Goal: Information Seeking & Learning: Learn about a topic

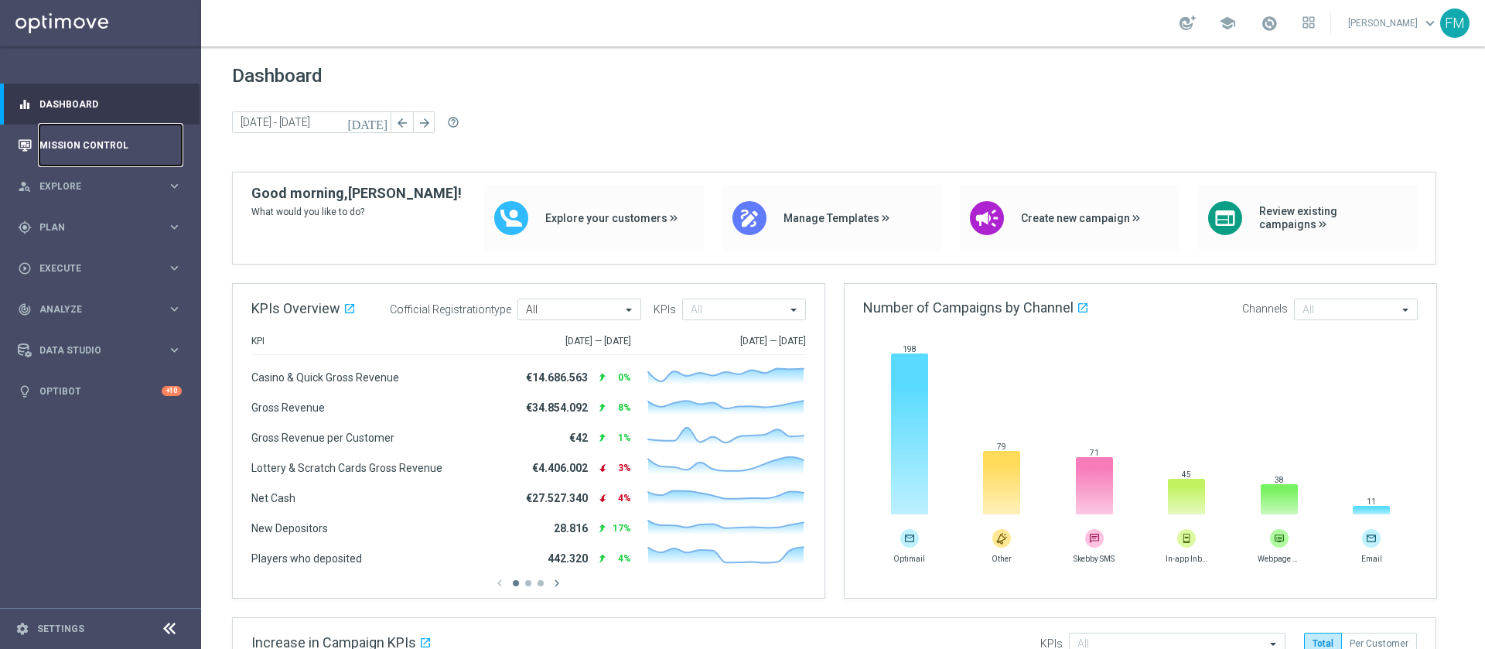
click at [145, 147] on link "Mission Control" at bounding box center [110, 144] width 142 height 41
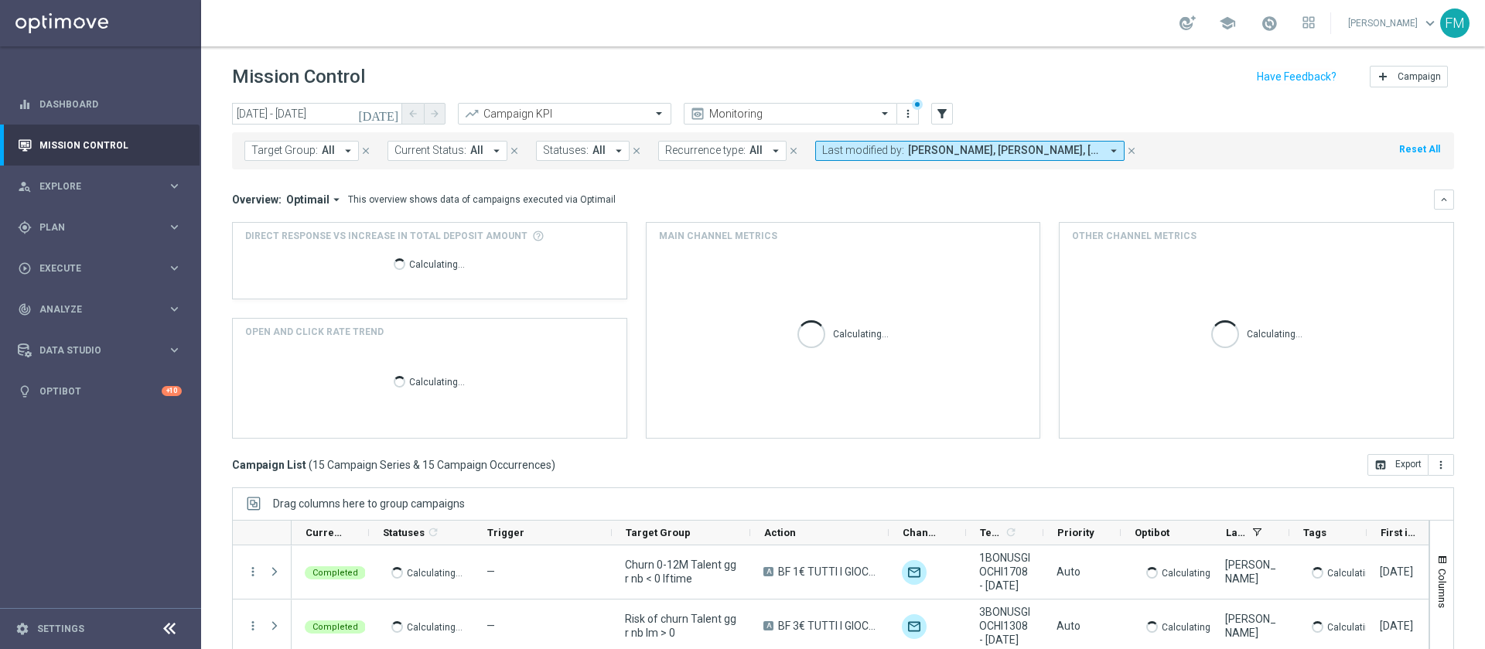
click at [1055, 151] on span "[PERSON_NAME], [PERSON_NAME], [PERSON_NAME], [PERSON_NAME], [PERSON_NAME]" at bounding box center [1004, 150] width 193 height 13
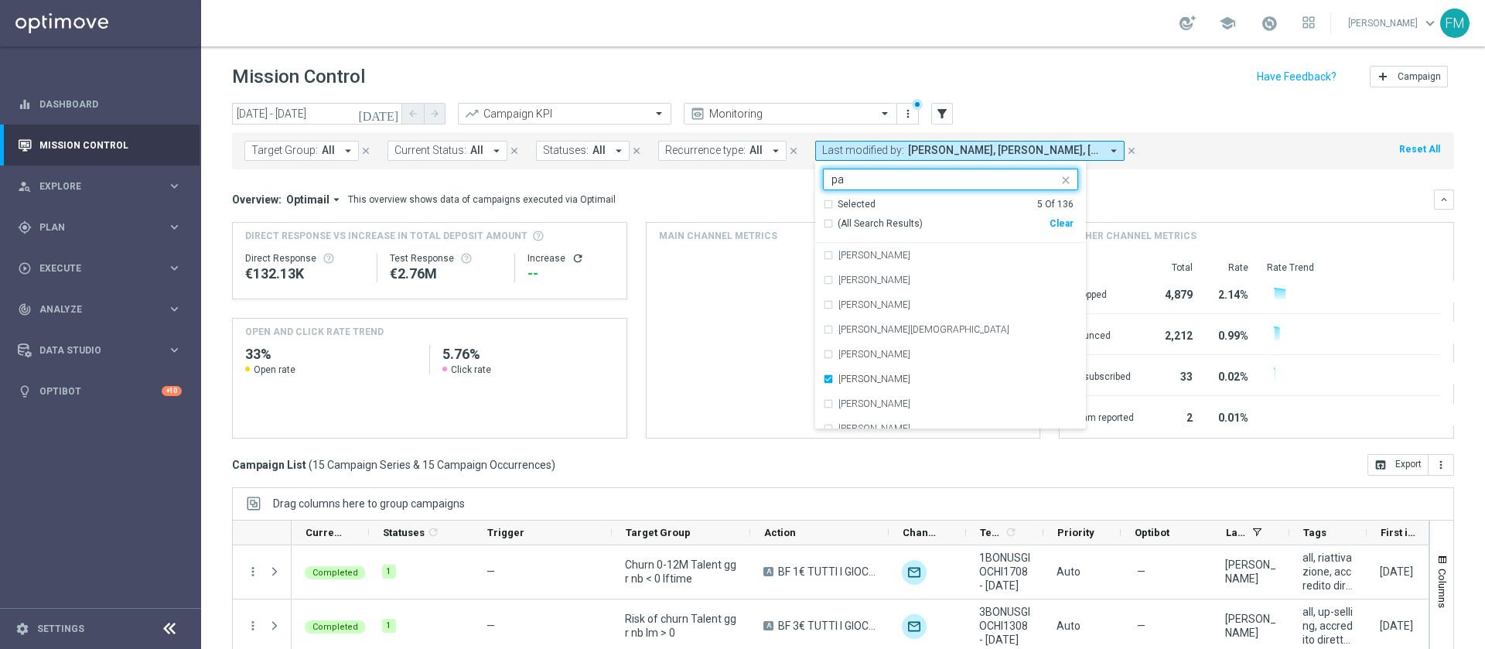
type input "p"
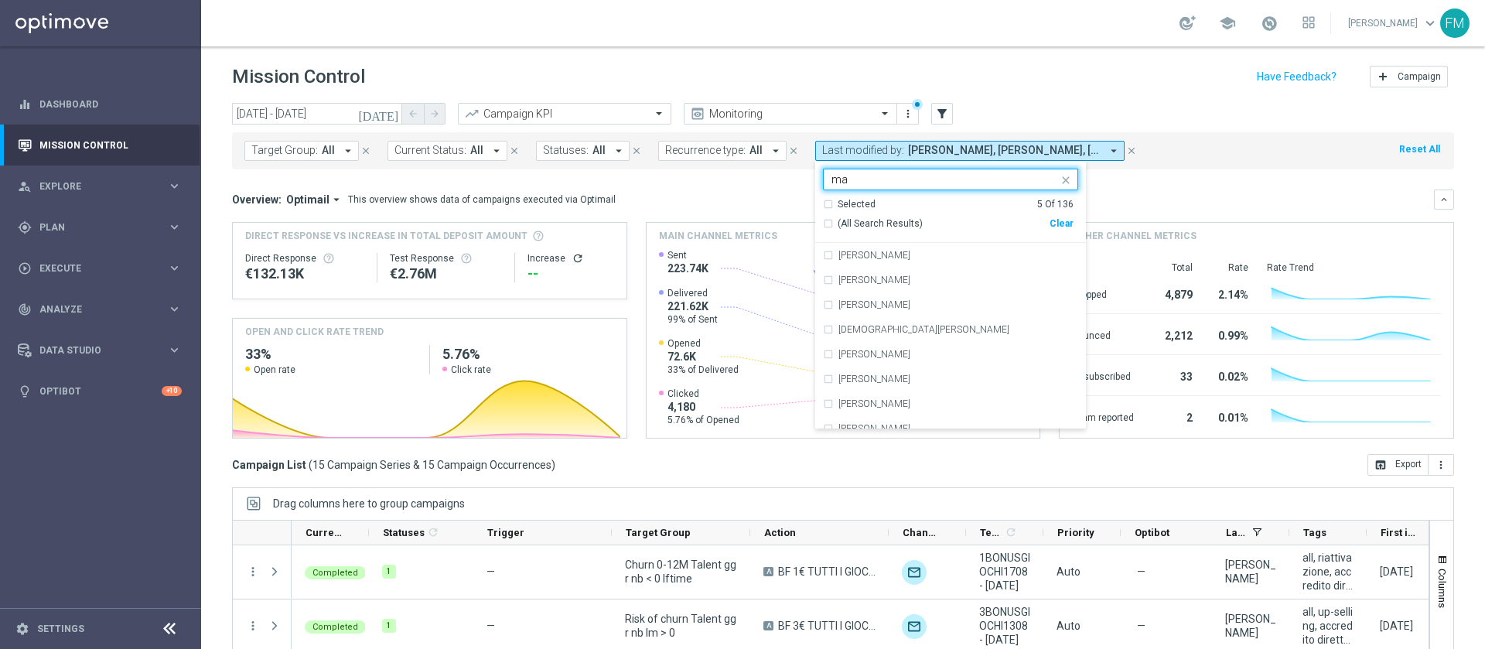
type input "m"
type input "marco"
click at [1059, 182] on icon "close" at bounding box center [1065, 180] width 12 height 12
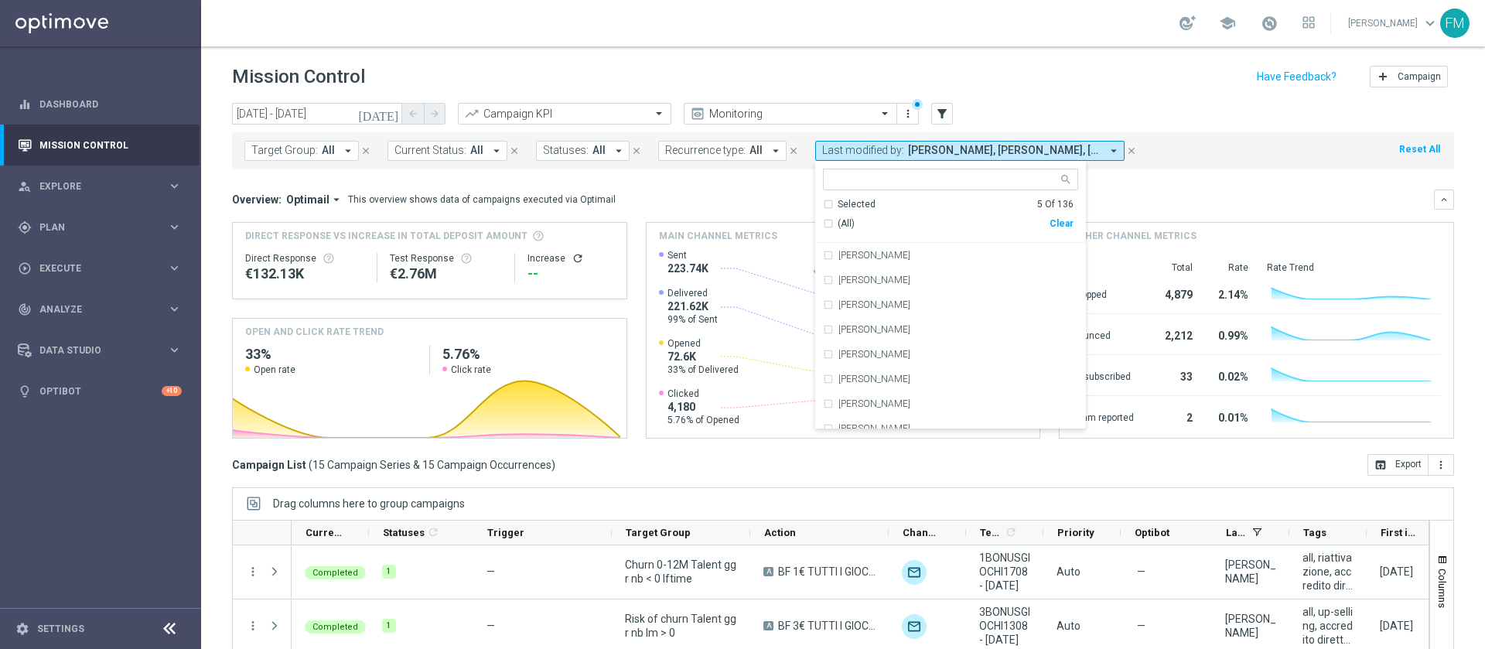
click at [1087, 63] on div "Mission Control add Campaign" at bounding box center [843, 77] width 1222 height 30
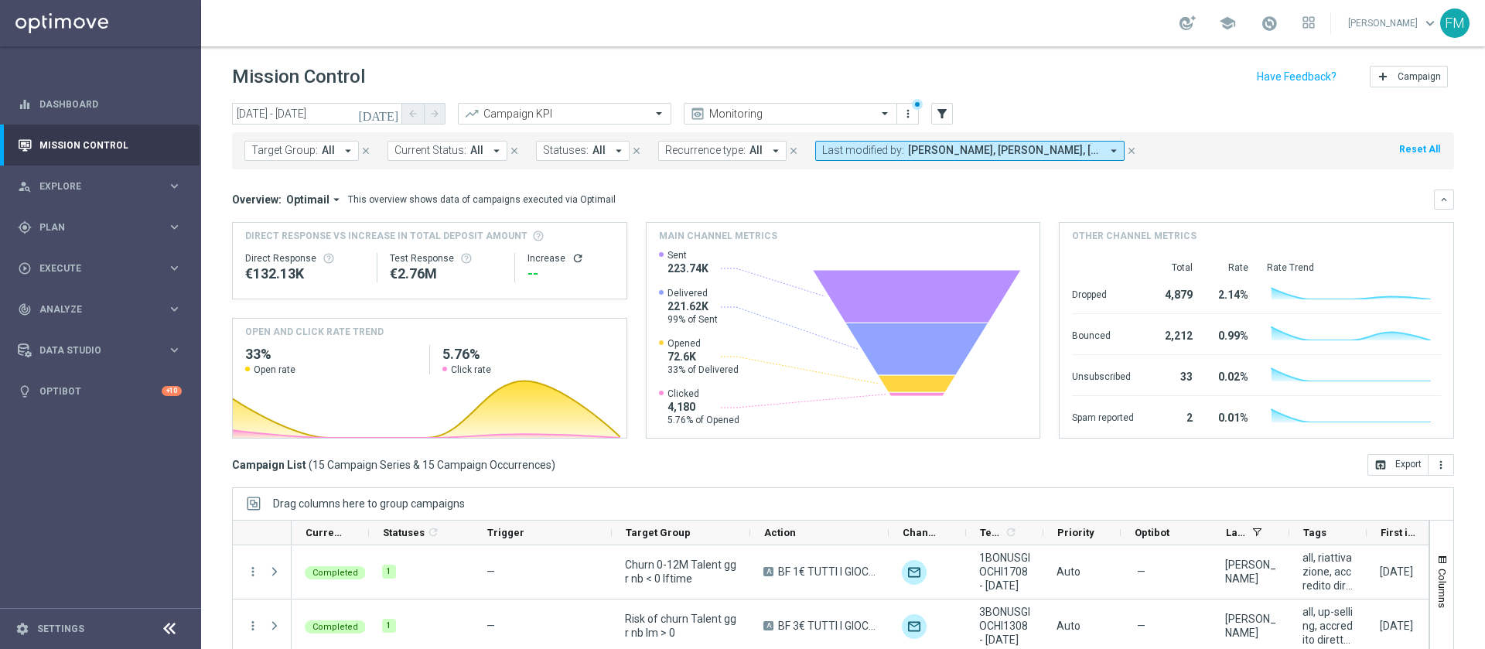
click at [1036, 151] on span "Carlos Eduardo Raffosalazar, Francesca Mascarucci, Marco Cesco, Martina Troia, …" at bounding box center [1004, 150] width 193 height 13
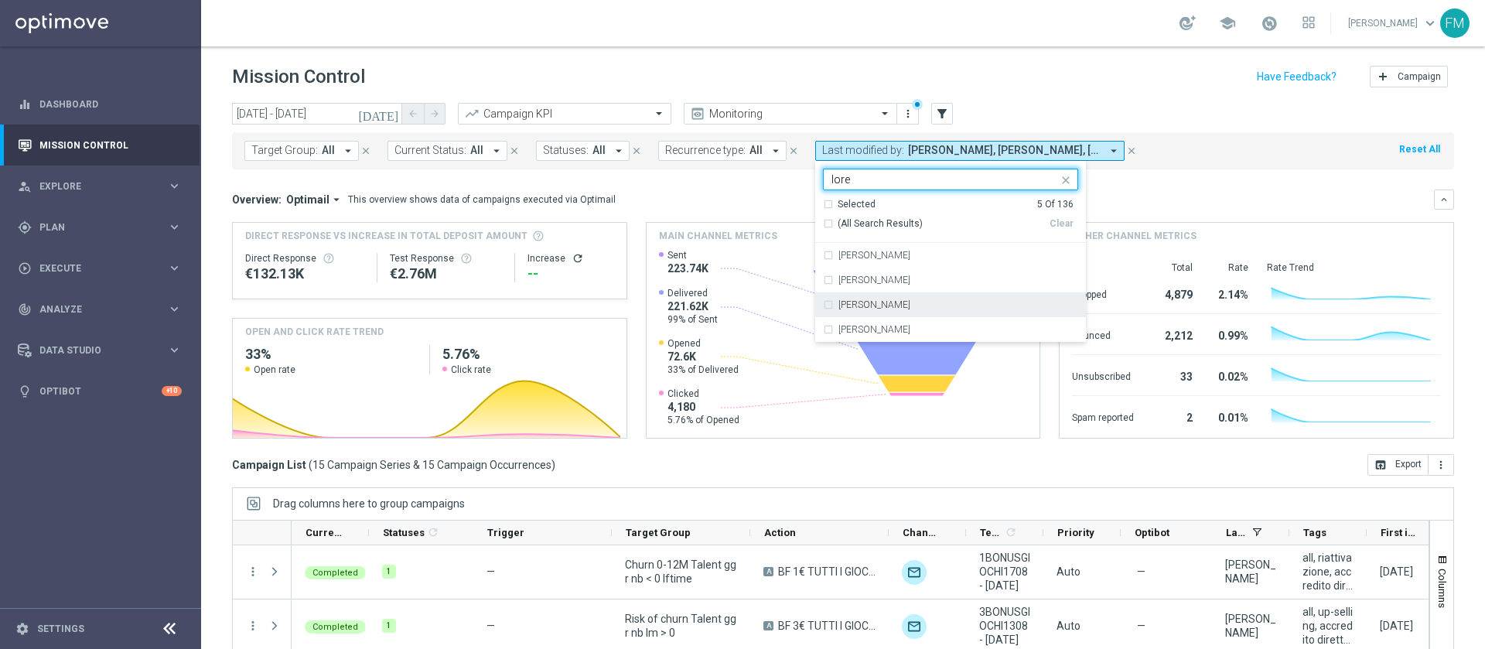
click at [902, 304] on div "Lorenzo Carlevale" at bounding box center [958, 304] width 240 height 9
type input "lore"
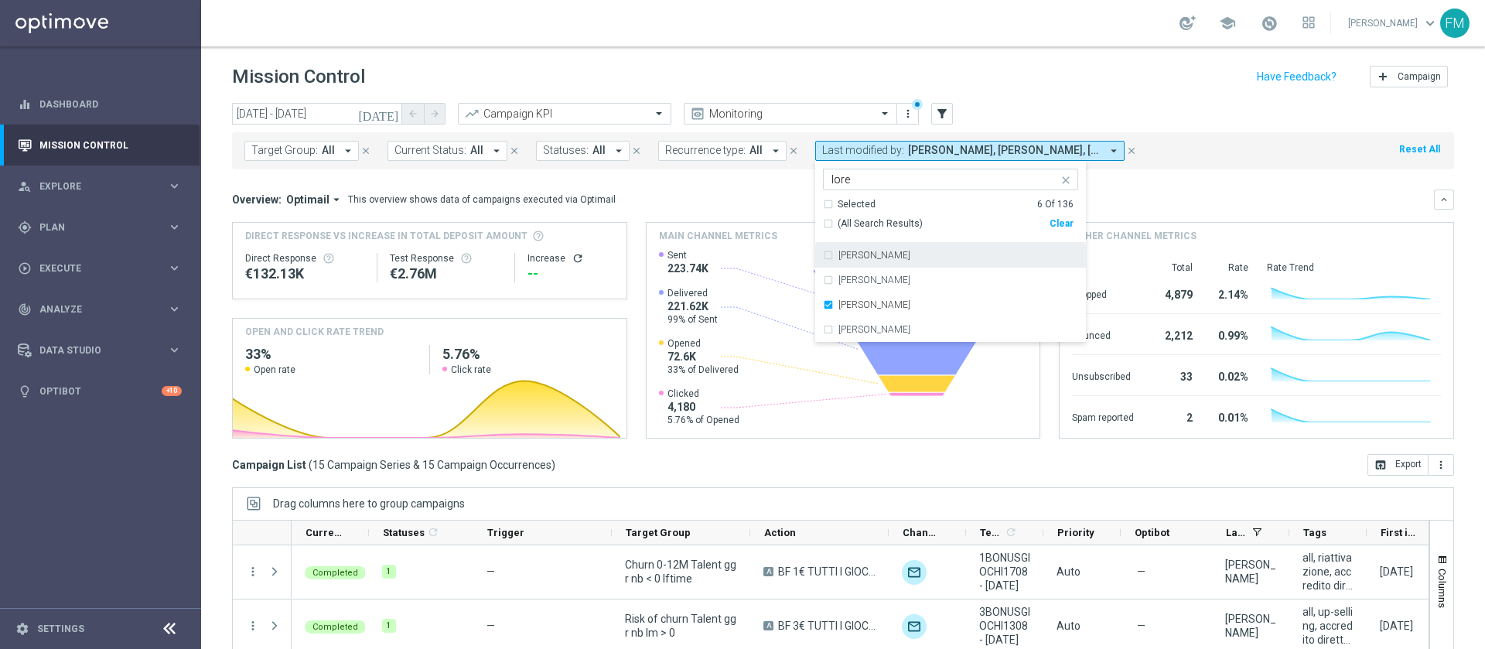
click at [1019, 73] on div "Mission Control add Campaign" at bounding box center [843, 77] width 1222 height 30
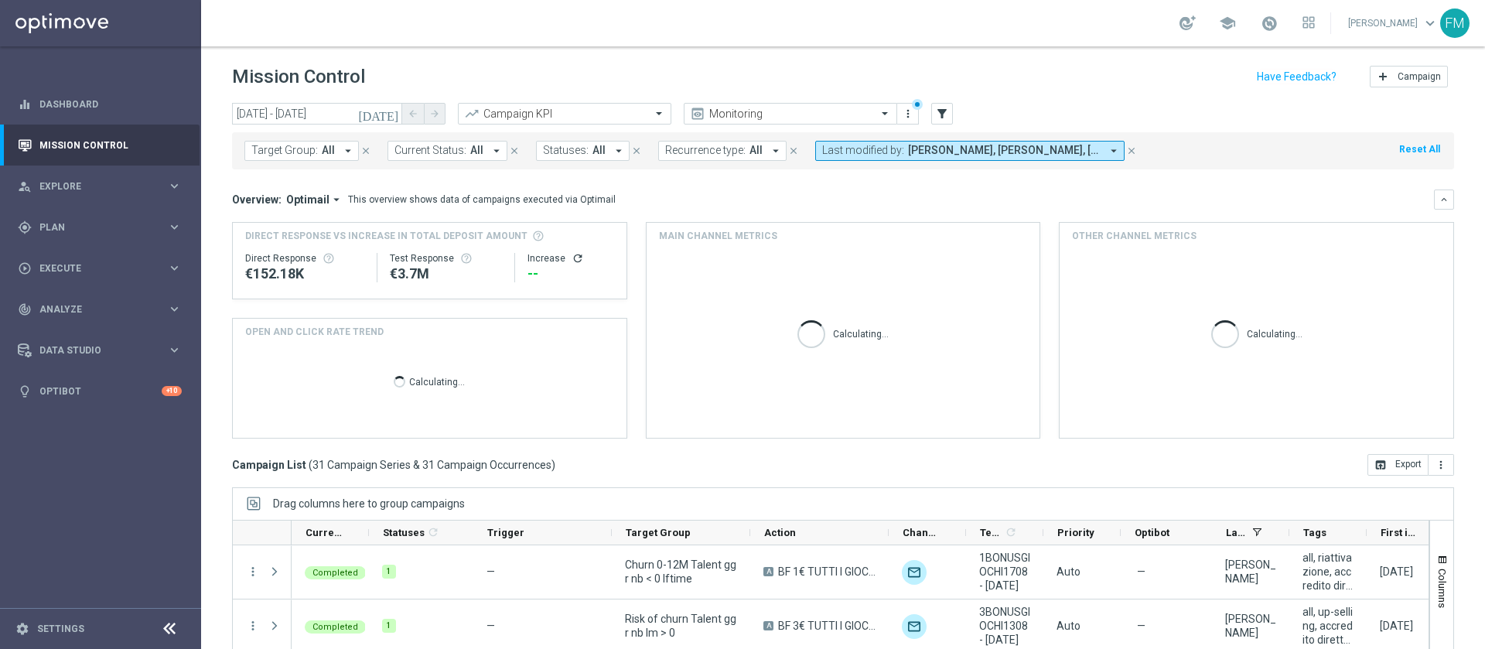
click at [1036, 147] on span "Carlos Eduardo Raffosalazar, Francesca Mascarucci, Lorenzo Carlevale, Marco Ces…" at bounding box center [1004, 150] width 193 height 13
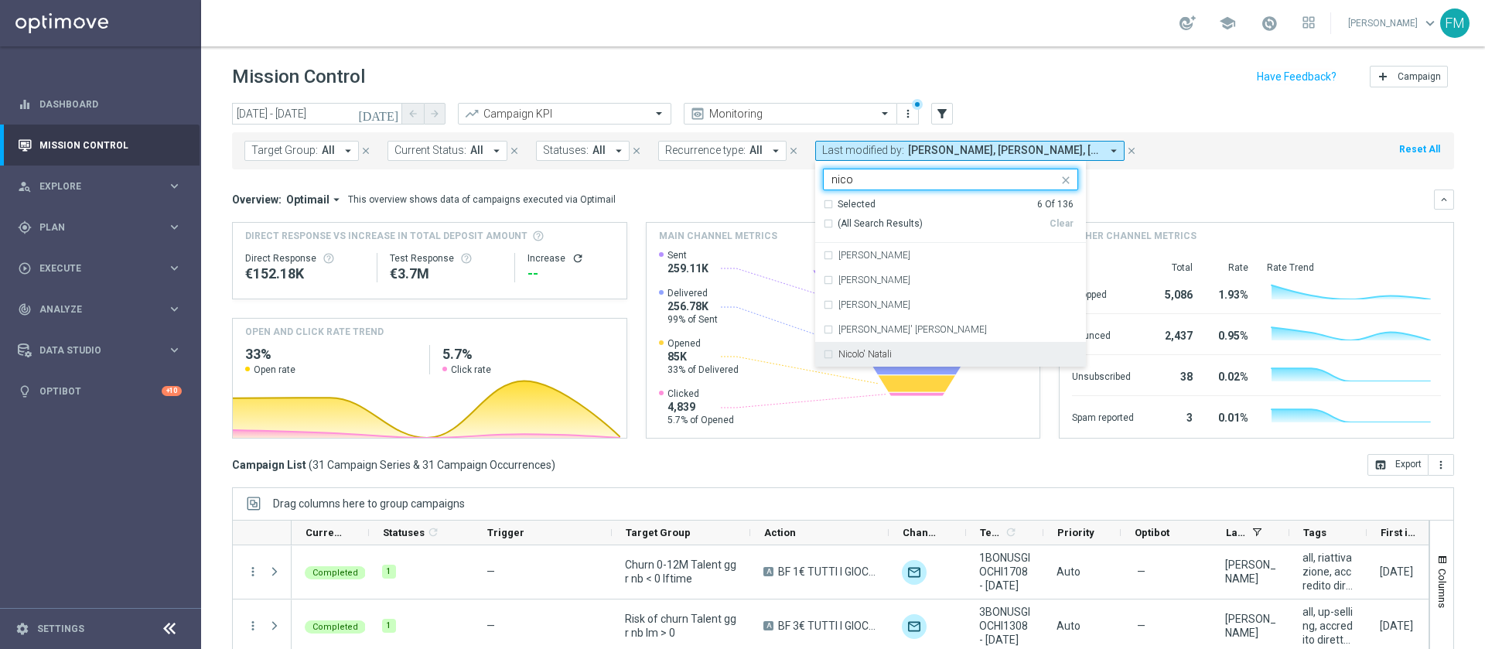
click at [946, 346] on div "Nicolo' Natali" at bounding box center [950, 354] width 255 height 25
type input "nico"
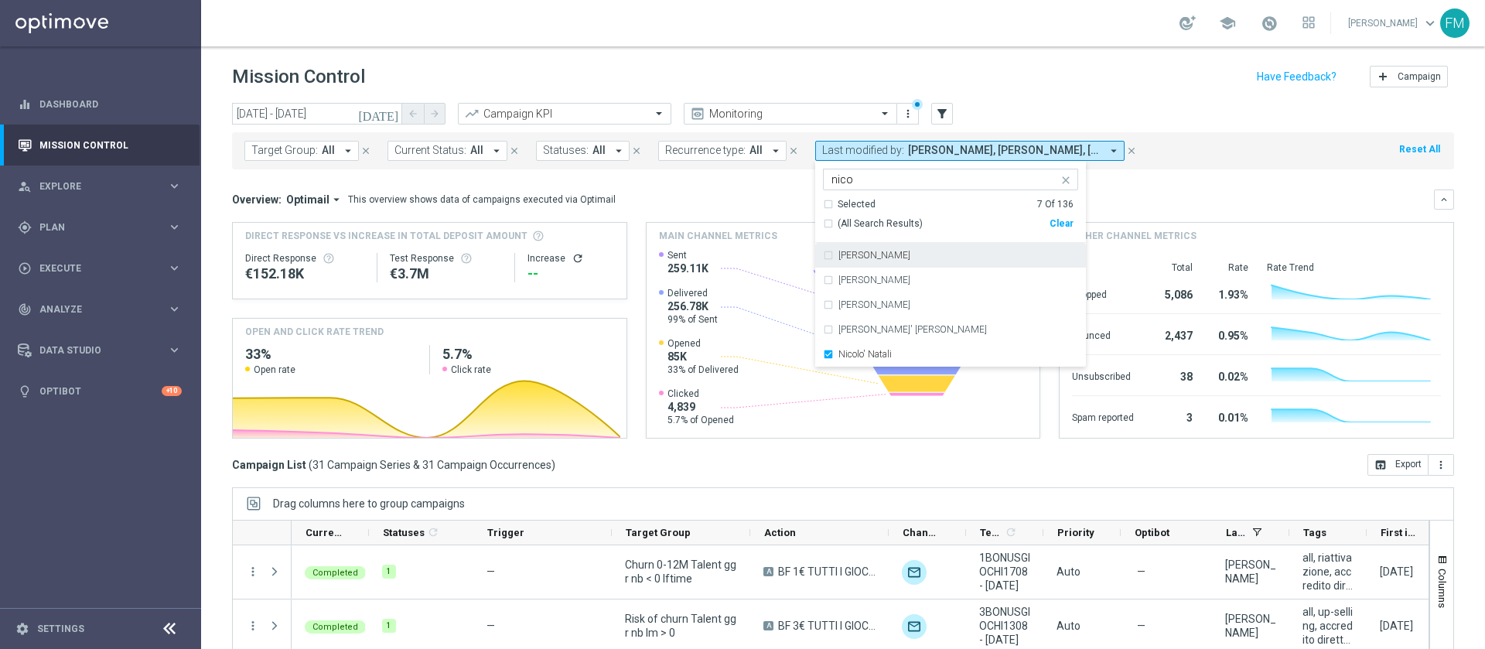
click at [1049, 41] on div "school Francesca Mascarucci keyboard_arrow_down FM" at bounding box center [843, 23] width 1284 height 46
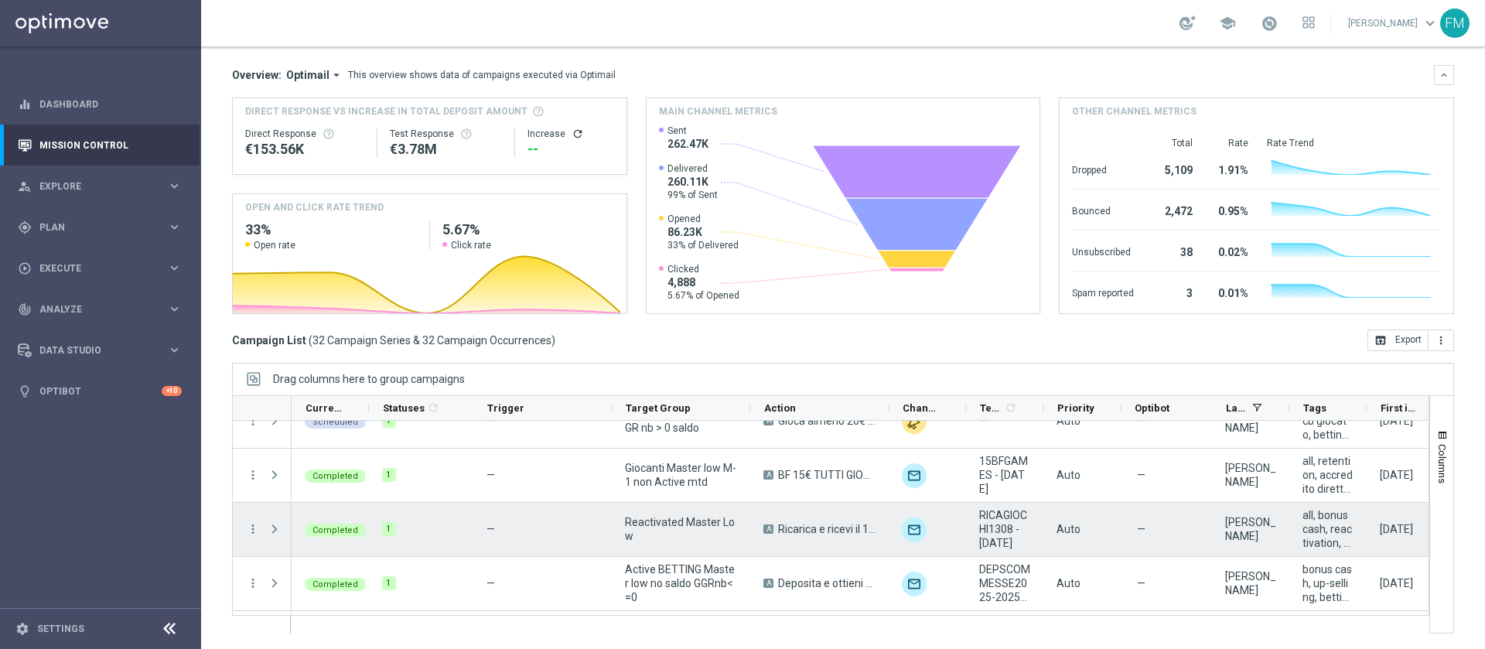
scroll to position [1508, 0]
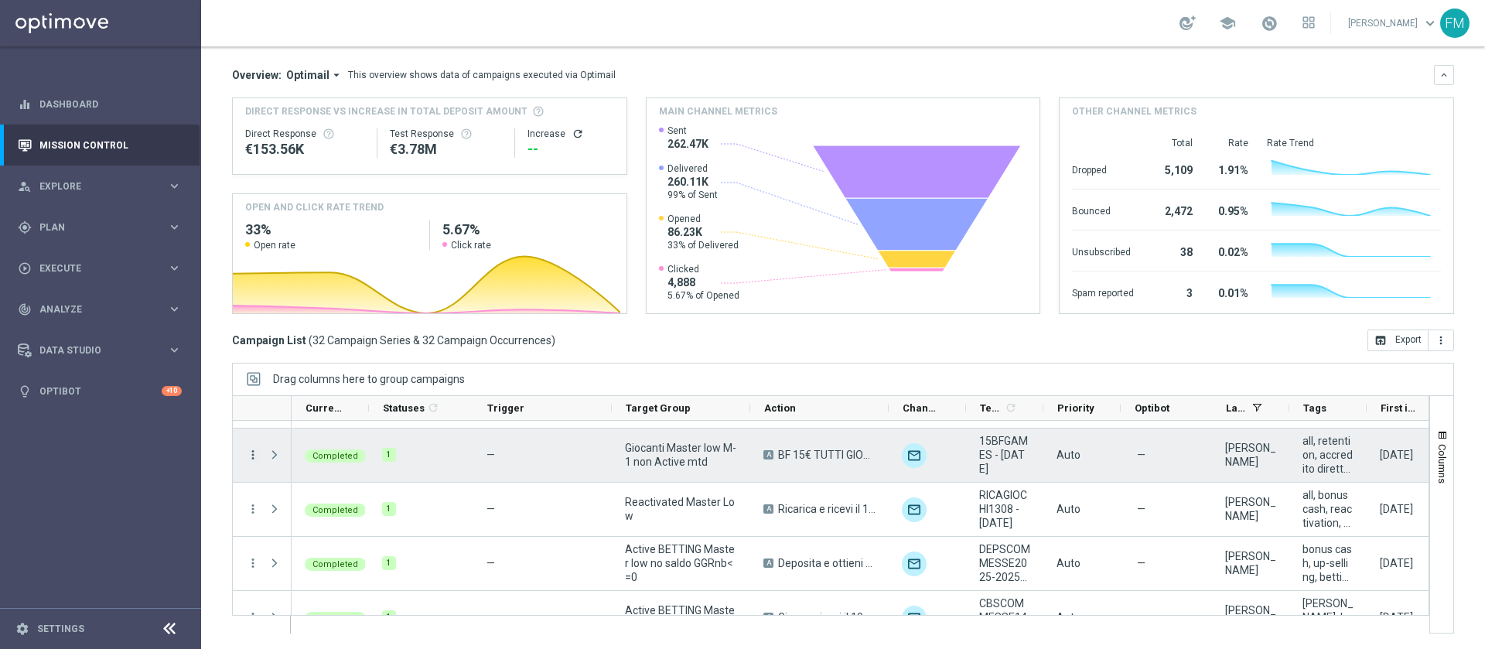
click at [254, 448] on icon "more_vert" at bounding box center [253, 455] width 14 height 14
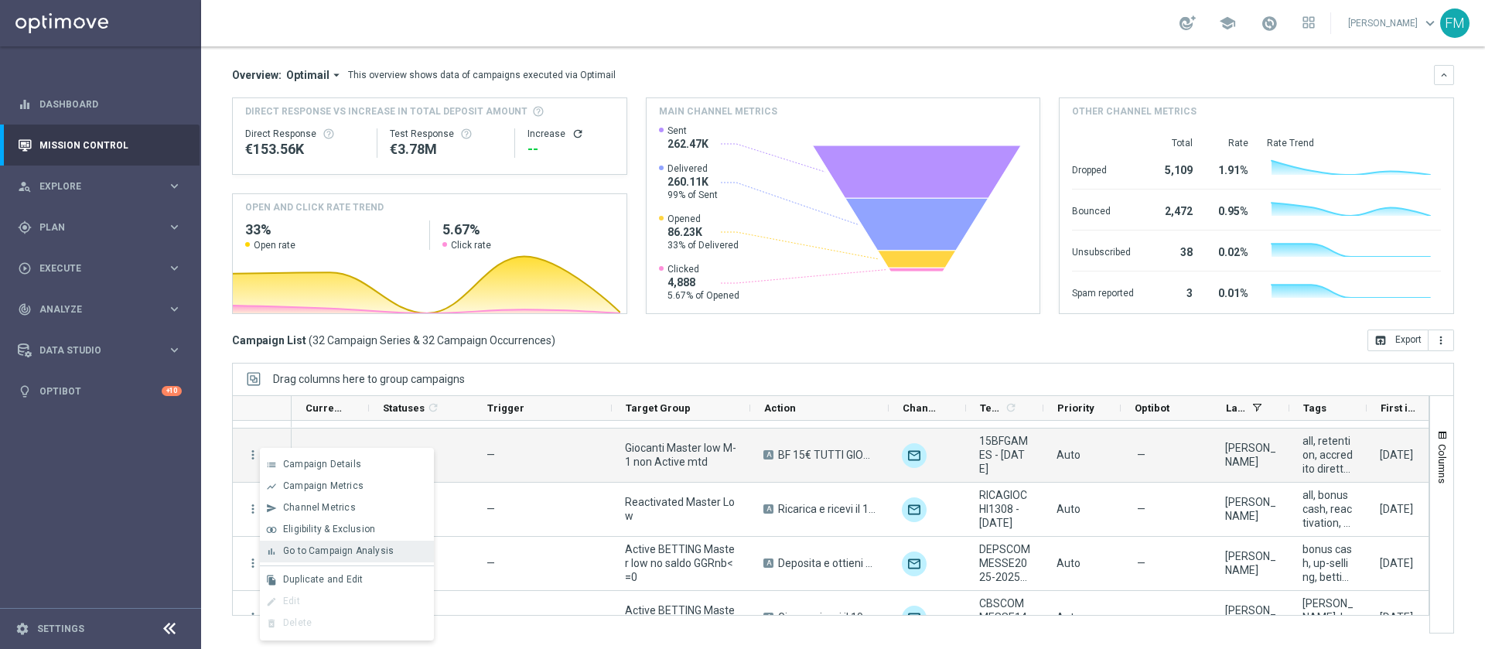
click at [310, 550] on span "Go to Campaign Analysis" at bounding box center [338, 550] width 111 height 11
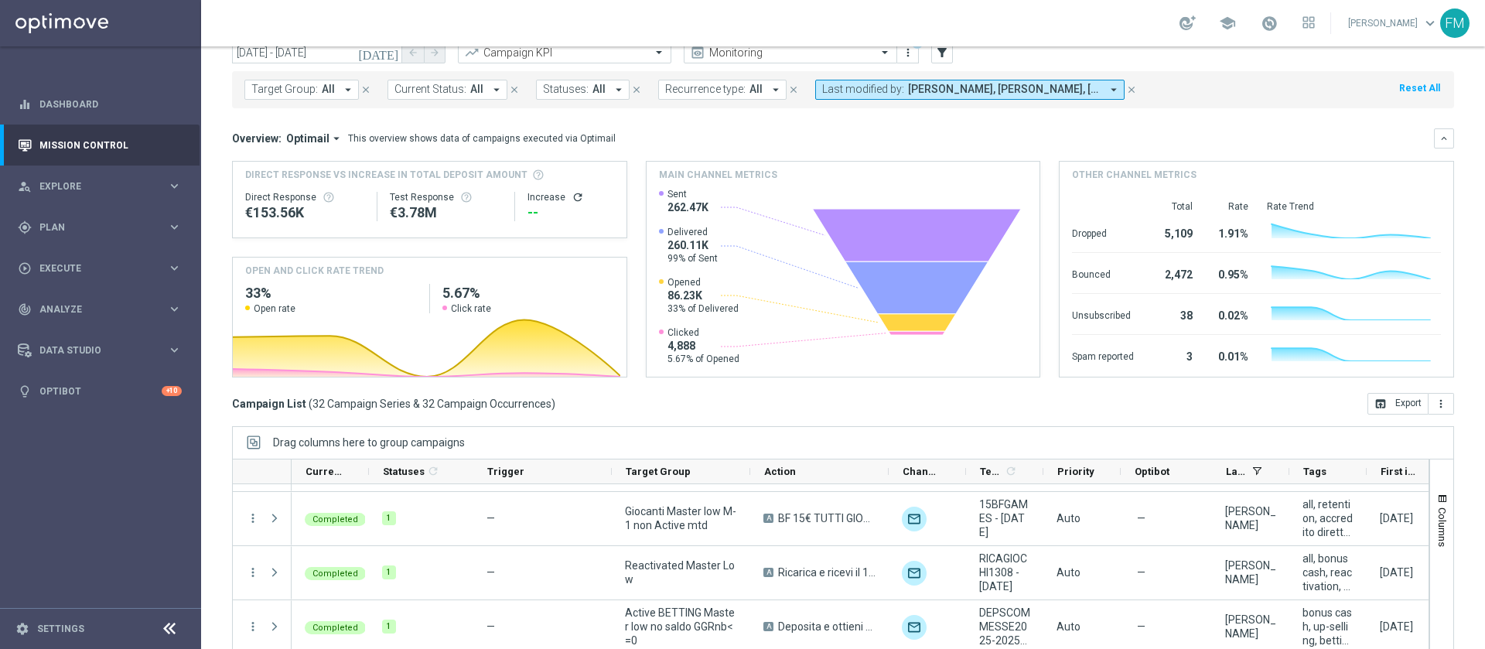
scroll to position [0, 0]
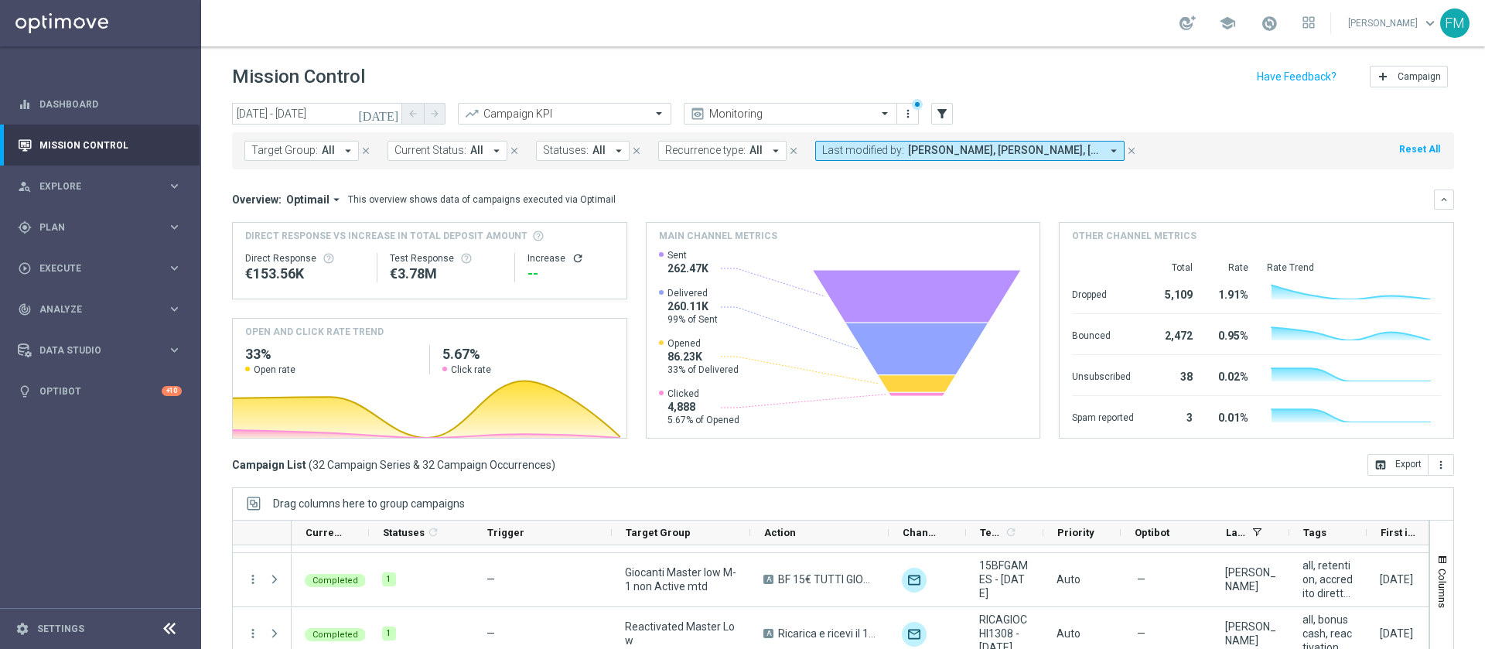
click at [393, 112] on icon "[DATE]" at bounding box center [379, 114] width 42 height 14
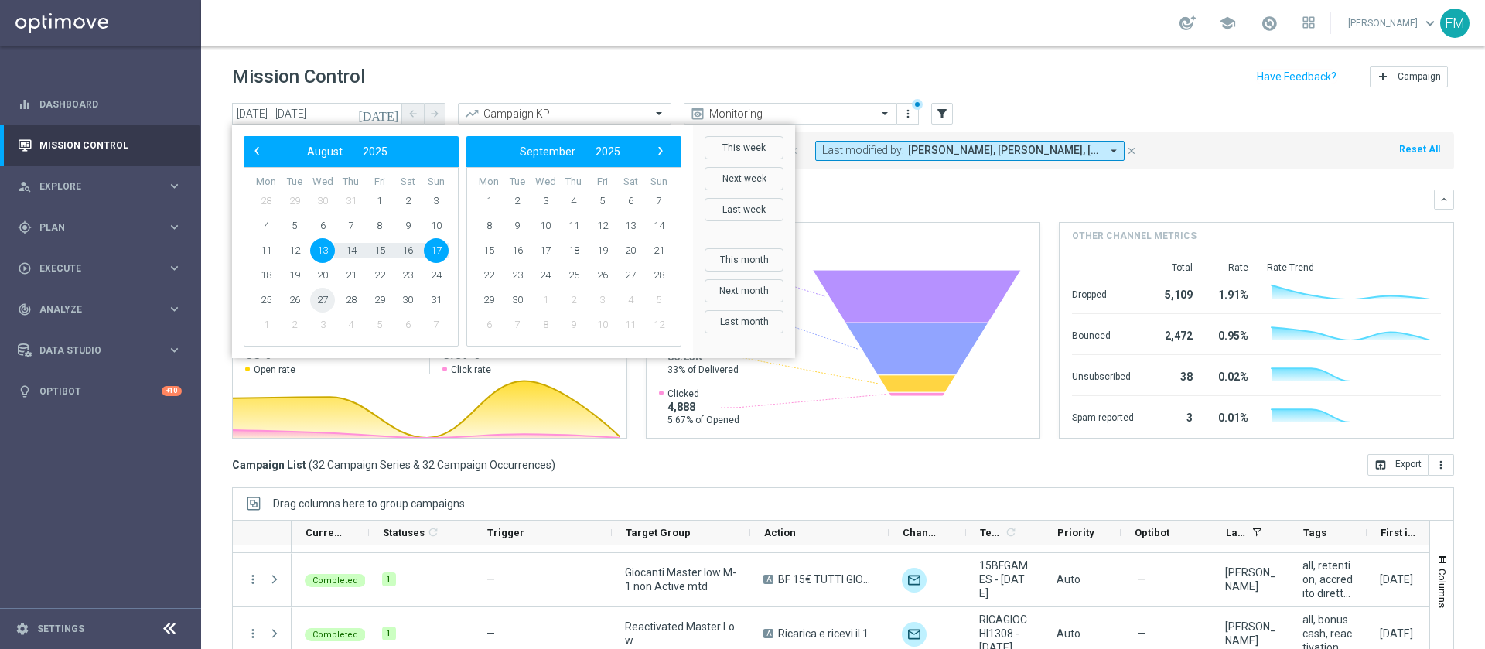
click at [317, 297] on span "27" at bounding box center [322, 300] width 25 height 25
click at [487, 197] on span "1" at bounding box center [488, 201] width 25 height 25
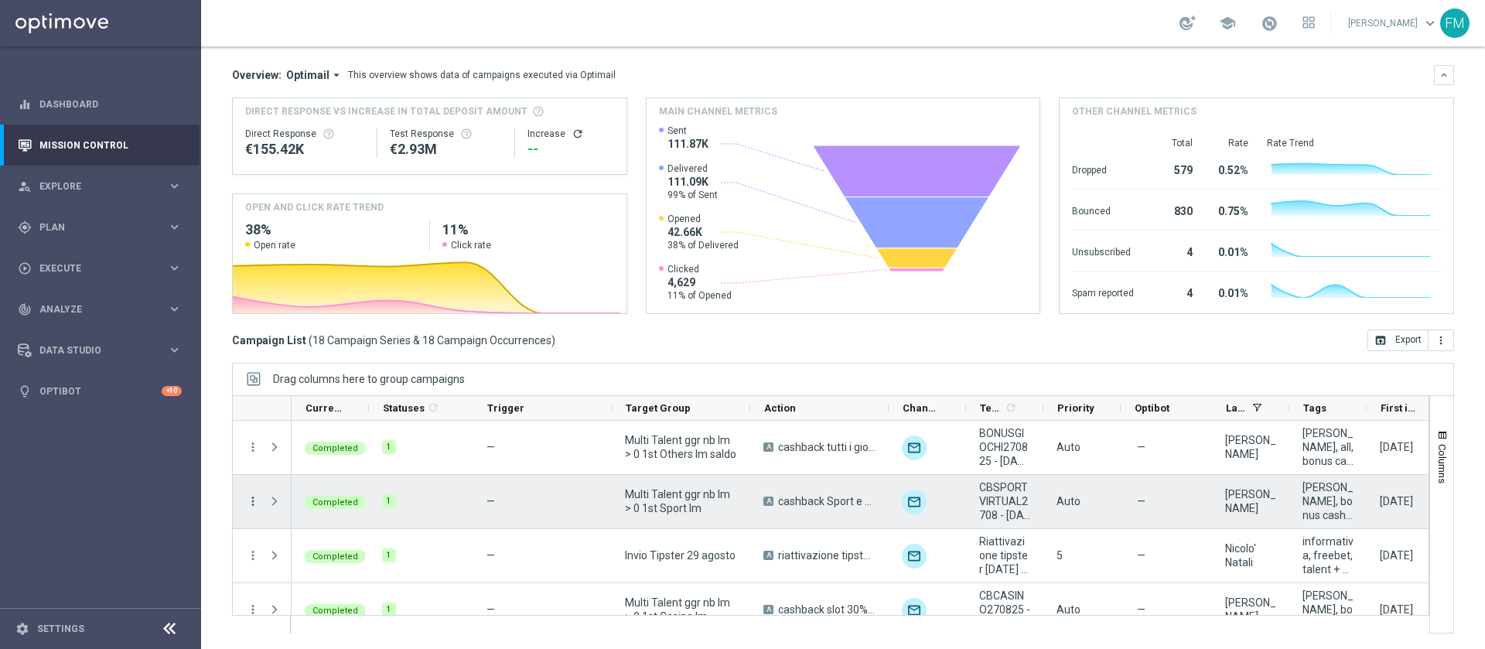
click at [257, 502] on icon "more_vert" at bounding box center [253, 501] width 14 height 14
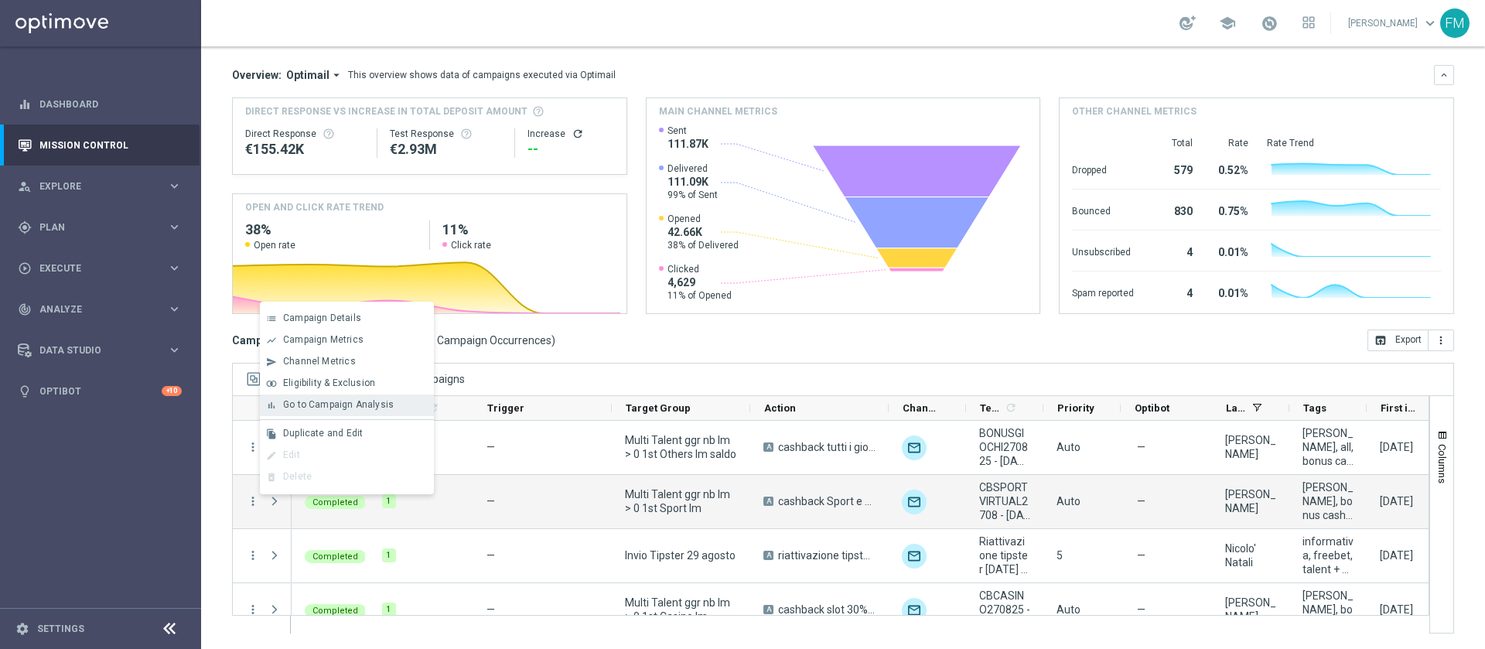
click at [398, 404] on div "Go to Campaign Analysis" at bounding box center [355, 404] width 144 height 11
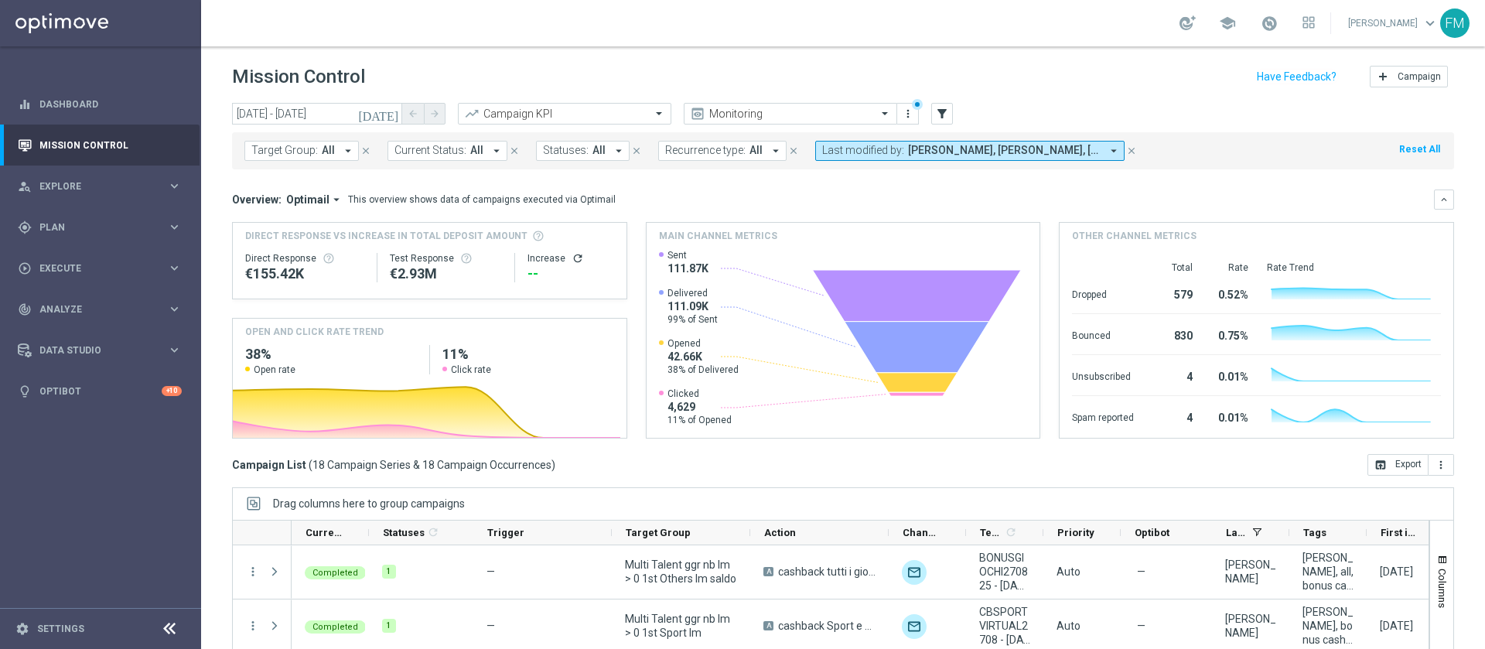
click at [401, 111] on button "[DATE]" at bounding box center [379, 114] width 46 height 23
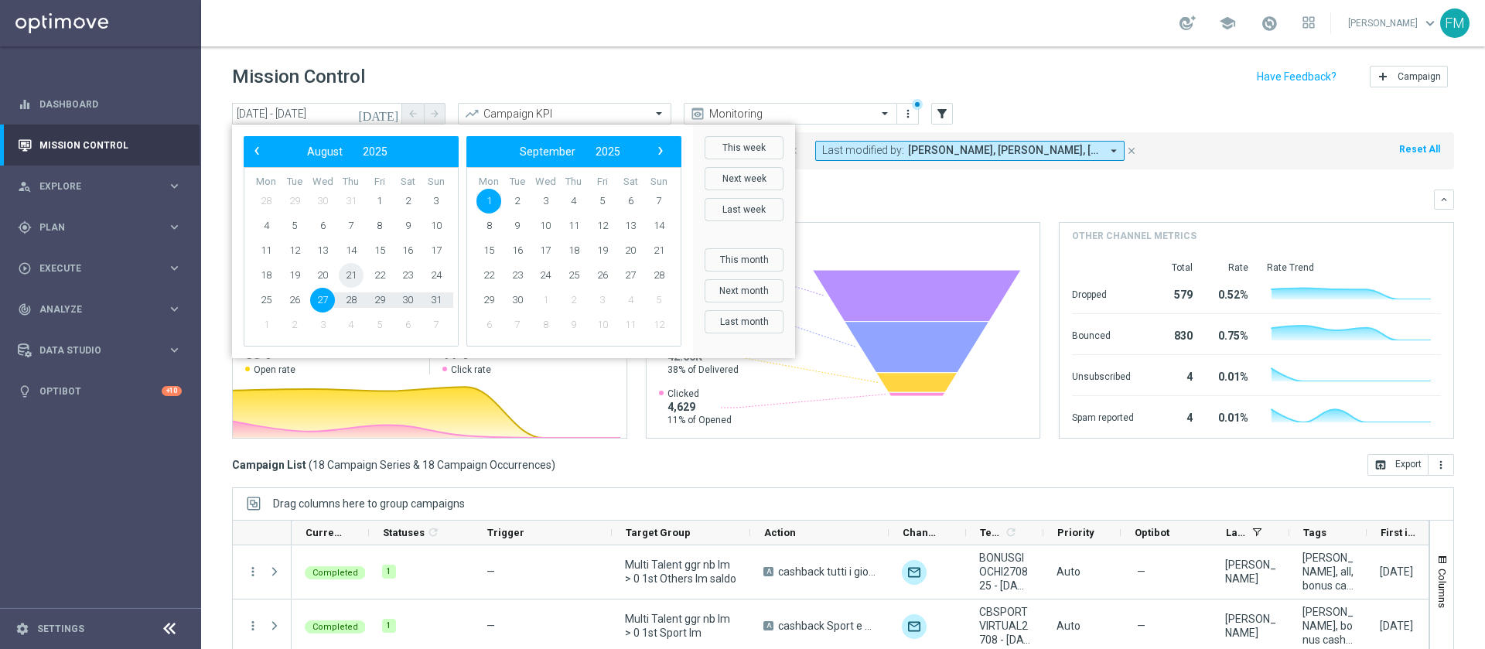
click at [361, 274] on span "21" at bounding box center [351, 275] width 25 height 25
click at [447, 277] on span "24" at bounding box center [436, 275] width 25 height 25
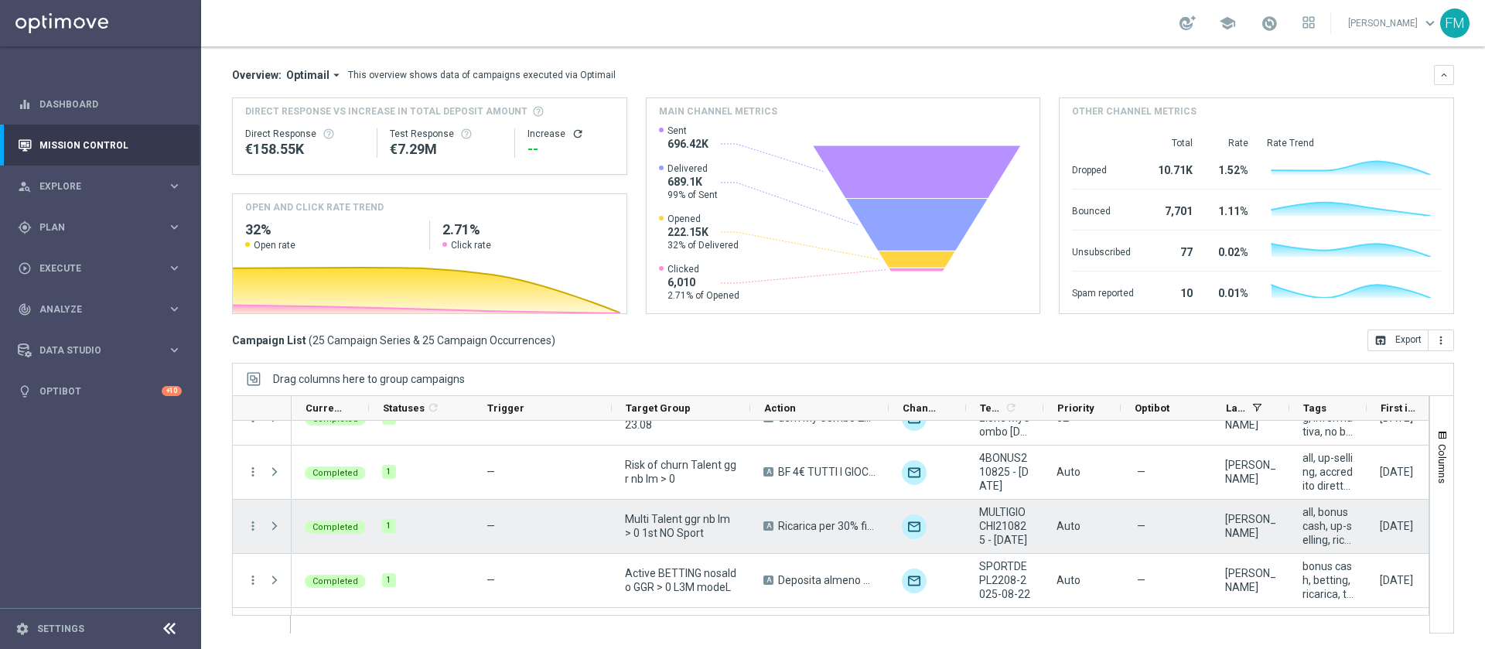
scroll to position [116, 0]
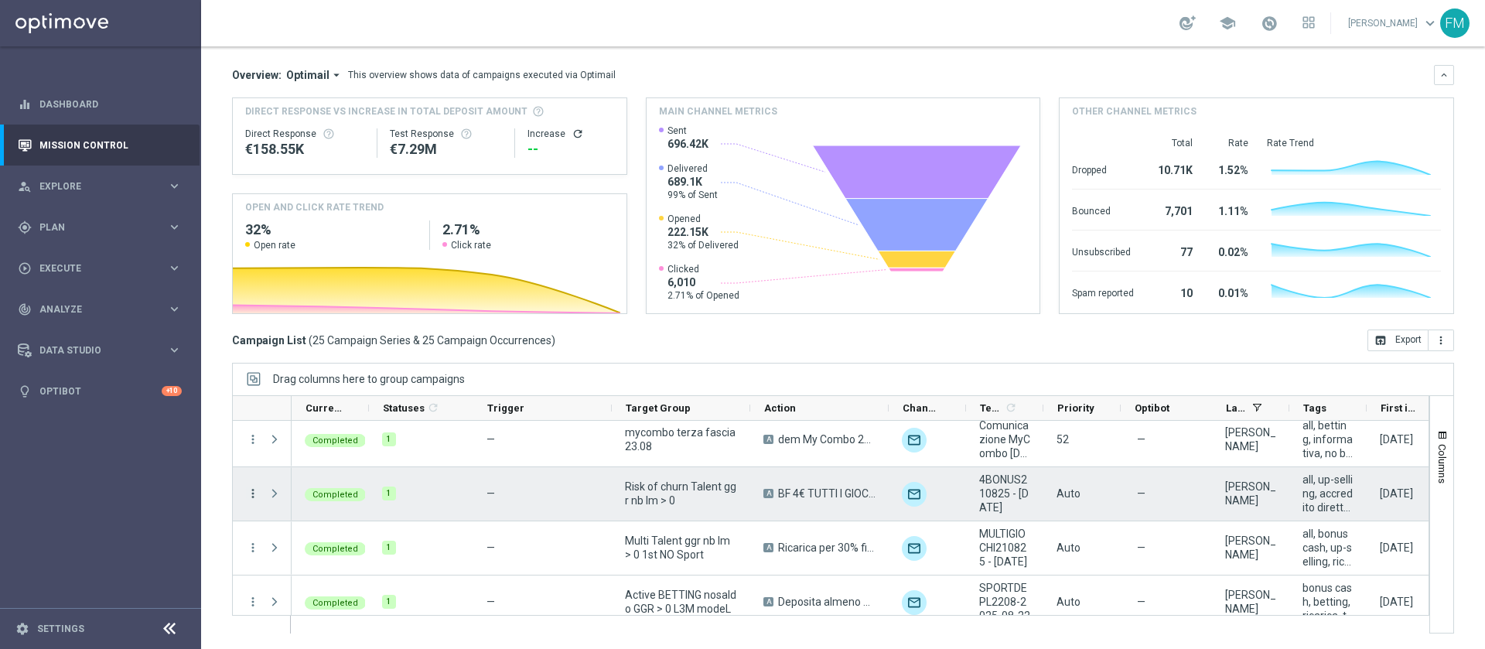
click at [251, 490] on icon "more_vert" at bounding box center [253, 493] width 14 height 14
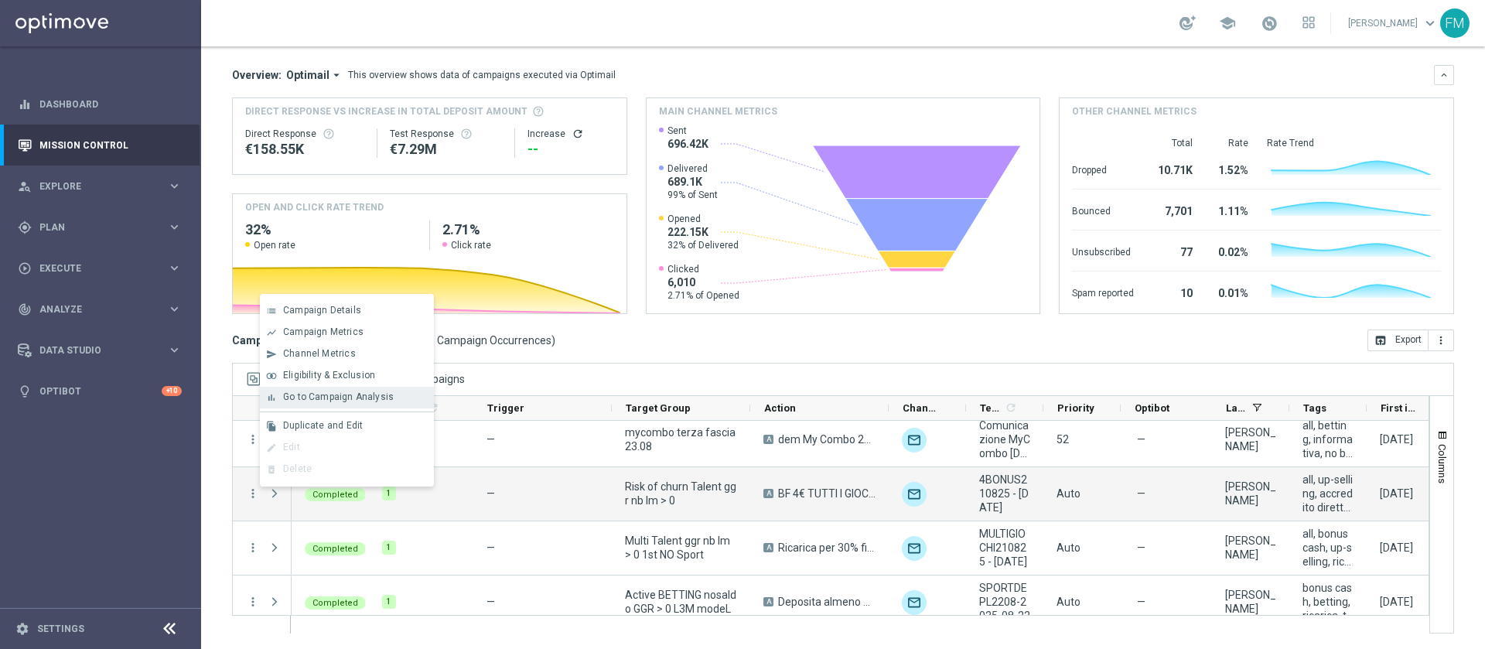
click at [354, 388] on div "bar_chart Go to Campaign Analysis" at bounding box center [347, 398] width 174 height 22
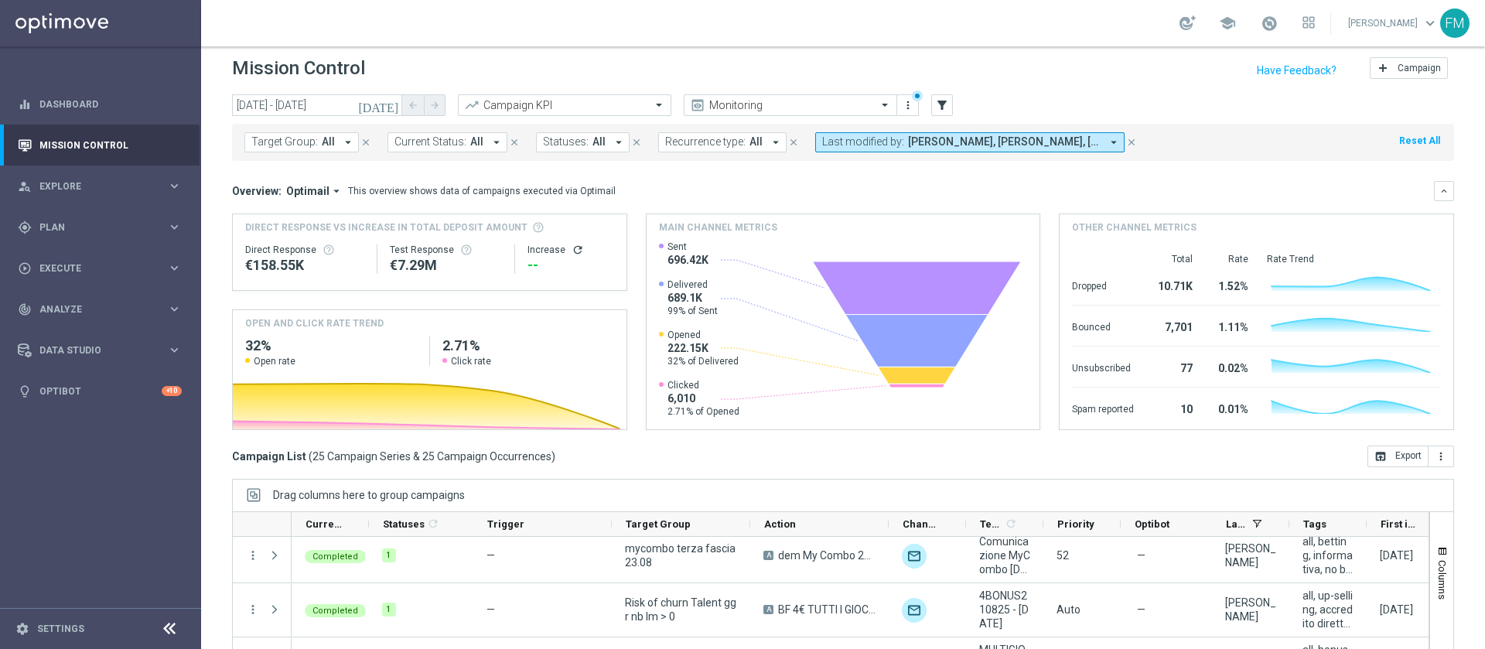
scroll to position [0, 0]
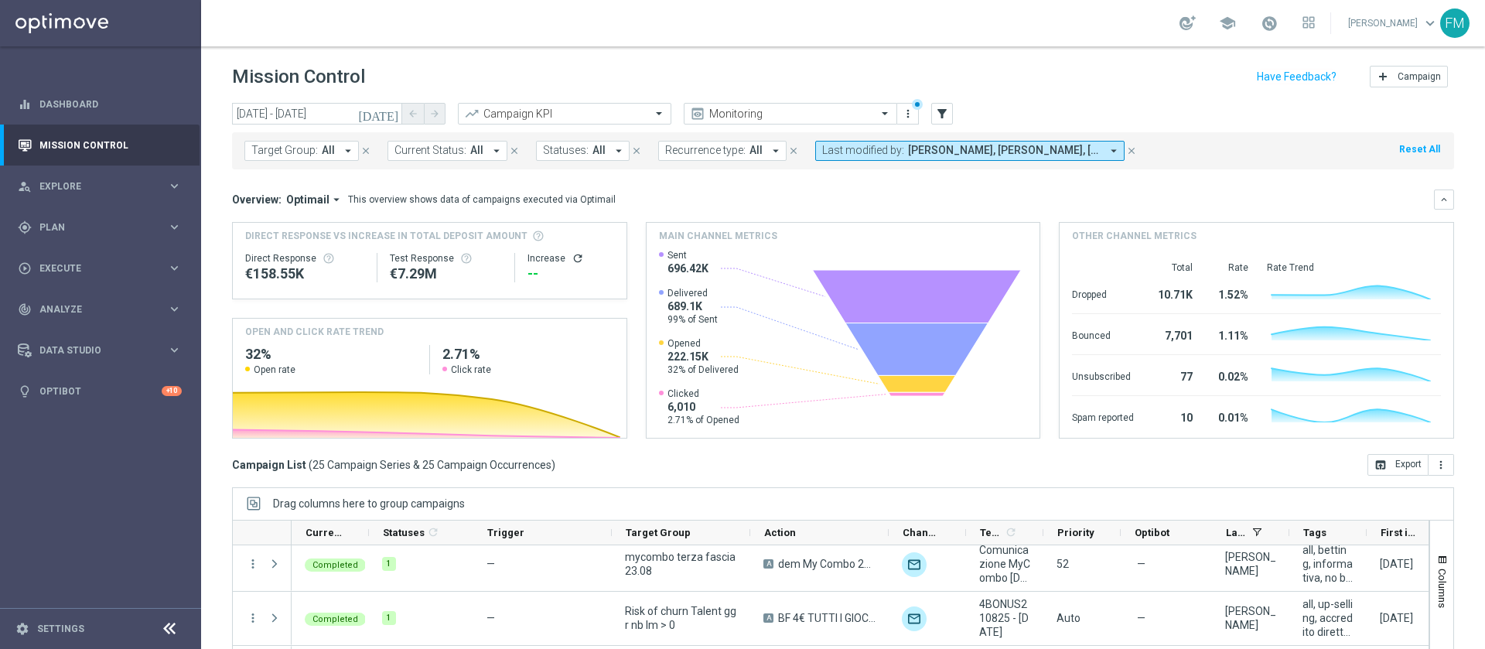
click at [393, 114] on icon "[DATE]" at bounding box center [379, 114] width 42 height 14
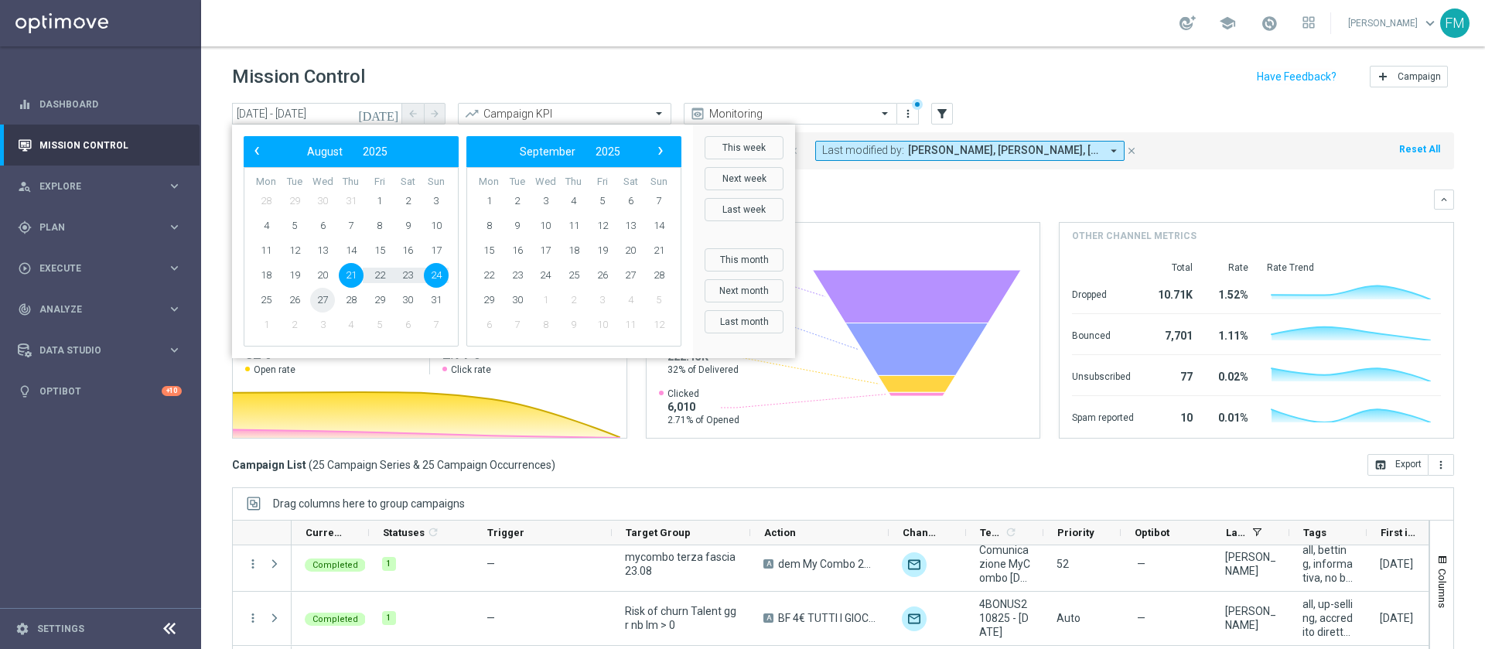
click at [315, 297] on span "27" at bounding box center [322, 300] width 25 height 25
click at [488, 199] on span "1" at bounding box center [488, 201] width 25 height 25
type input "27 Aug 2025 - 01 Sep 2025"
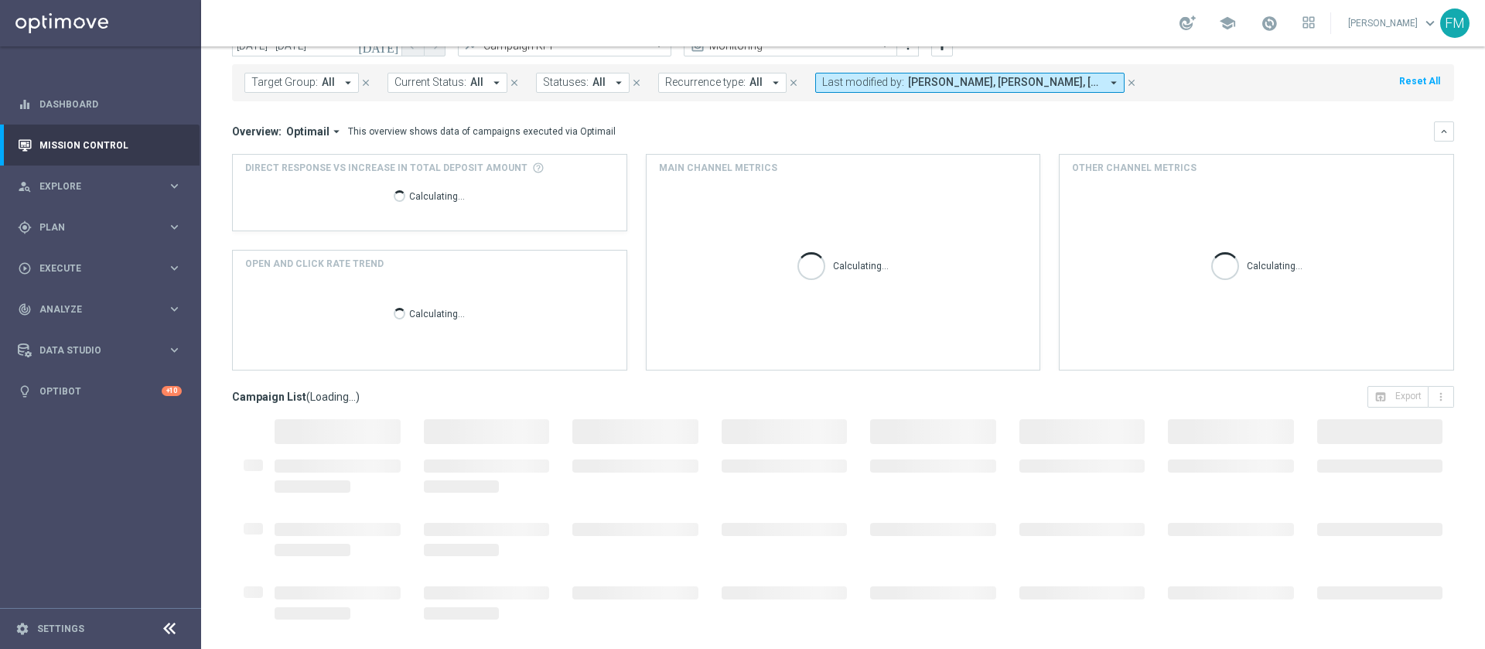
scroll to position [124, 0]
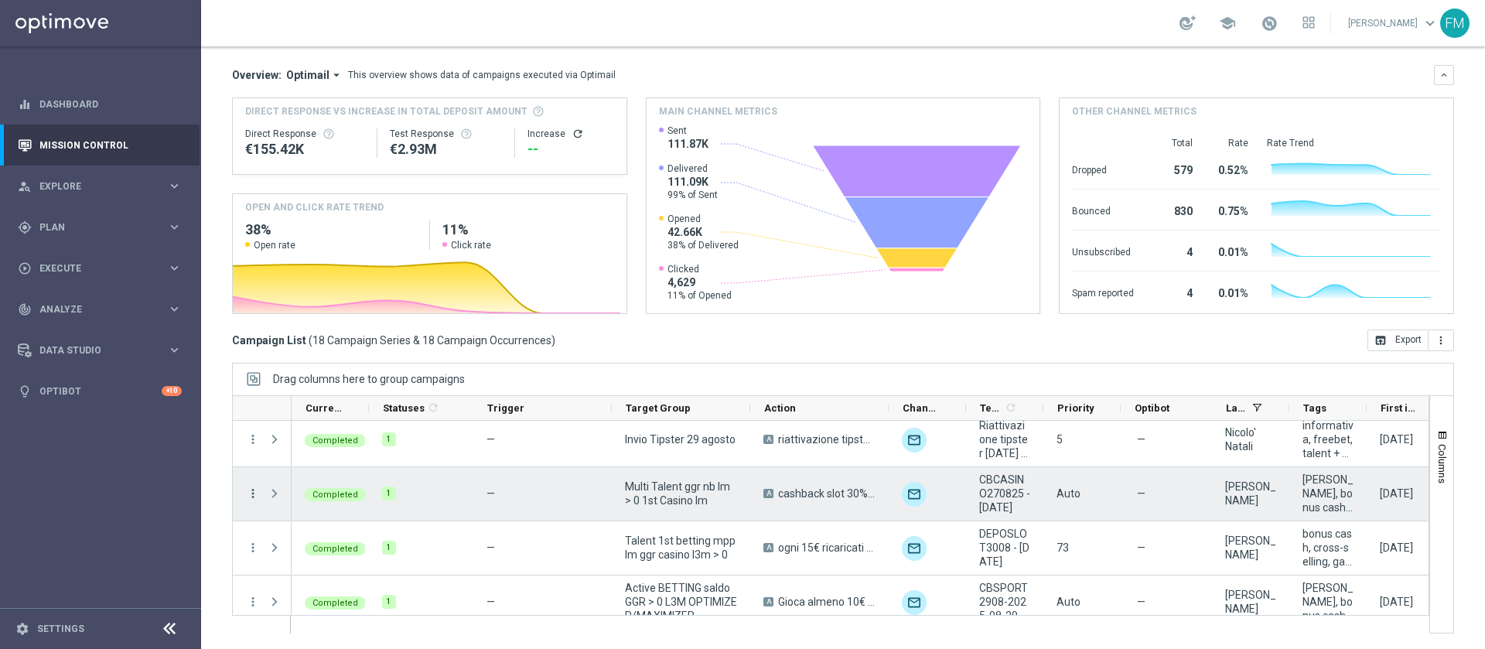
click at [254, 491] on icon "more_vert" at bounding box center [253, 493] width 14 height 14
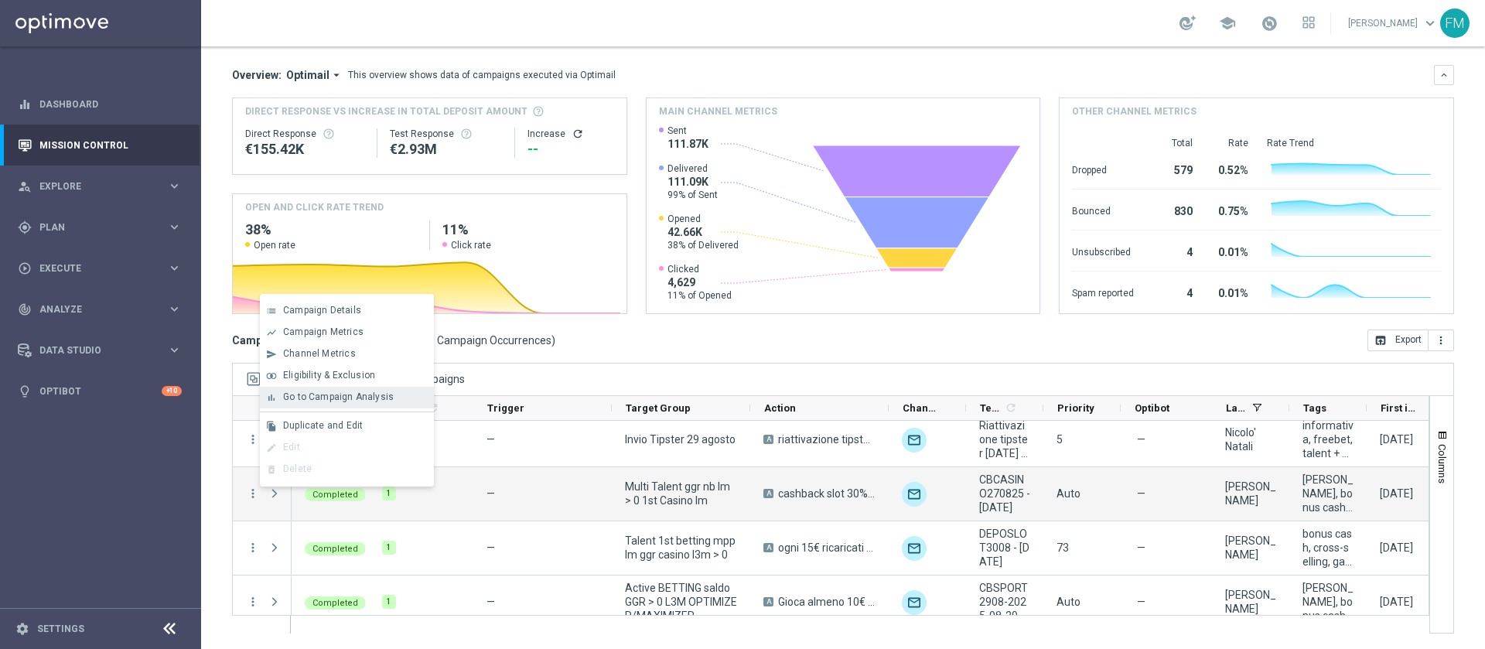
click at [379, 403] on div "bar_chart Go to Campaign Analysis" at bounding box center [347, 398] width 174 height 22
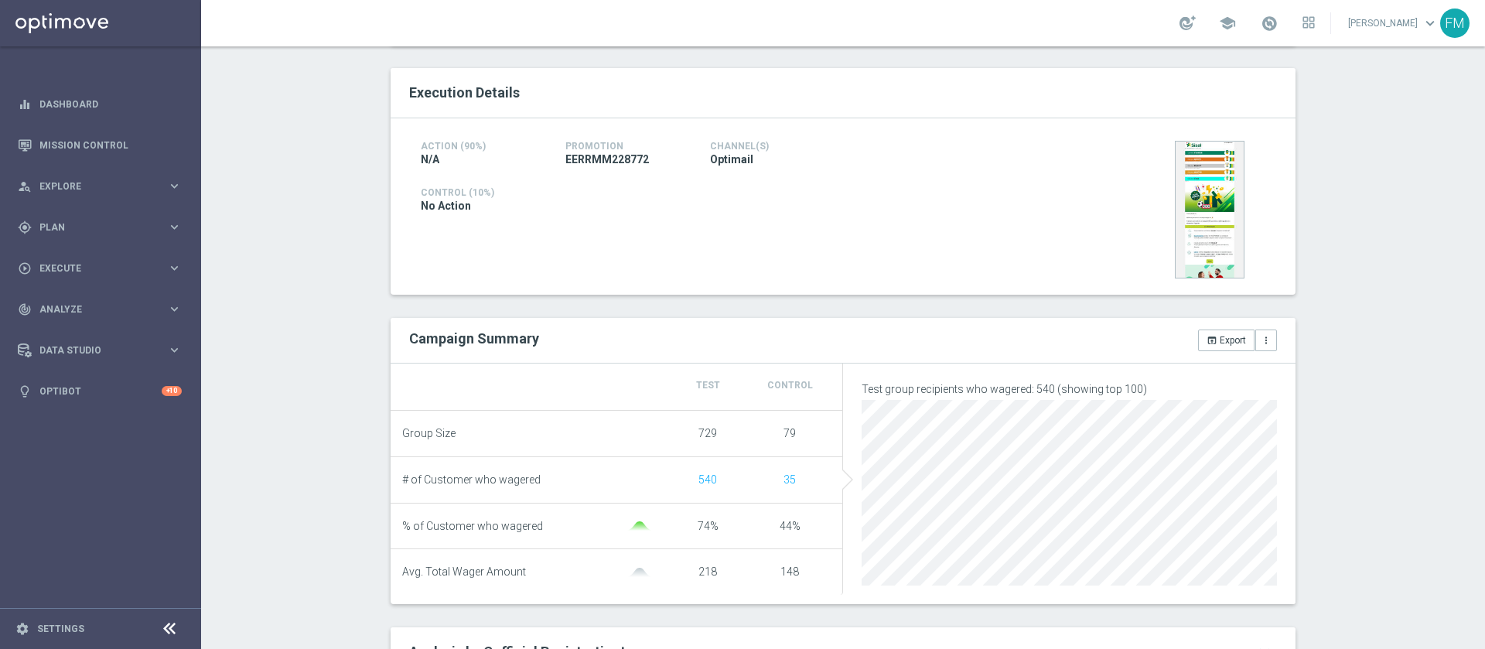
scroll to position [249, 0]
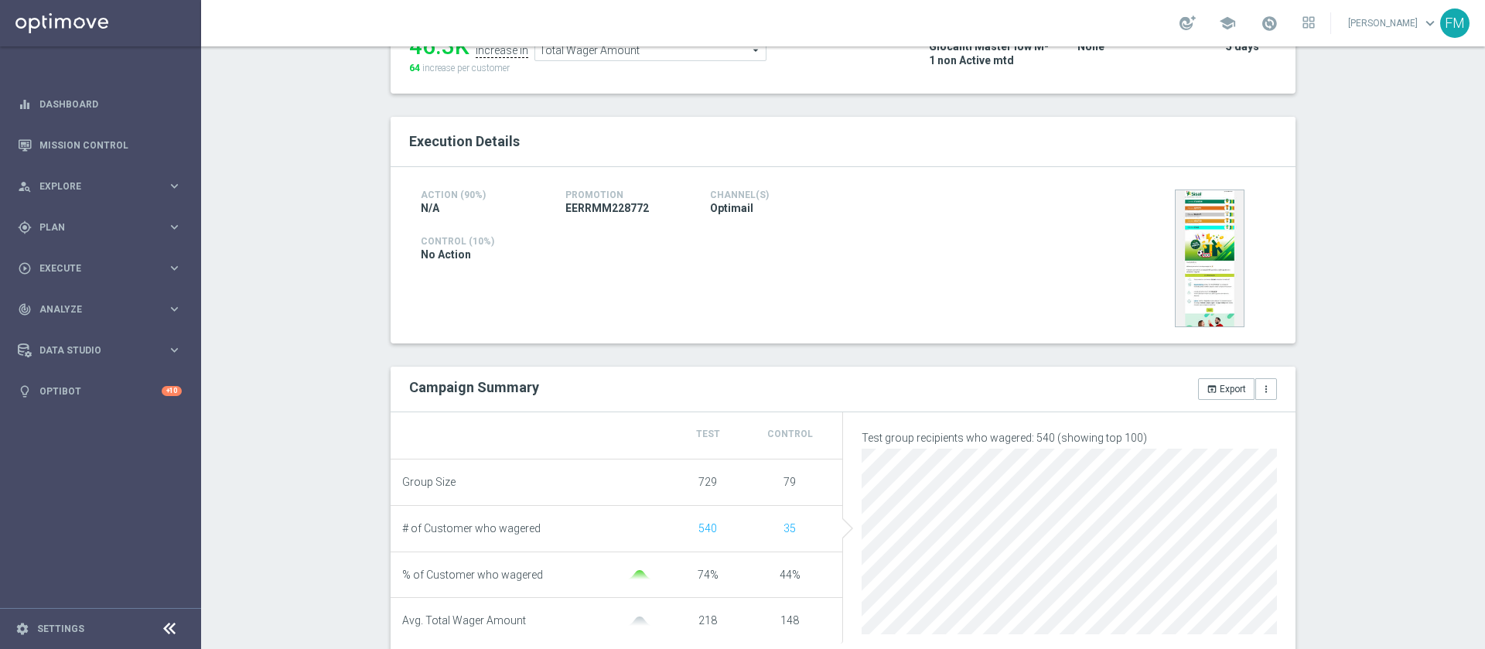
click at [708, 57] on span "Total Wager Amount" at bounding box center [650, 50] width 230 height 20
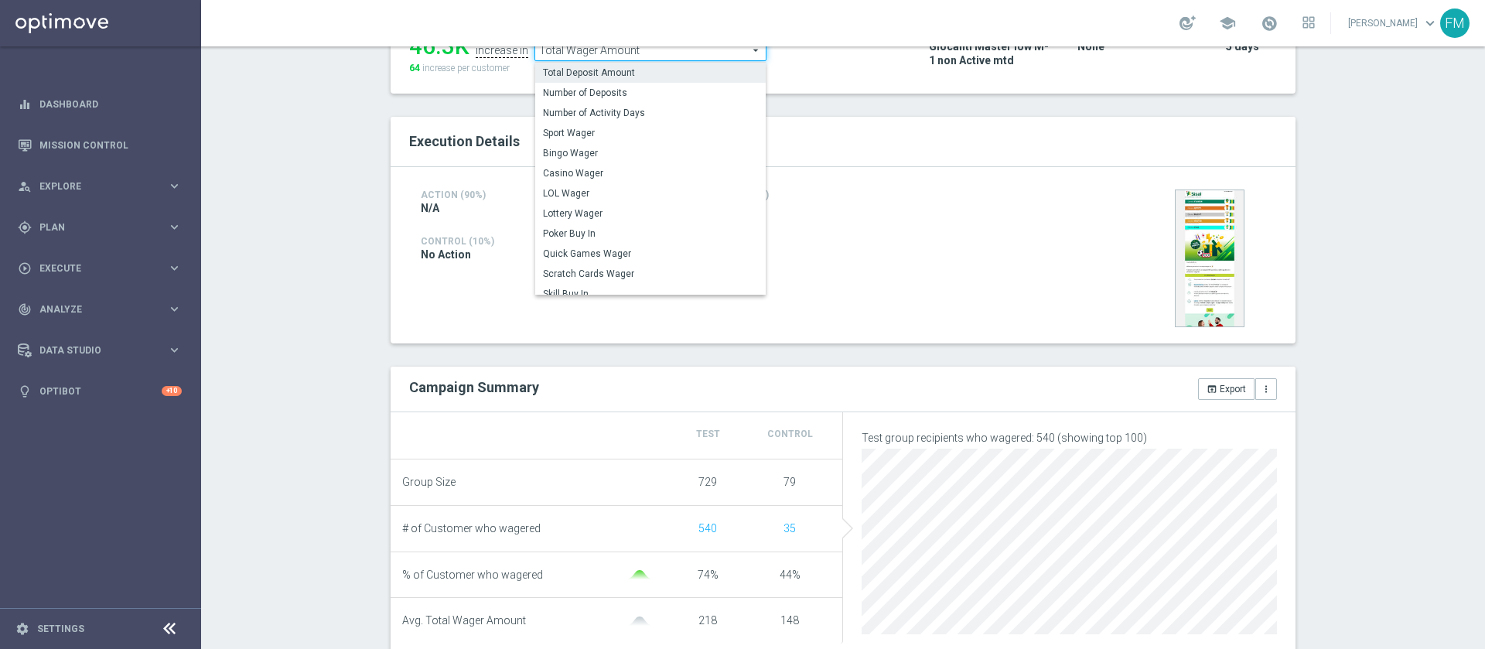
click at [659, 72] on span "Total Deposit Amount" at bounding box center [650, 72] width 215 height 12
type input "Total Deposit Amount"
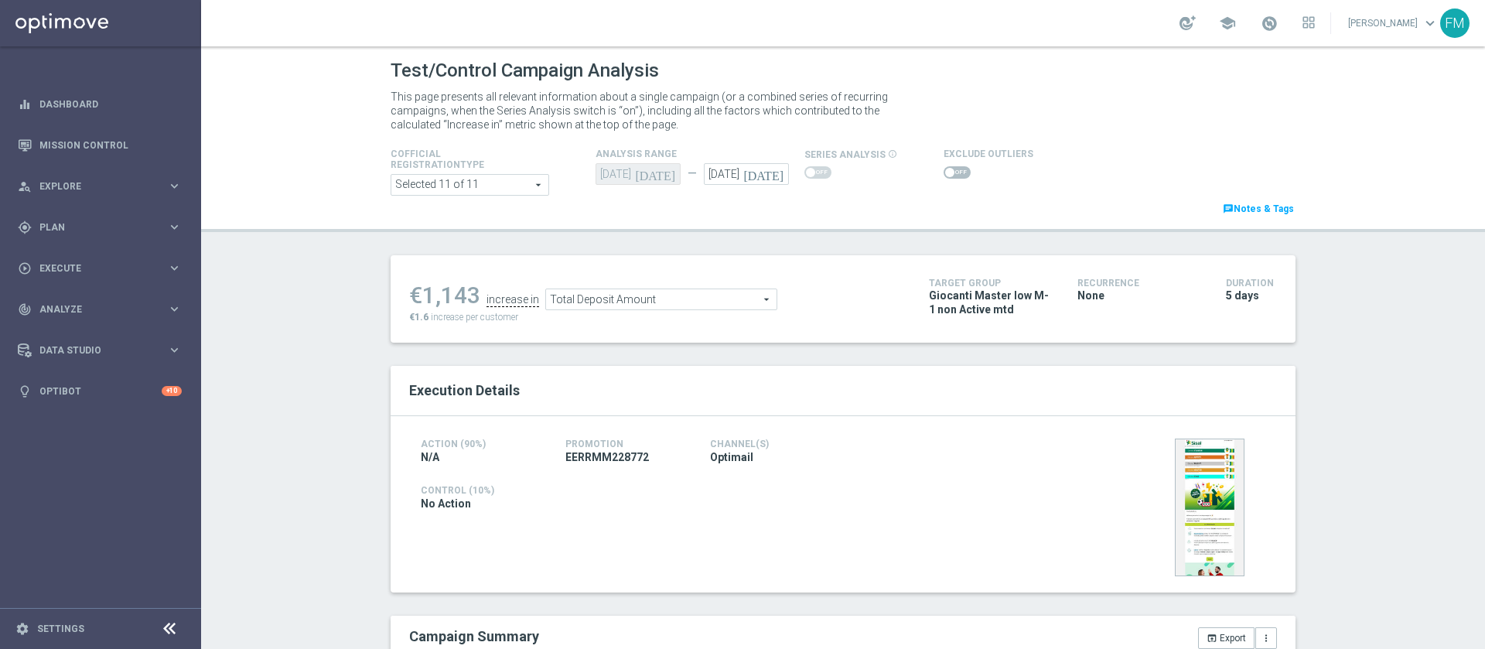
click at [943, 173] on span at bounding box center [956, 172] width 27 height 12
click at [943, 173] on input "checkbox" at bounding box center [956, 172] width 27 height 12
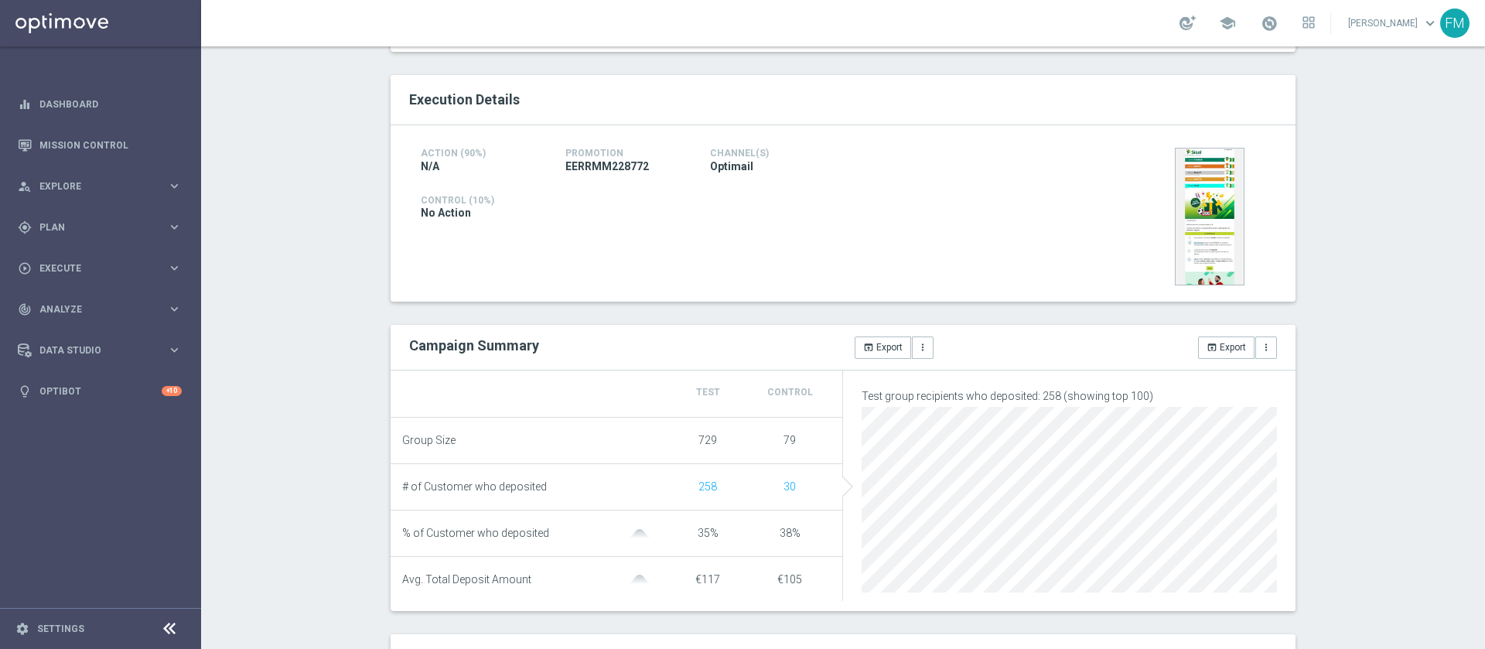
scroll to position [232, 0]
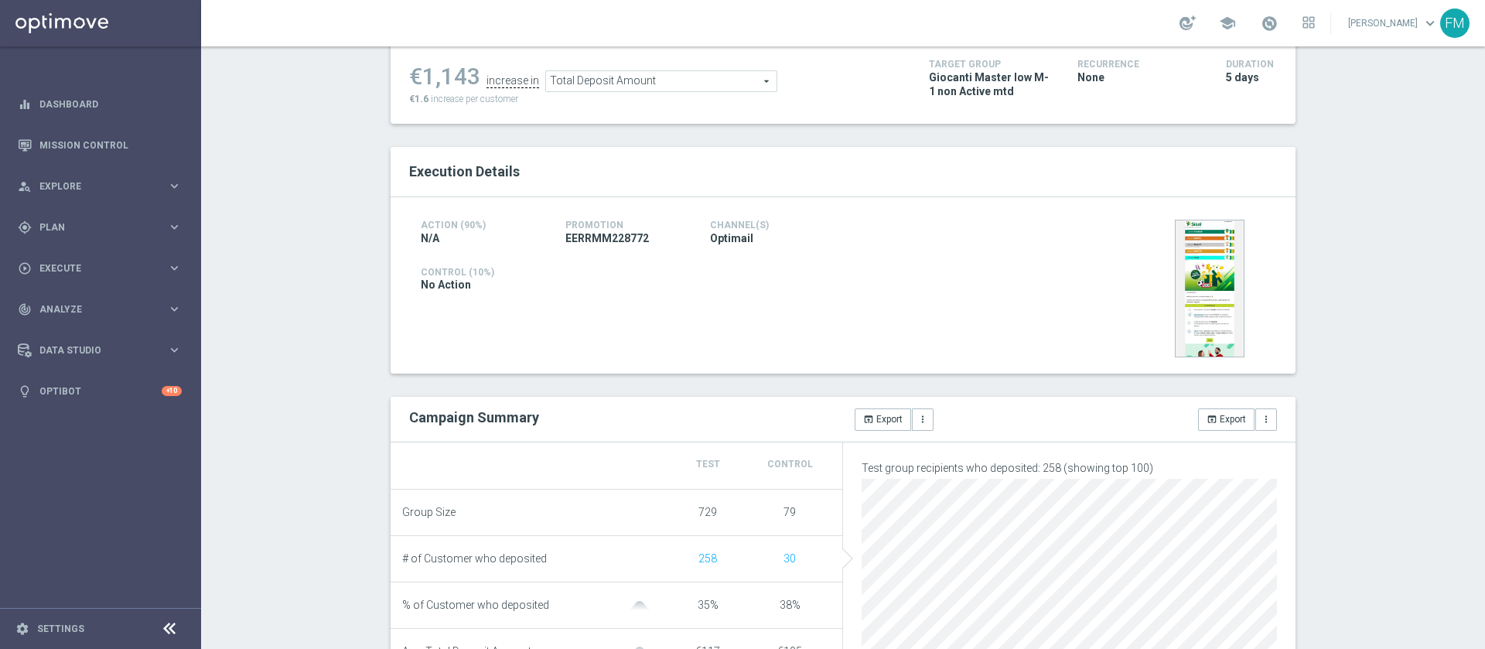
click at [705, 83] on span "Total Deposit Amount" at bounding box center [661, 81] width 230 height 20
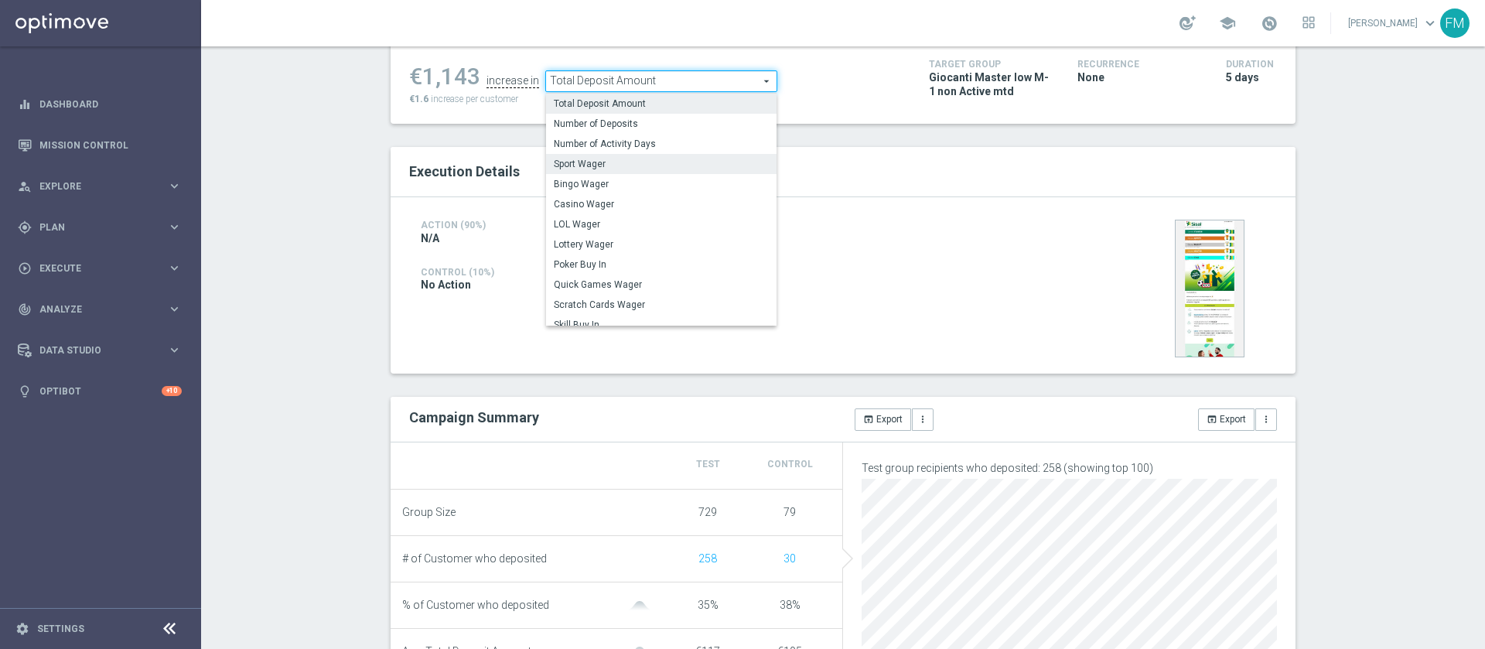
click at [638, 162] on span "Sport Wager" at bounding box center [661, 164] width 215 height 12
checkbox input "false"
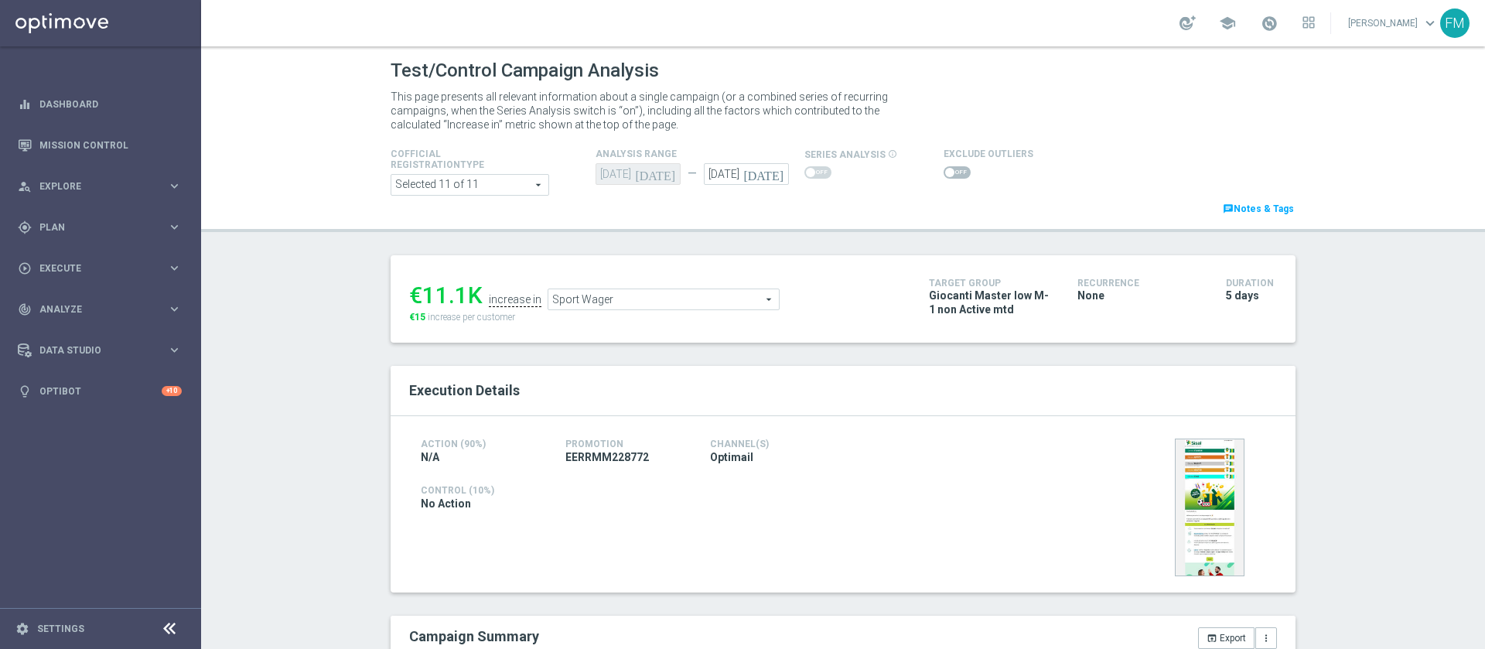
click at [613, 292] on span "Sport Wager" at bounding box center [663, 299] width 230 height 20
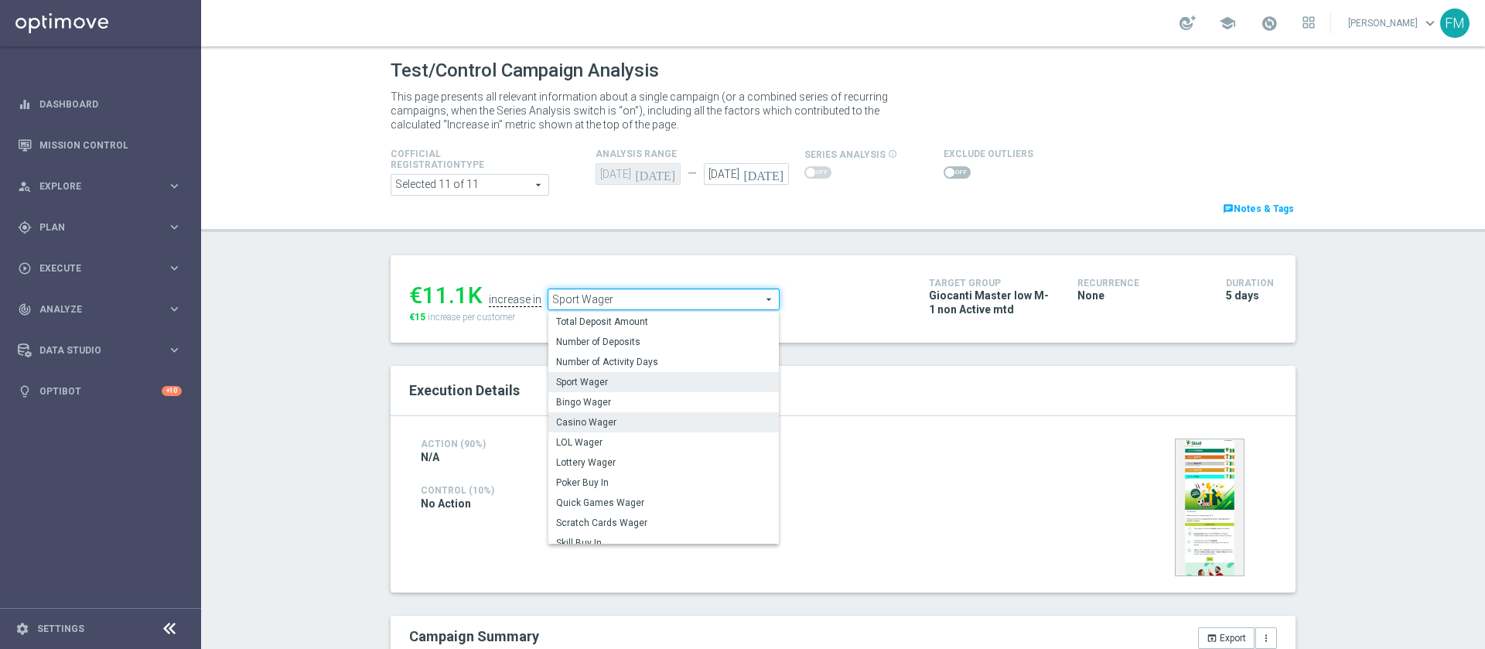
click at [627, 415] on label "Casino Wager" at bounding box center [663, 422] width 230 height 20
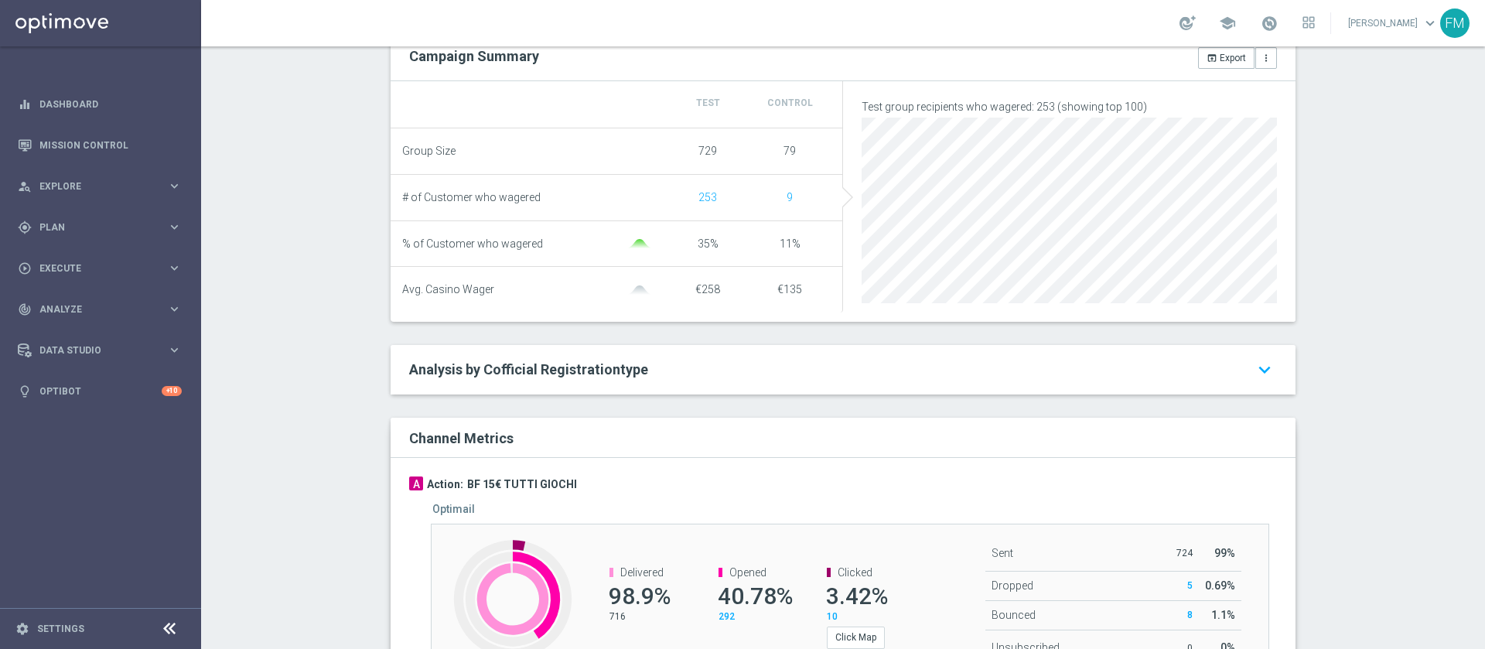
scroll to position [116, 0]
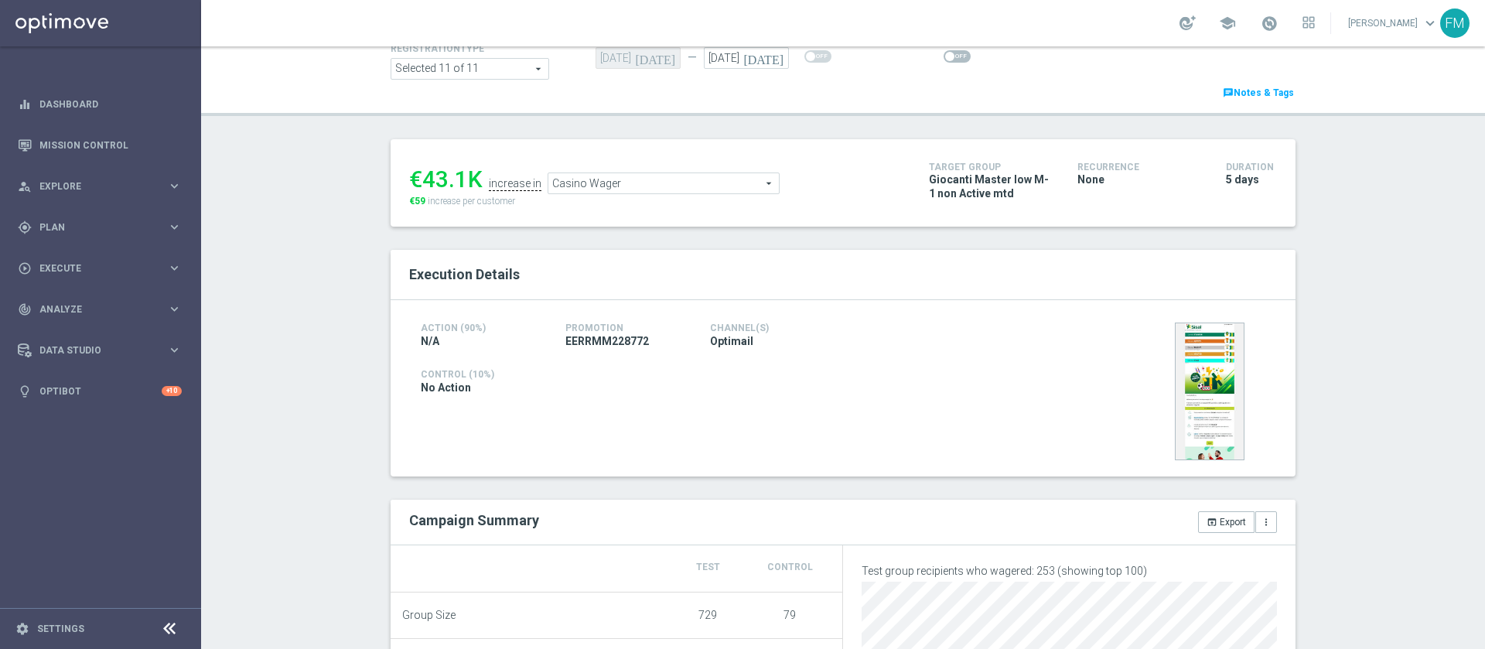
click at [701, 181] on span "Casino Wager" at bounding box center [663, 183] width 230 height 20
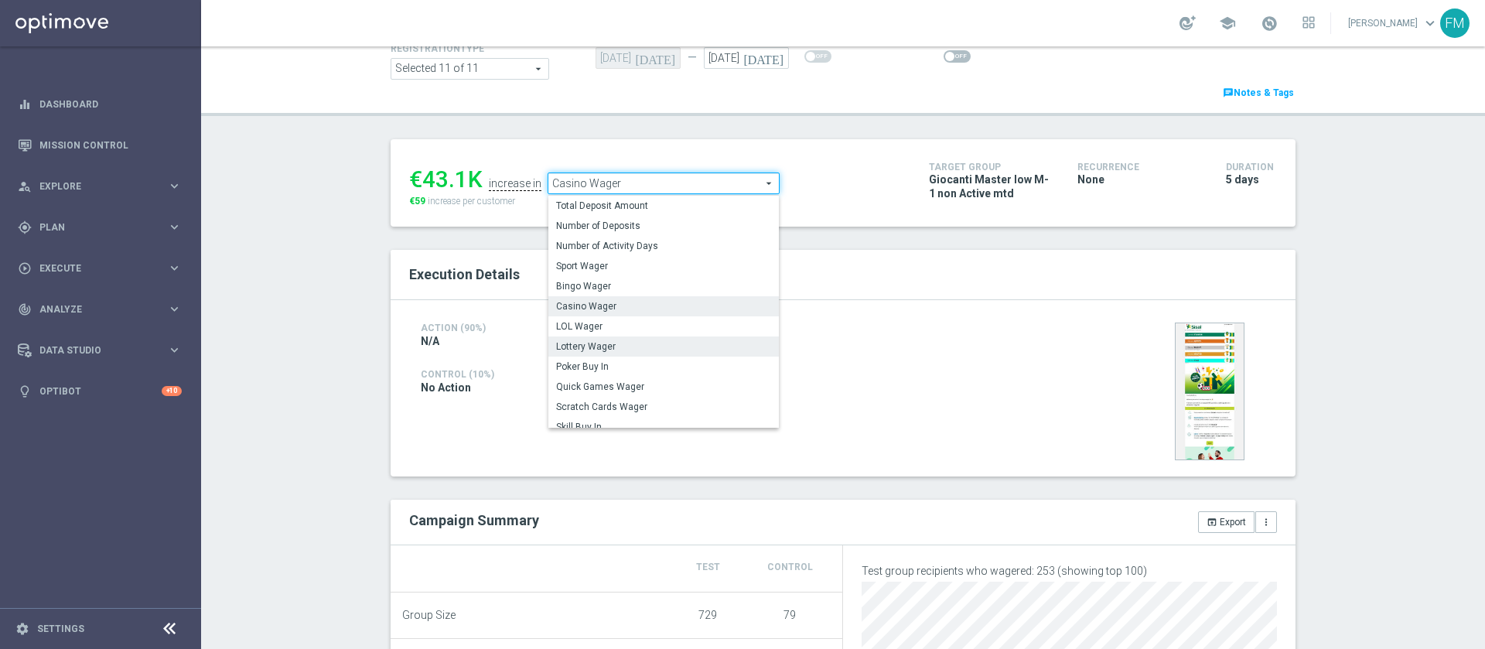
click at [626, 348] on span "Lottery Wager" at bounding box center [663, 346] width 215 height 12
type input "Lottery Wager"
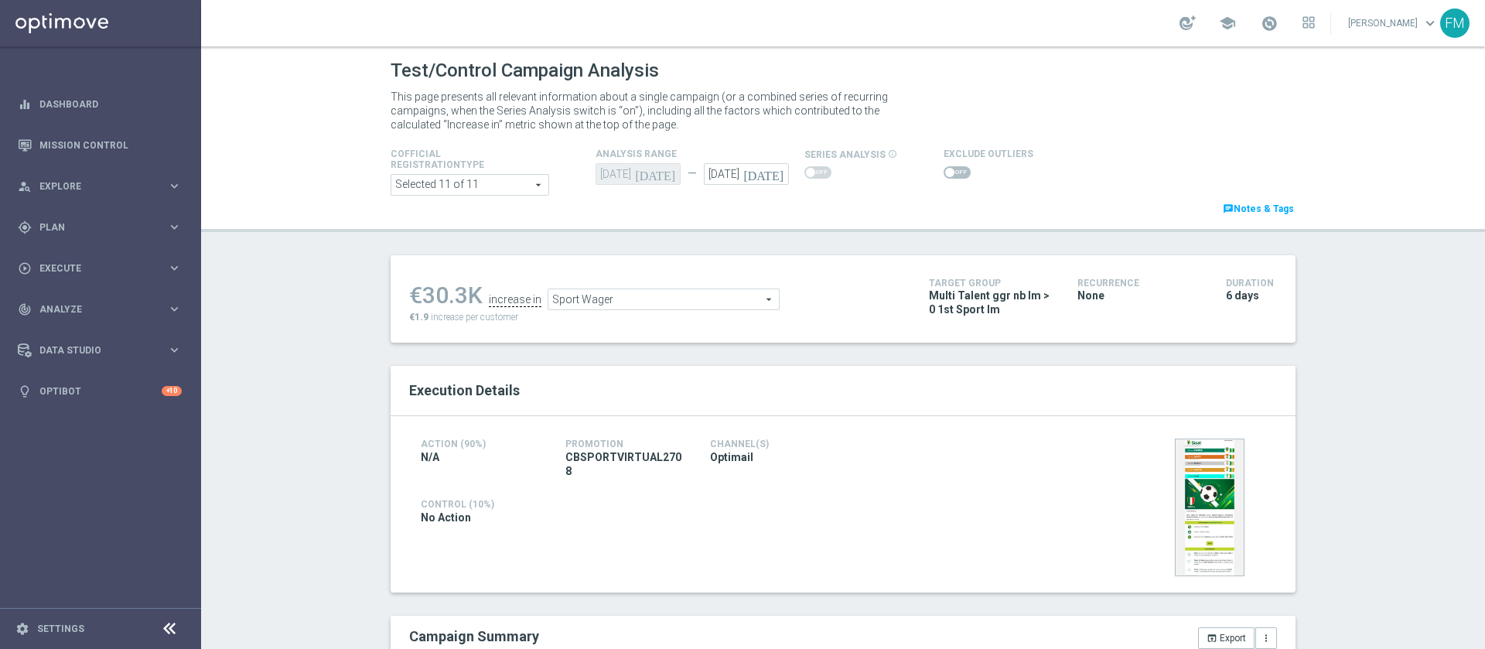
click at [618, 299] on span "Sport Wager" at bounding box center [663, 299] width 230 height 20
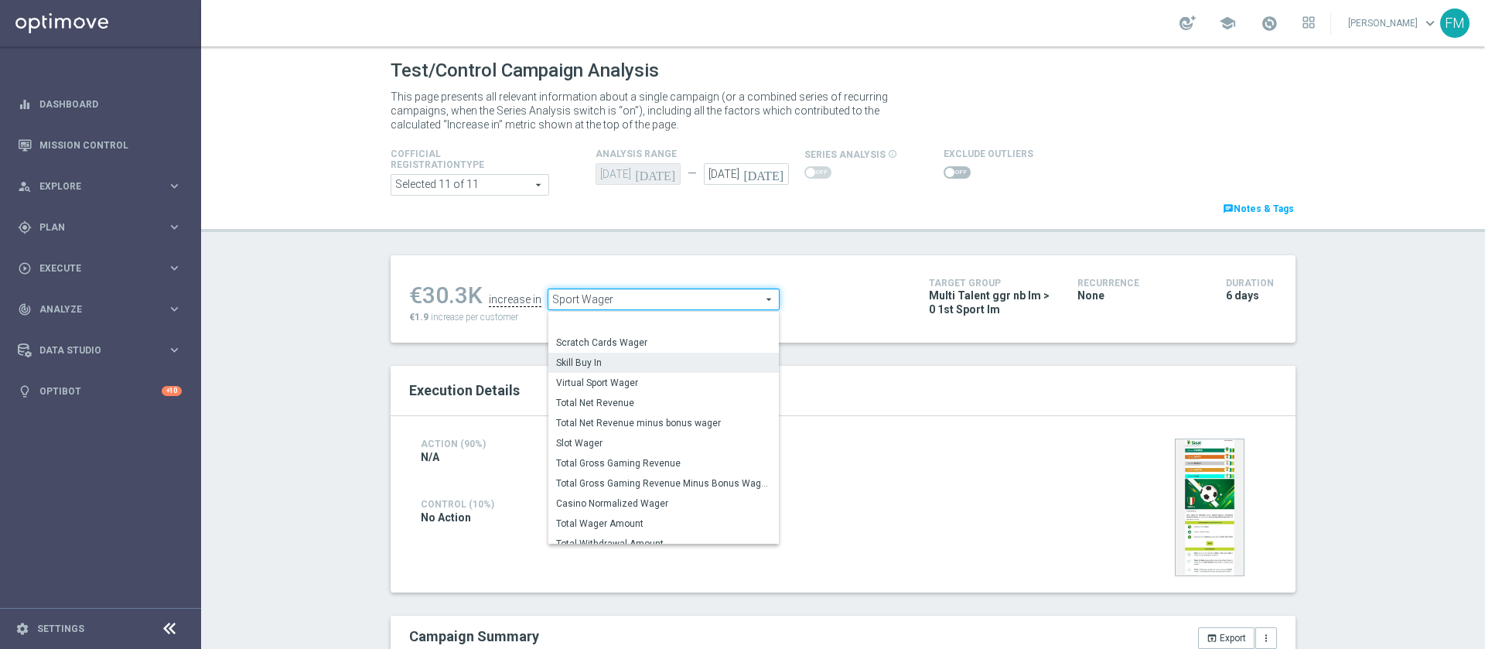
scroll to position [218, 0]
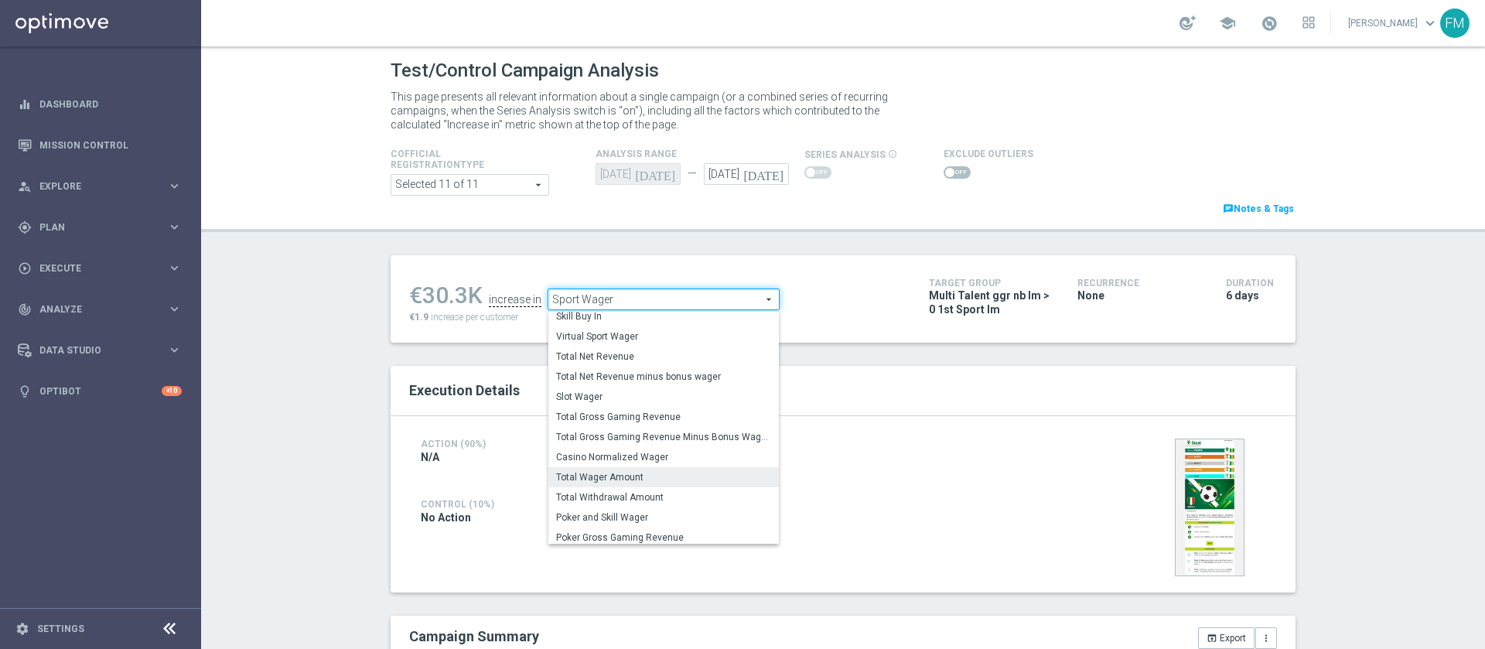
click at [646, 483] on span "Total Wager Amount" at bounding box center [663, 477] width 215 height 12
type input "Total Wager Amount"
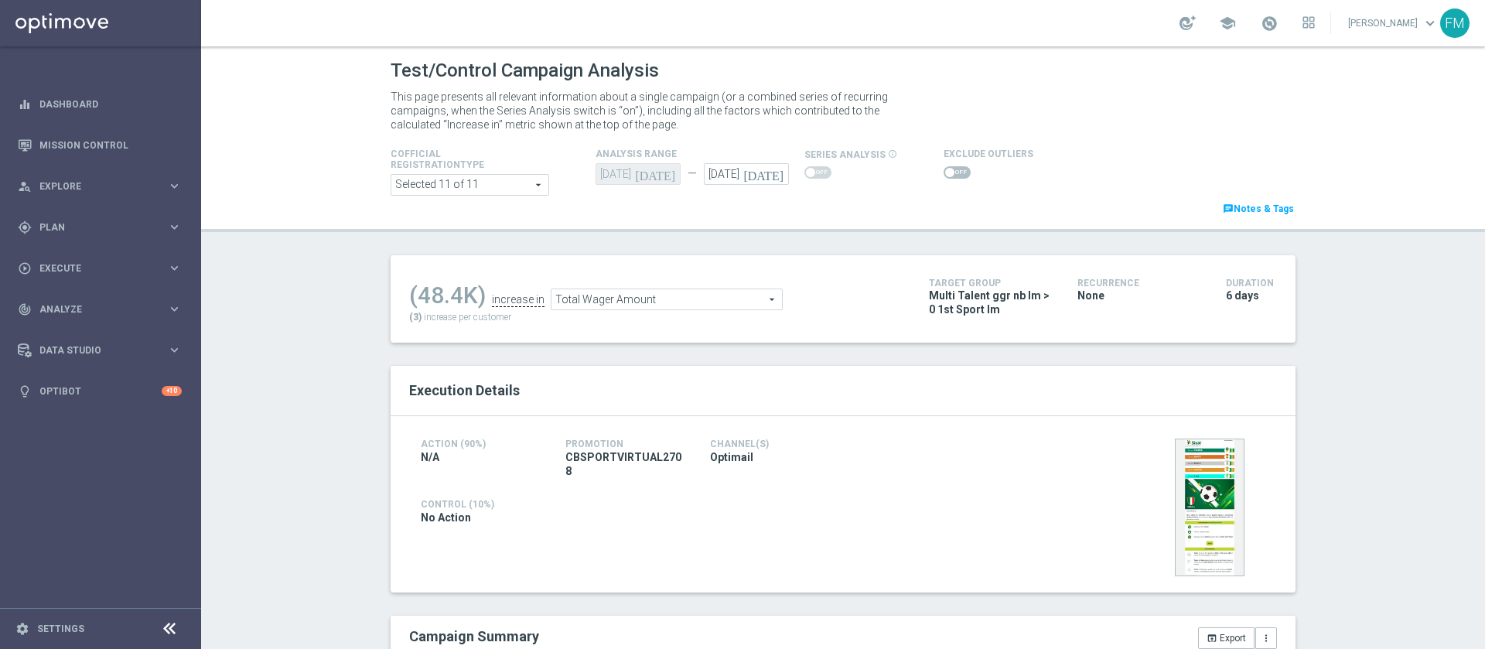
click at [949, 176] on span at bounding box center [956, 172] width 27 height 12
click at [949, 176] on input "checkbox" at bounding box center [956, 172] width 27 height 12
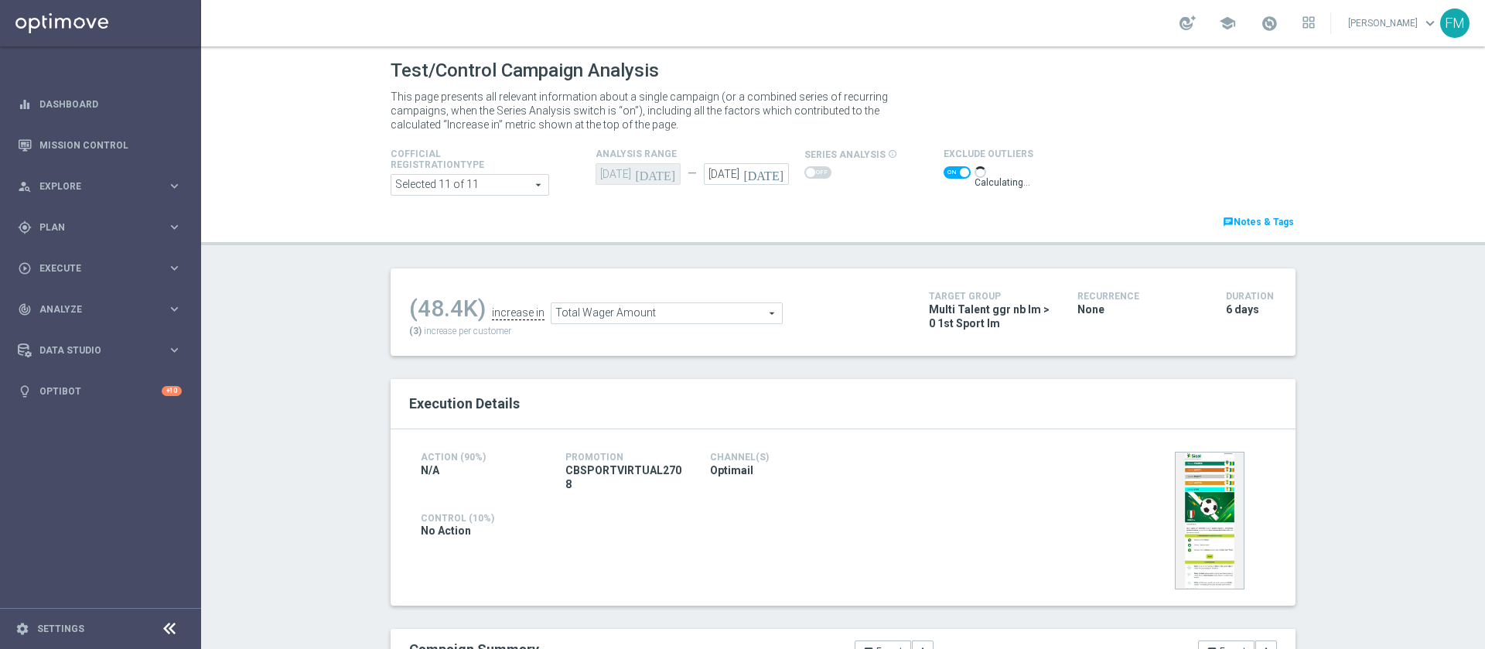
click at [660, 307] on span "Total Wager Amount" at bounding box center [666, 313] width 230 height 20
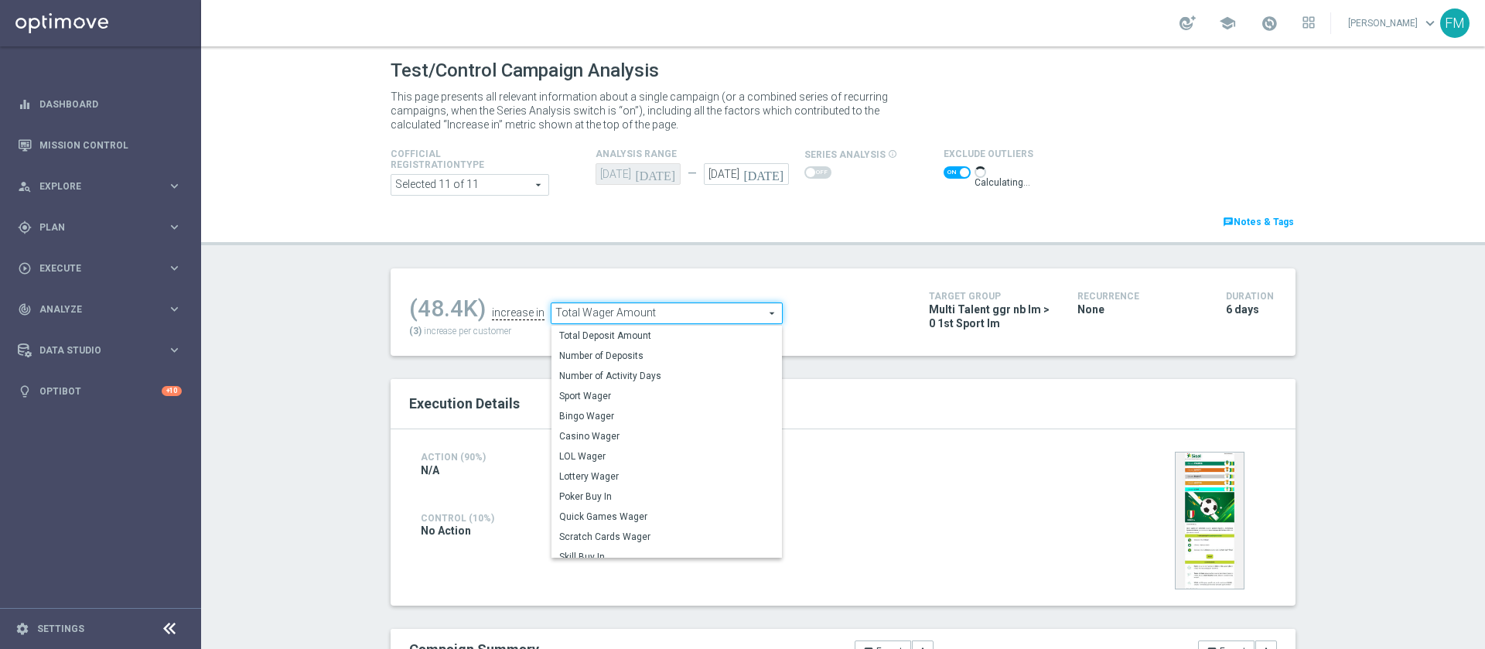
drag, startPoint x: 642, startPoint y: 343, endPoint x: 901, endPoint y: 326, distance: 259.5
click at [643, 342] on span "Total Deposit Amount" at bounding box center [666, 335] width 215 height 12
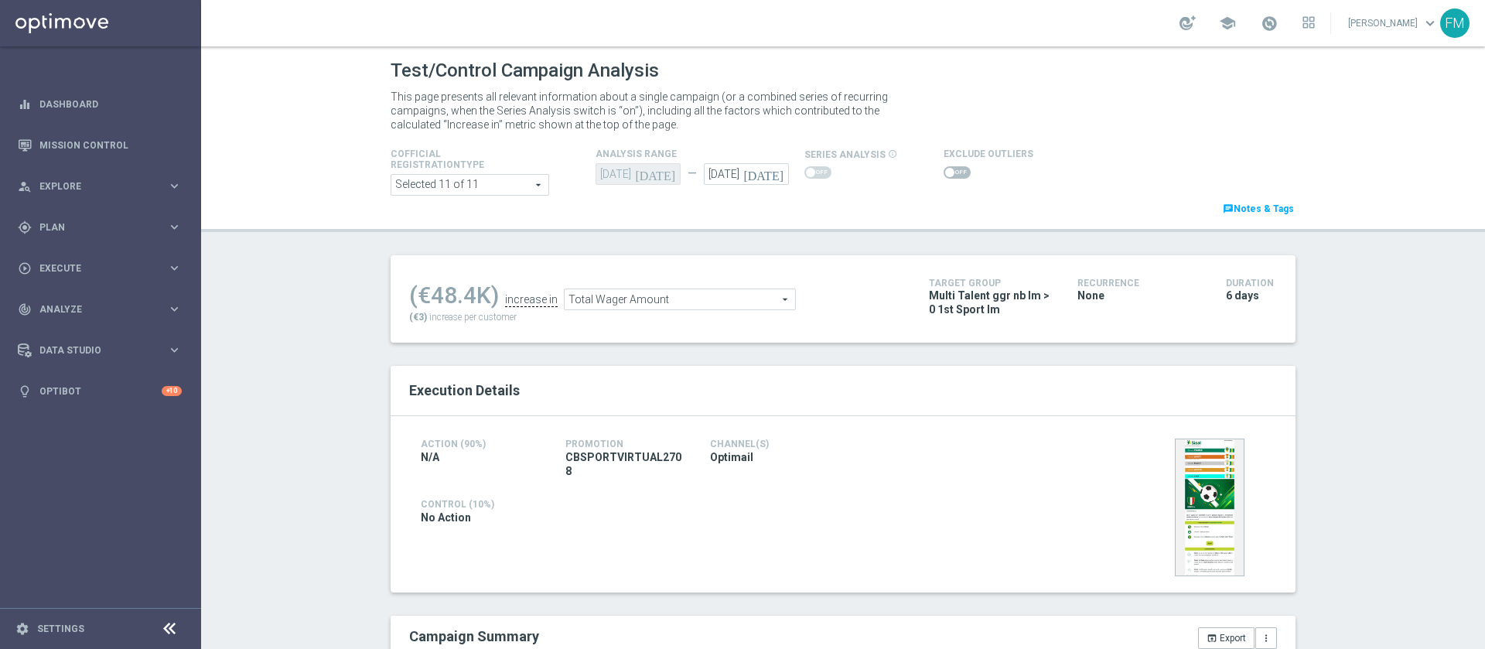
checkbox input "false"
type input "Total Deposit Amount"
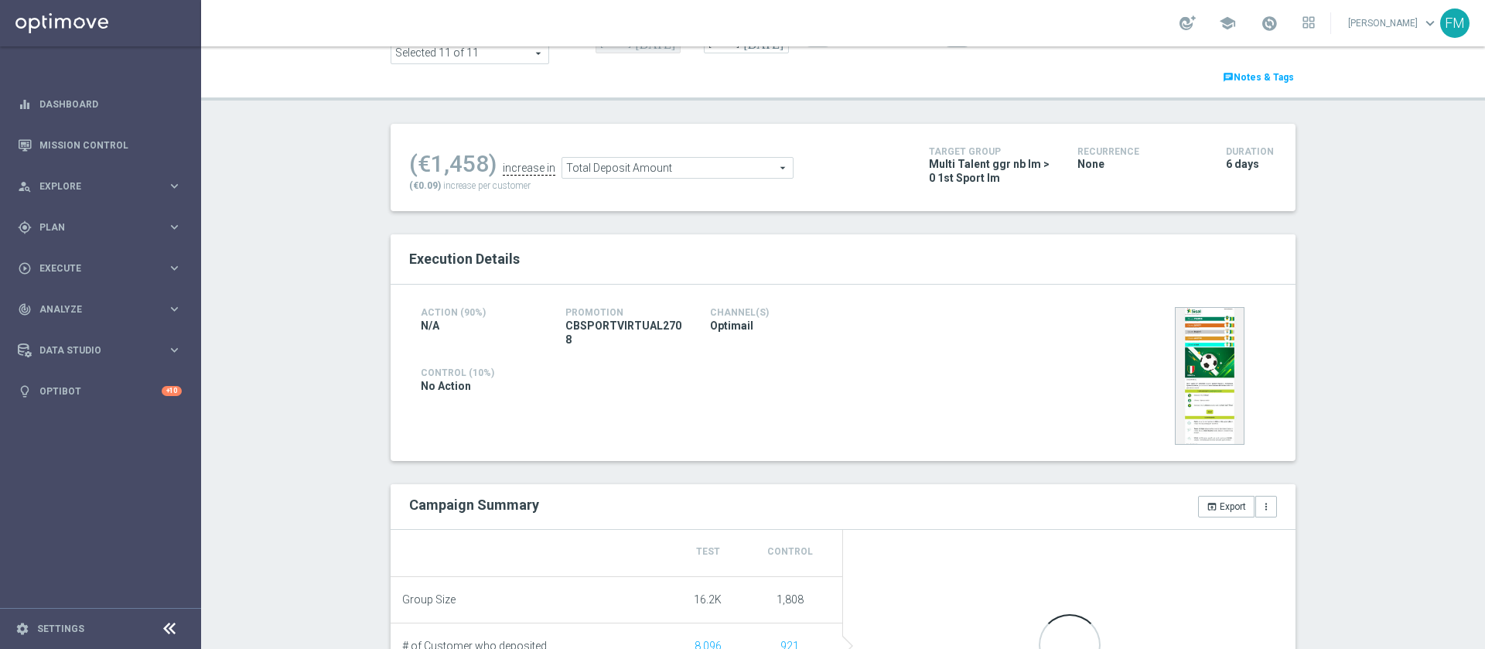
scroll to position [109, 0]
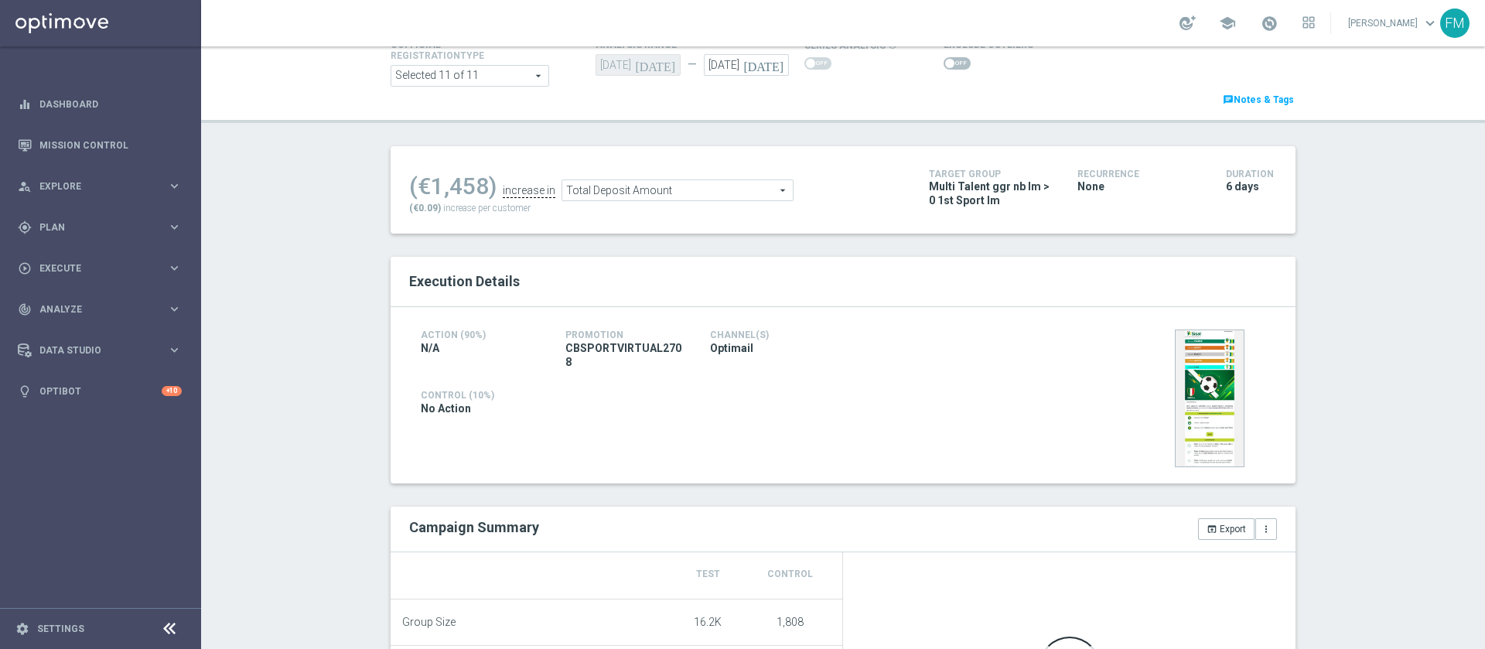
click at [943, 64] on span at bounding box center [956, 63] width 27 height 12
click at [943, 64] on input "checkbox" at bounding box center [956, 63] width 27 height 12
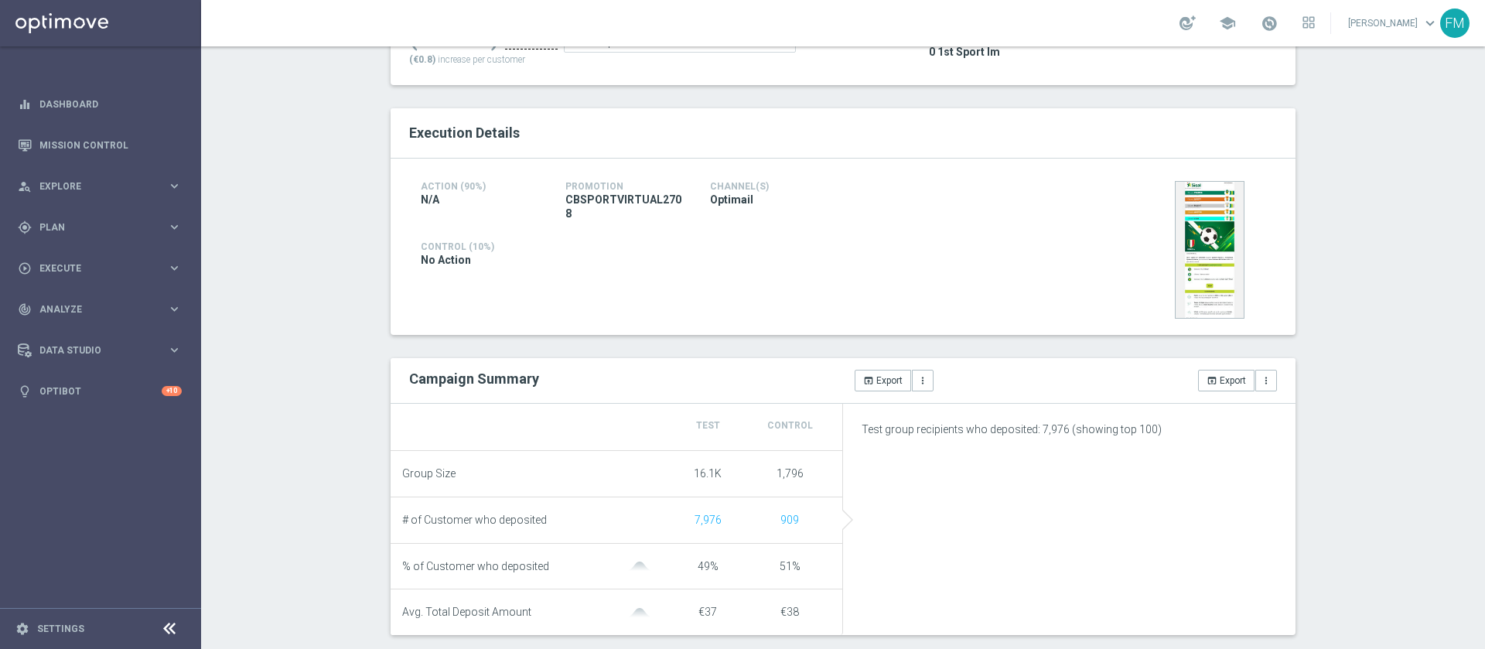
scroll to position [225, 0]
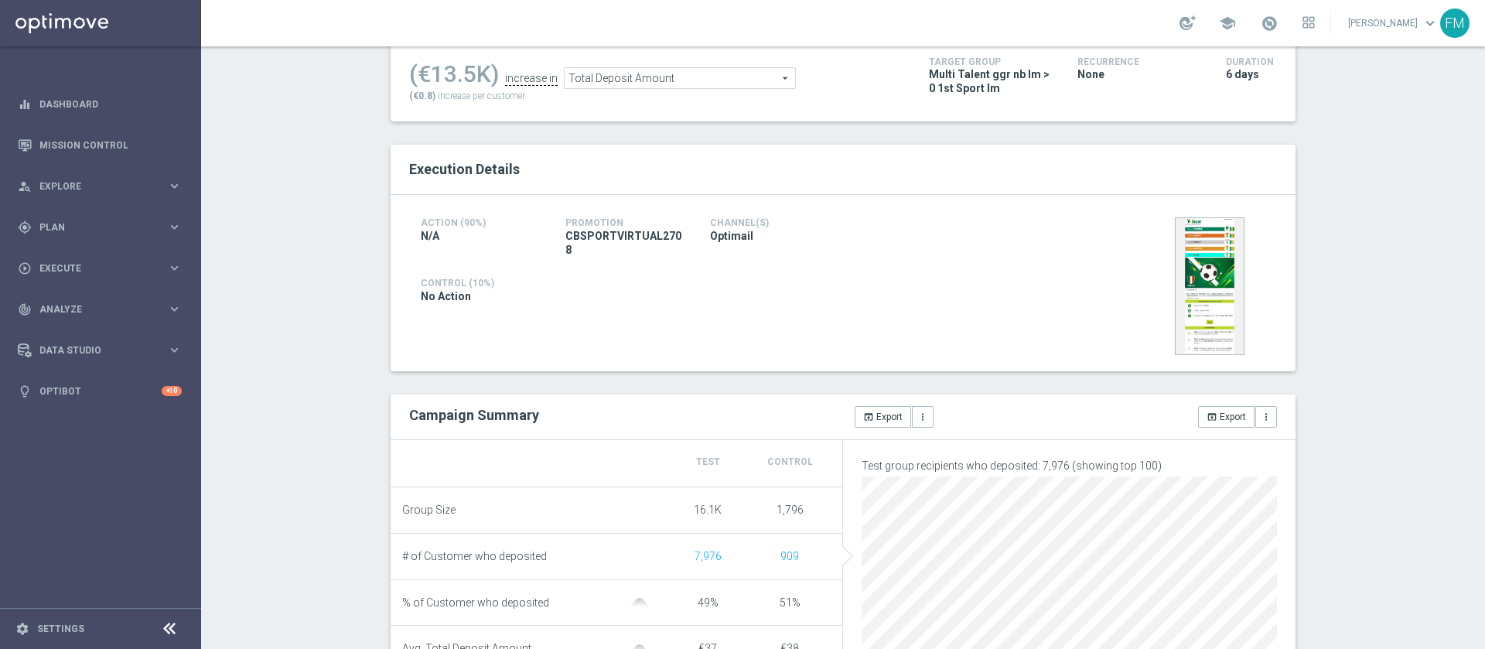
click at [686, 77] on span "Total Deposit Amount" at bounding box center [679, 78] width 230 height 20
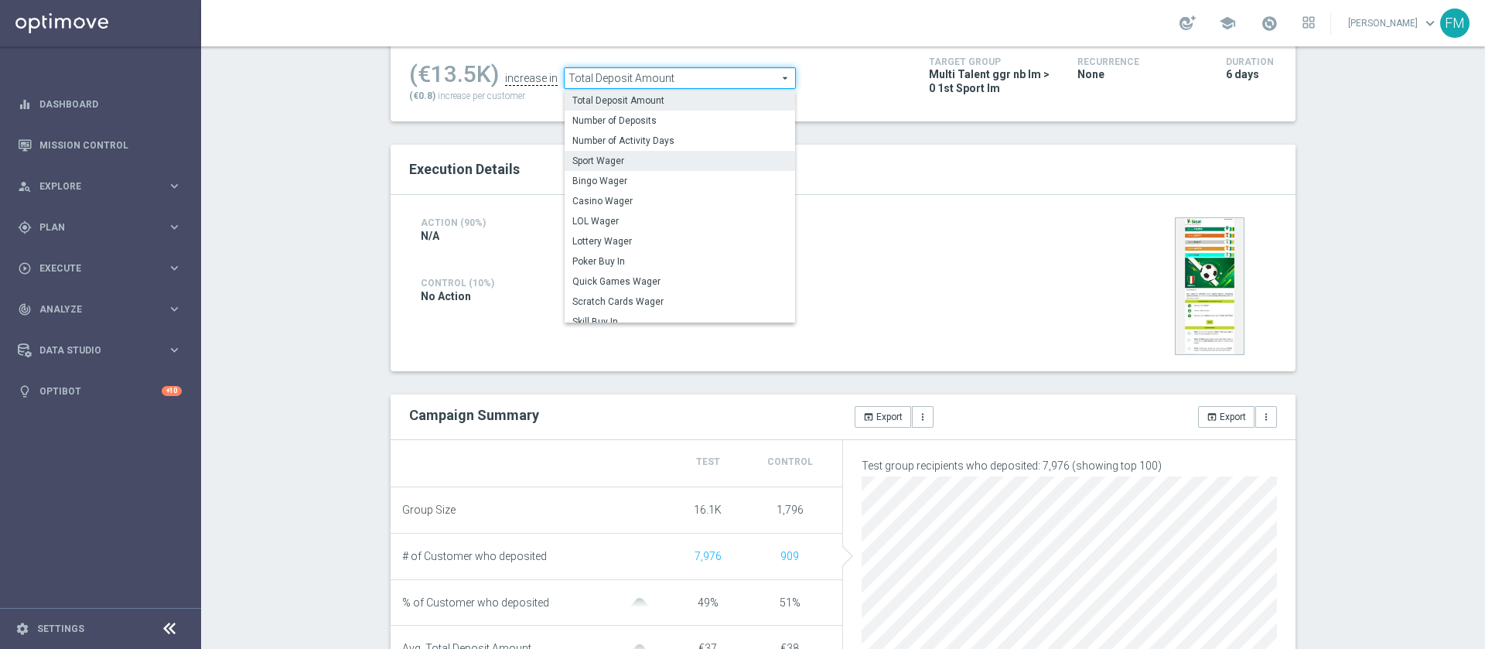
click at [656, 154] on label "Sport Wager" at bounding box center [679, 161] width 230 height 20
checkbox input "false"
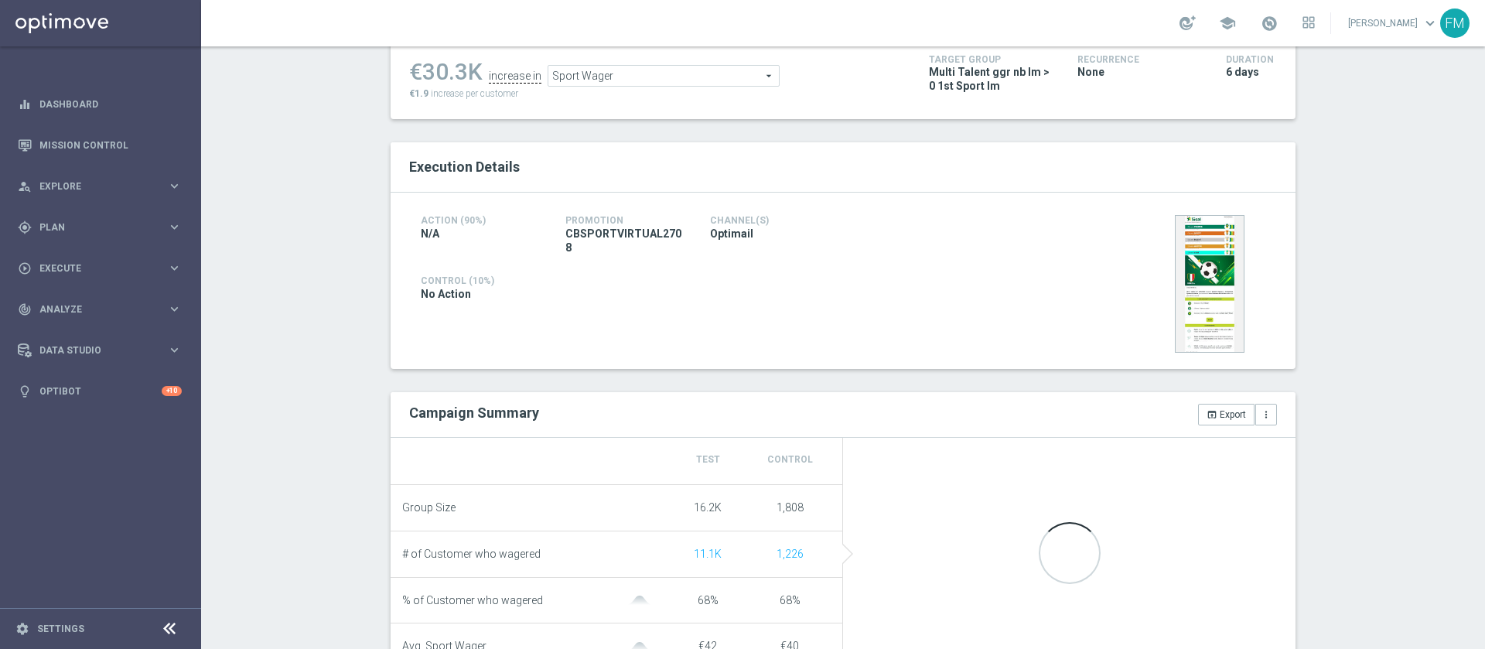
scroll to position [105, 0]
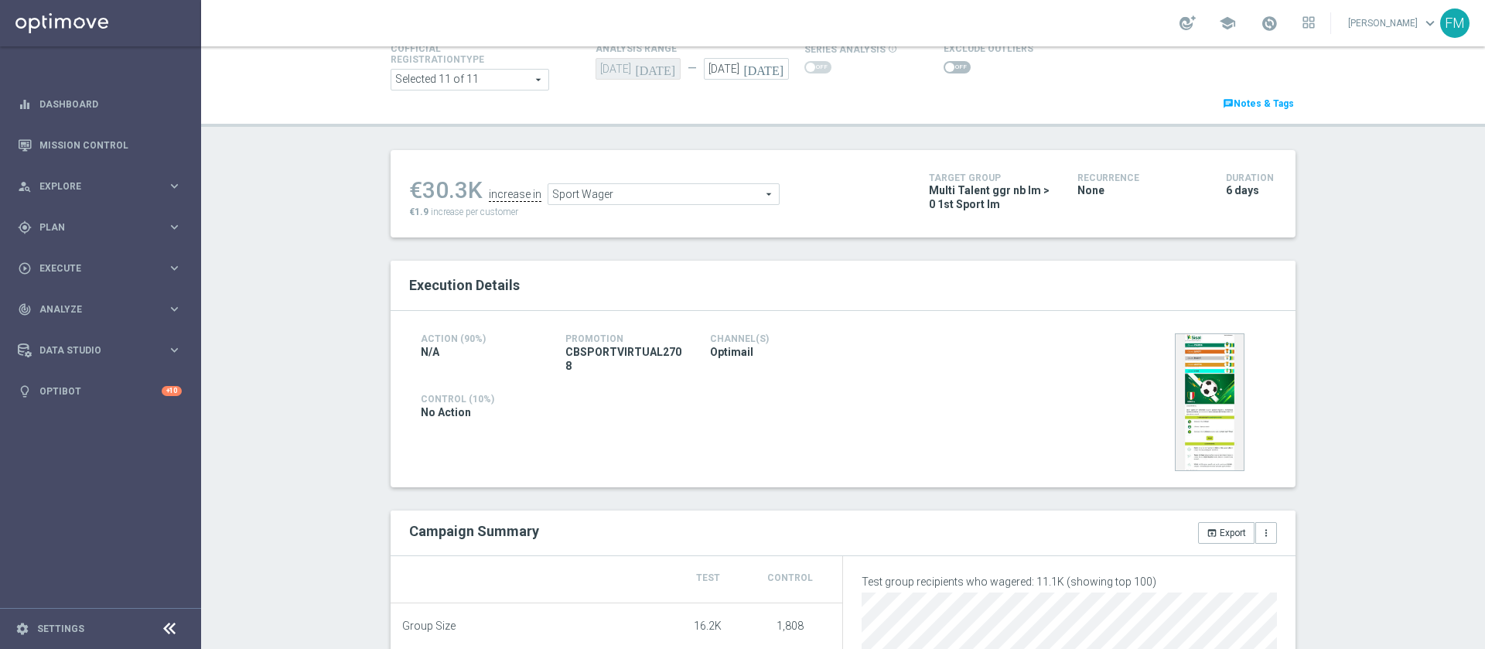
click at [668, 191] on span "Sport Wager" at bounding box center [663, 194] width 230 height 20
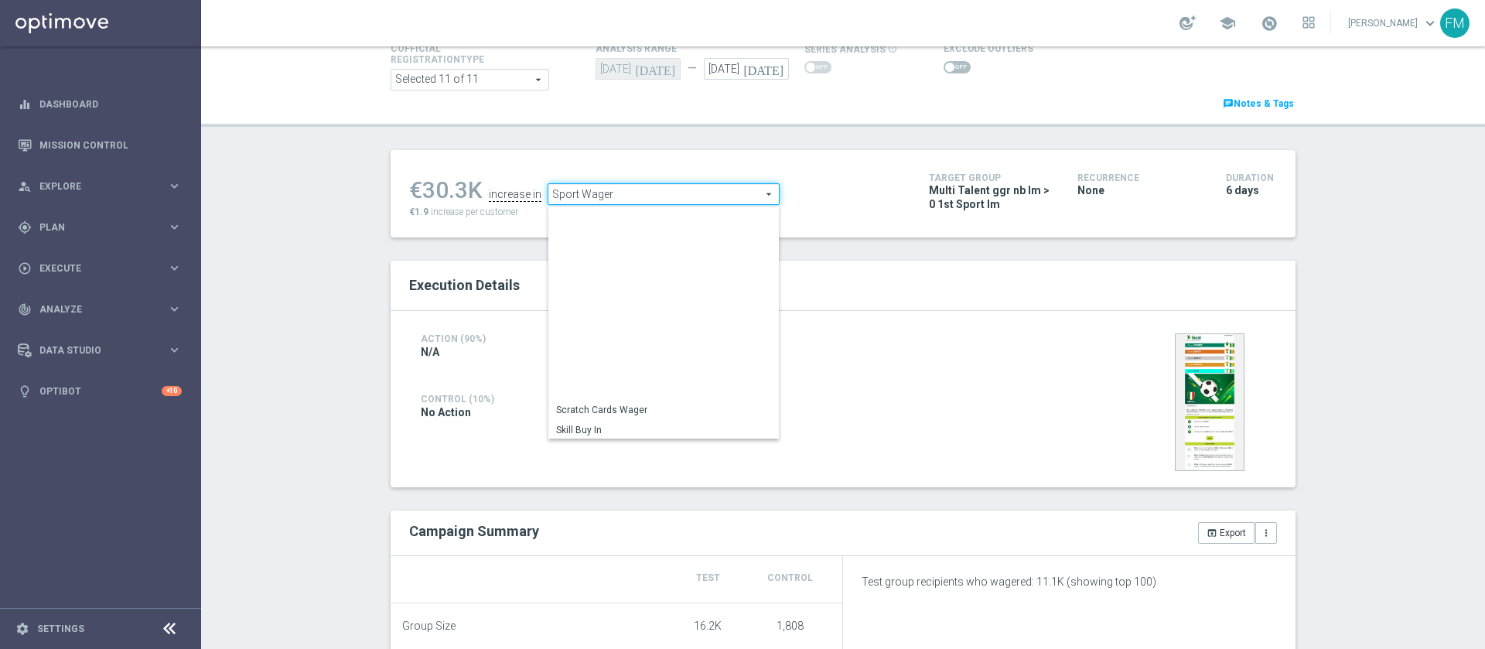
scroll to position [216, 0]
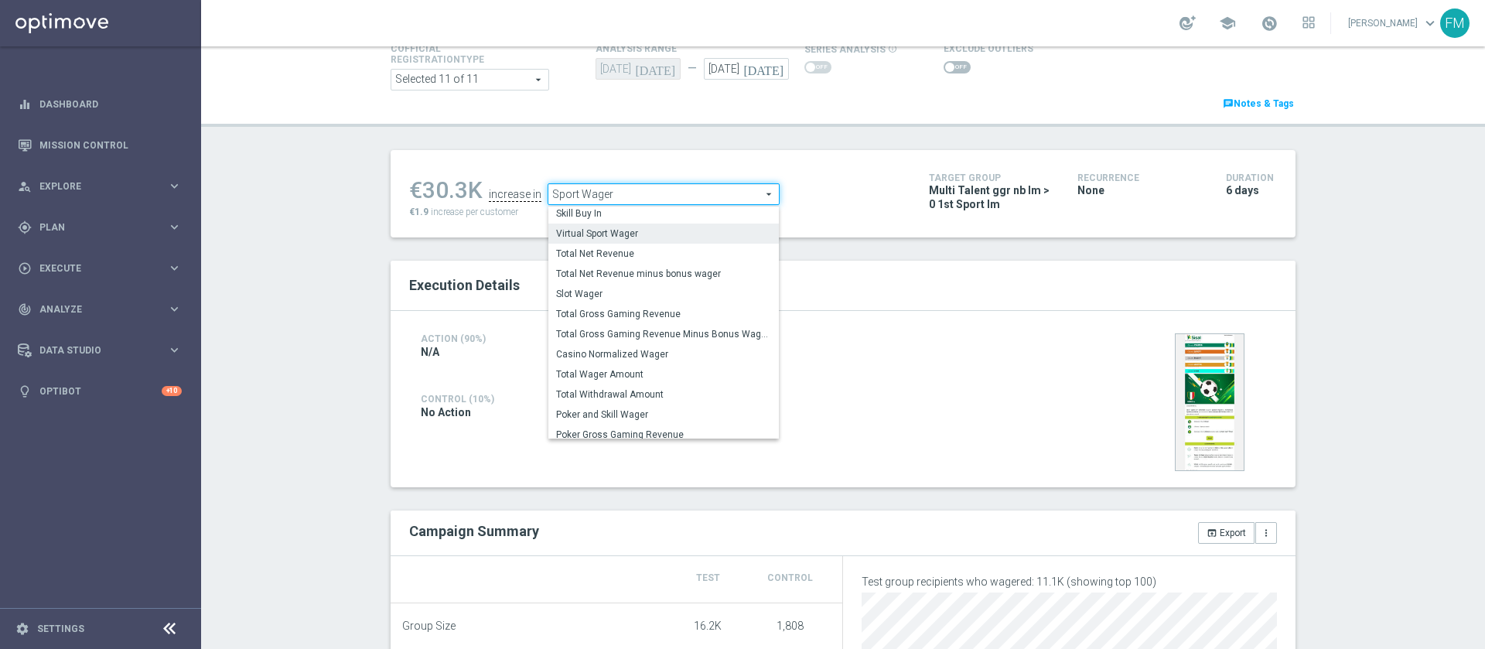
click at [651, 233] on span "Virtual Sport Wager" at bounding box center [663, 233] width 215 height 12
type input "Virtual Sport Wager"
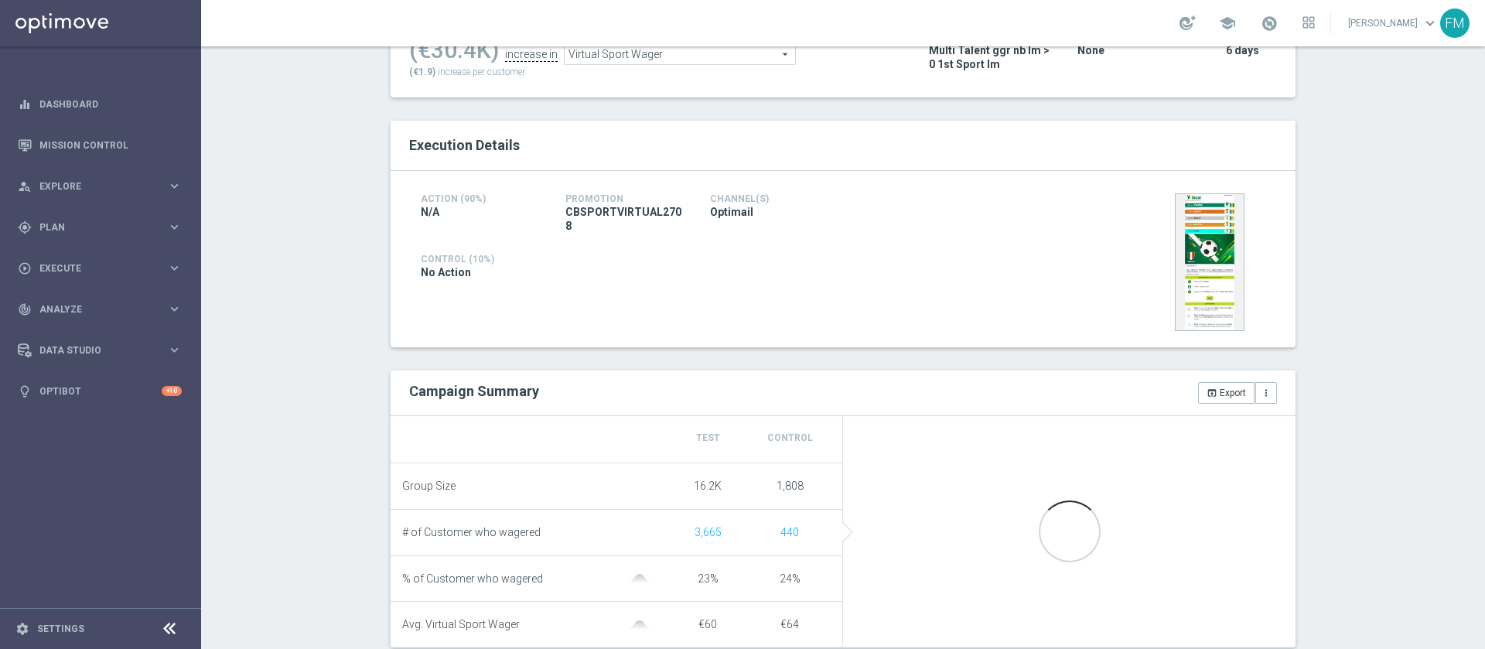
scroll to position [116, 0]
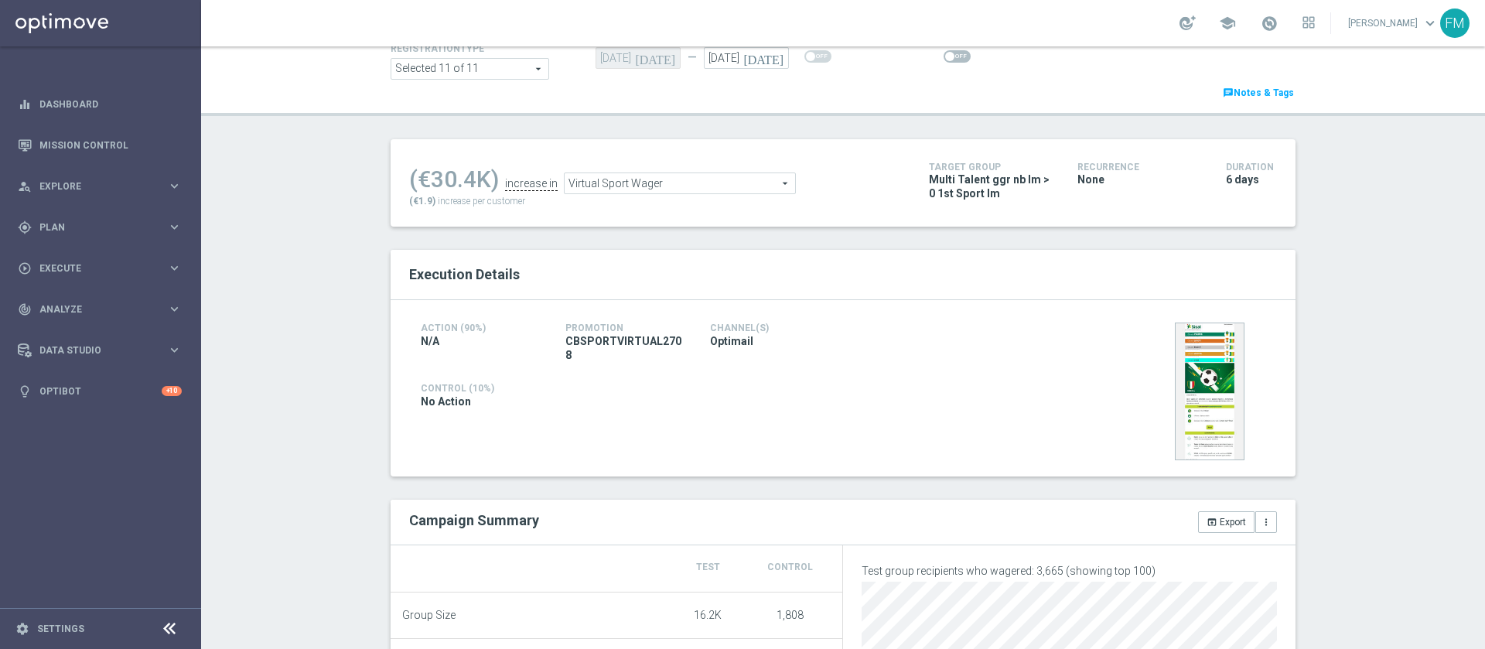
click at [949, 50] on span at bounding box center [956, 56] width 27 height 12
click at [949, 50] on input "checkbox" at bounding box center [956, 56] width 27 height 12
checkbox input "true"
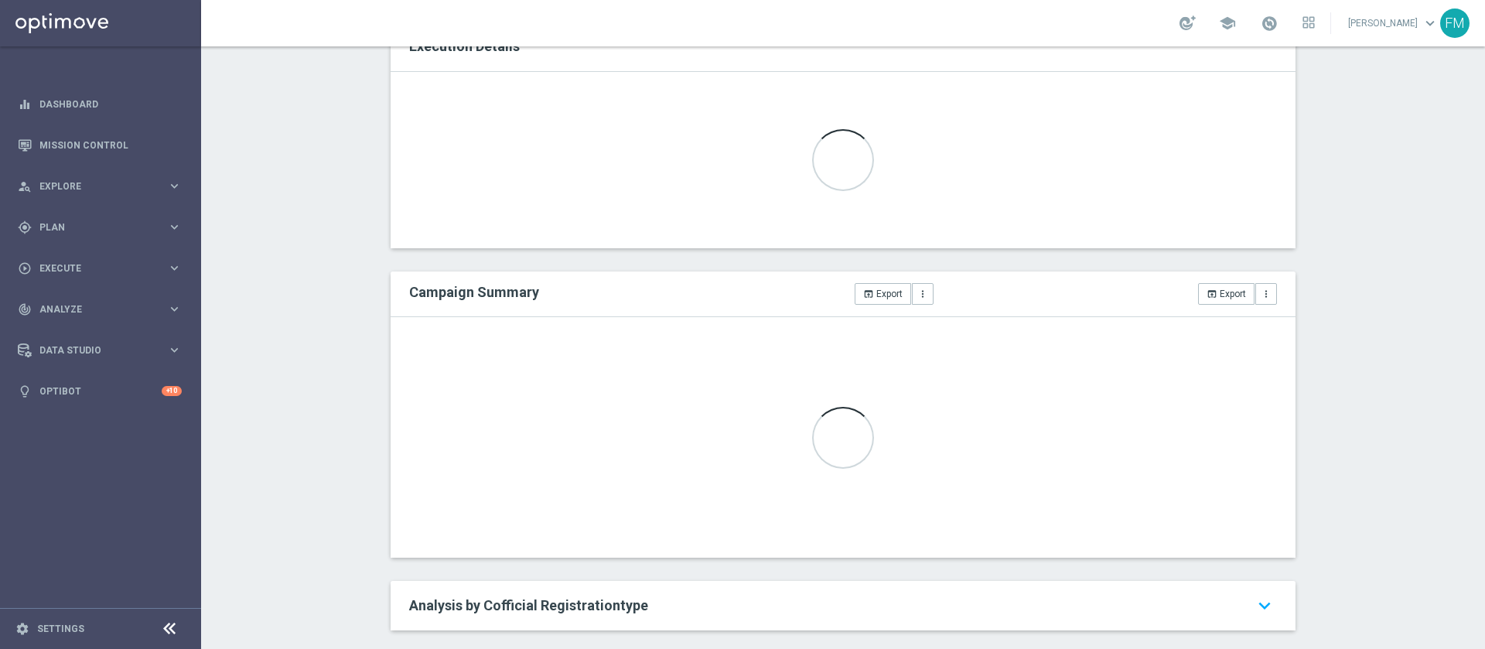
scroll to position [339, 0]
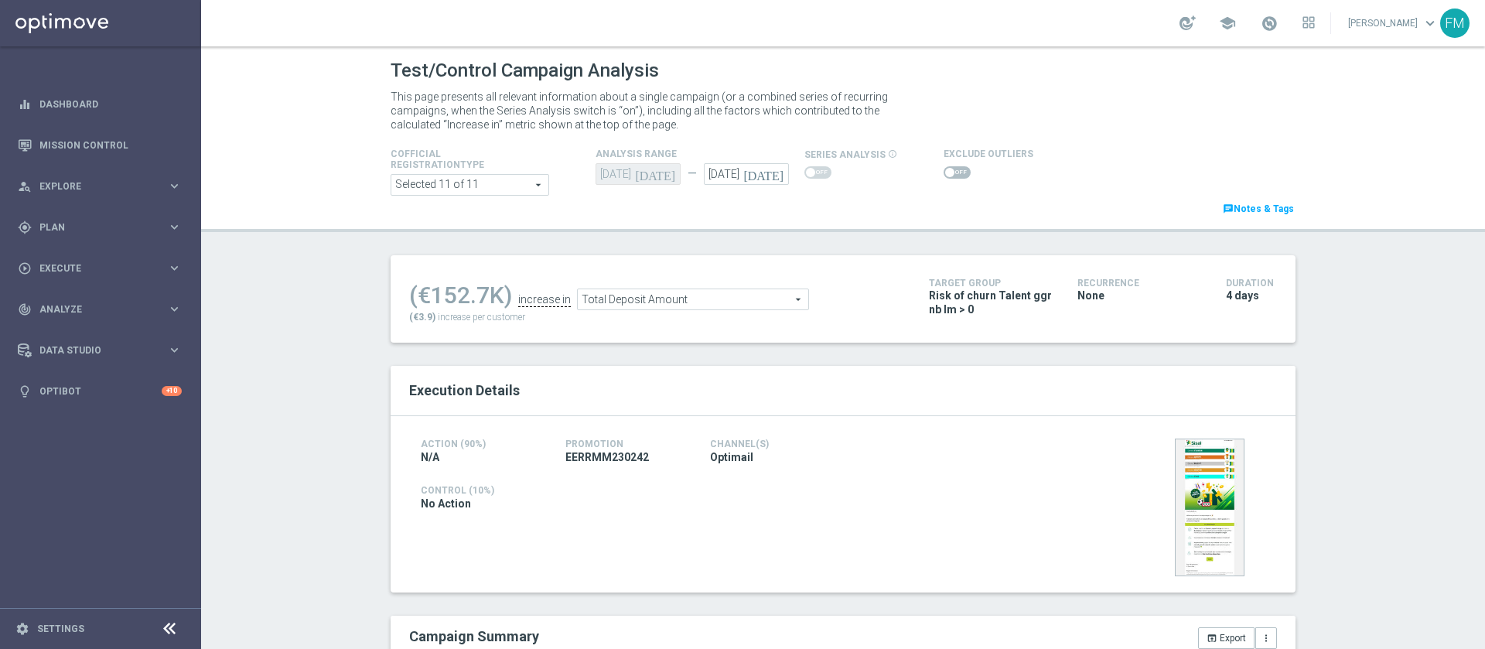
click at [679, 304] on span "Total Deposit Amount" at bounding box center [693, 299] width 230 height 20
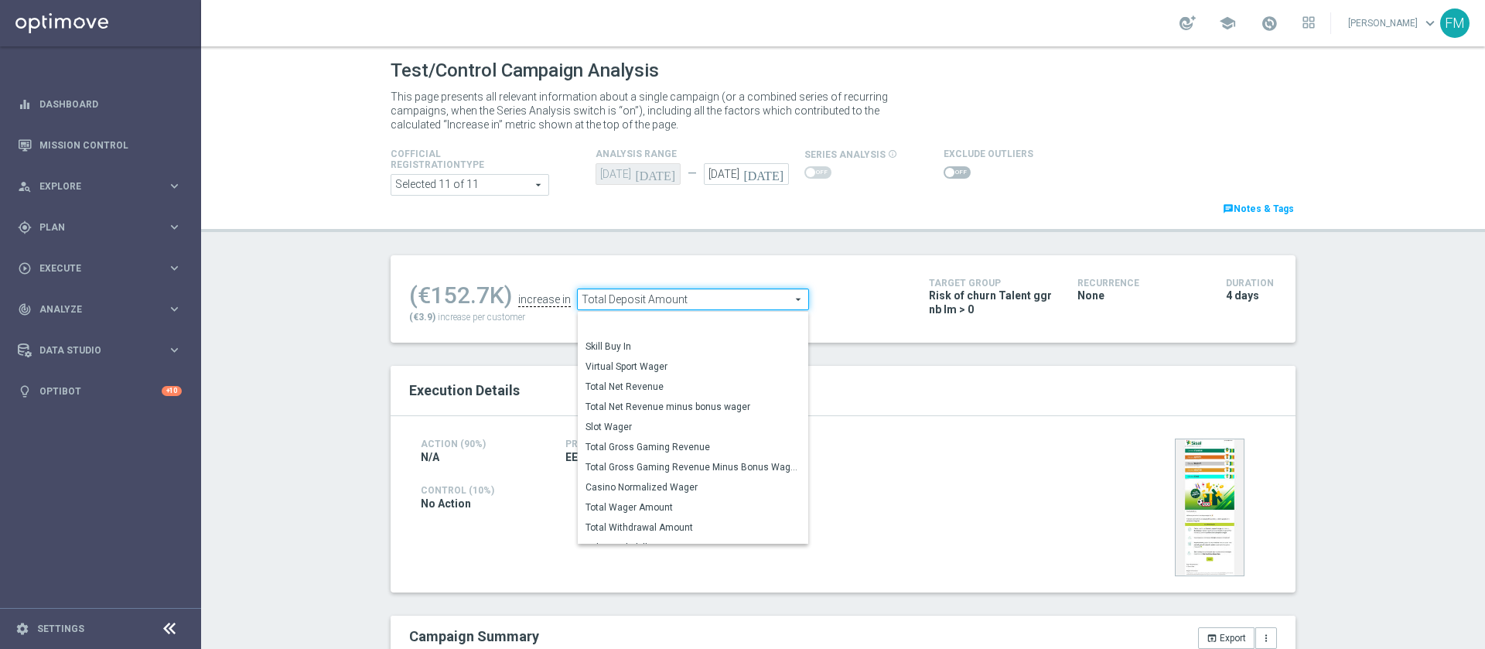
scroll to position [216, 0]
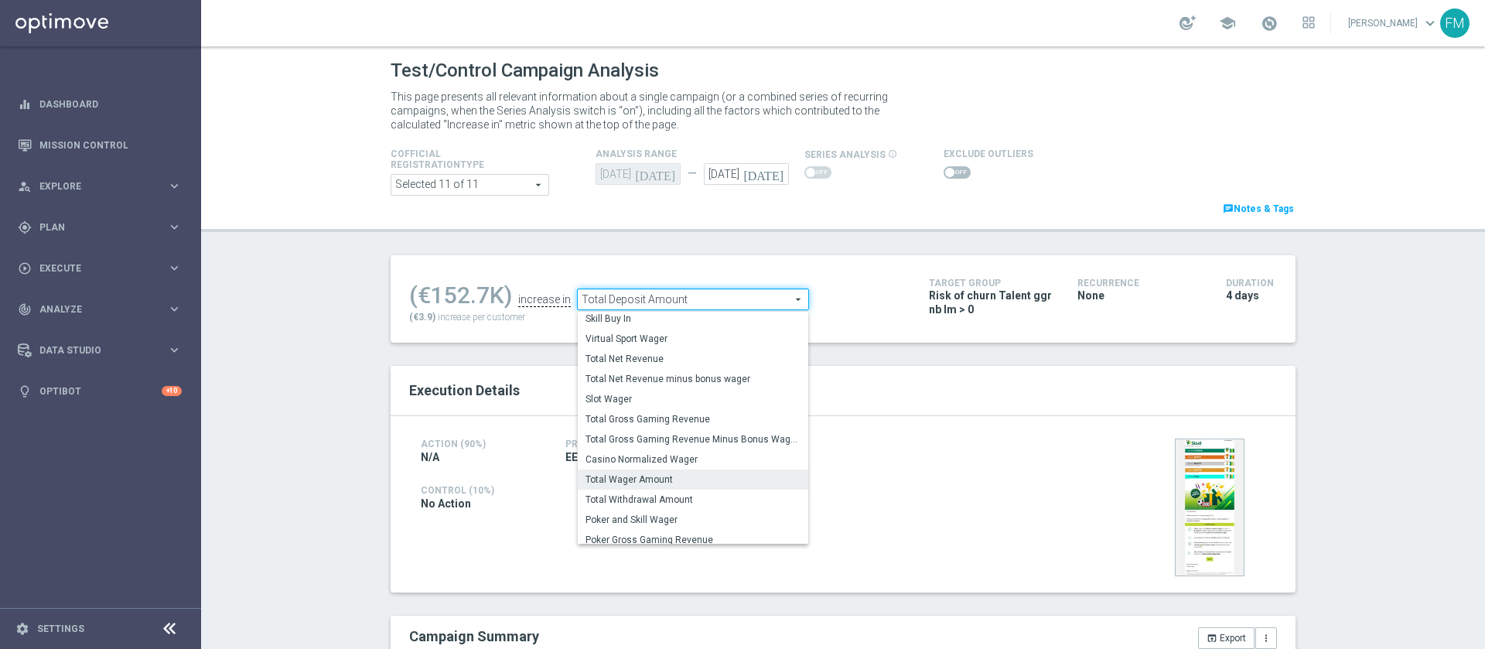
click at [686, 486] on span "Total Wager Amount" at bounding box center [692, 479] width 215 height 12
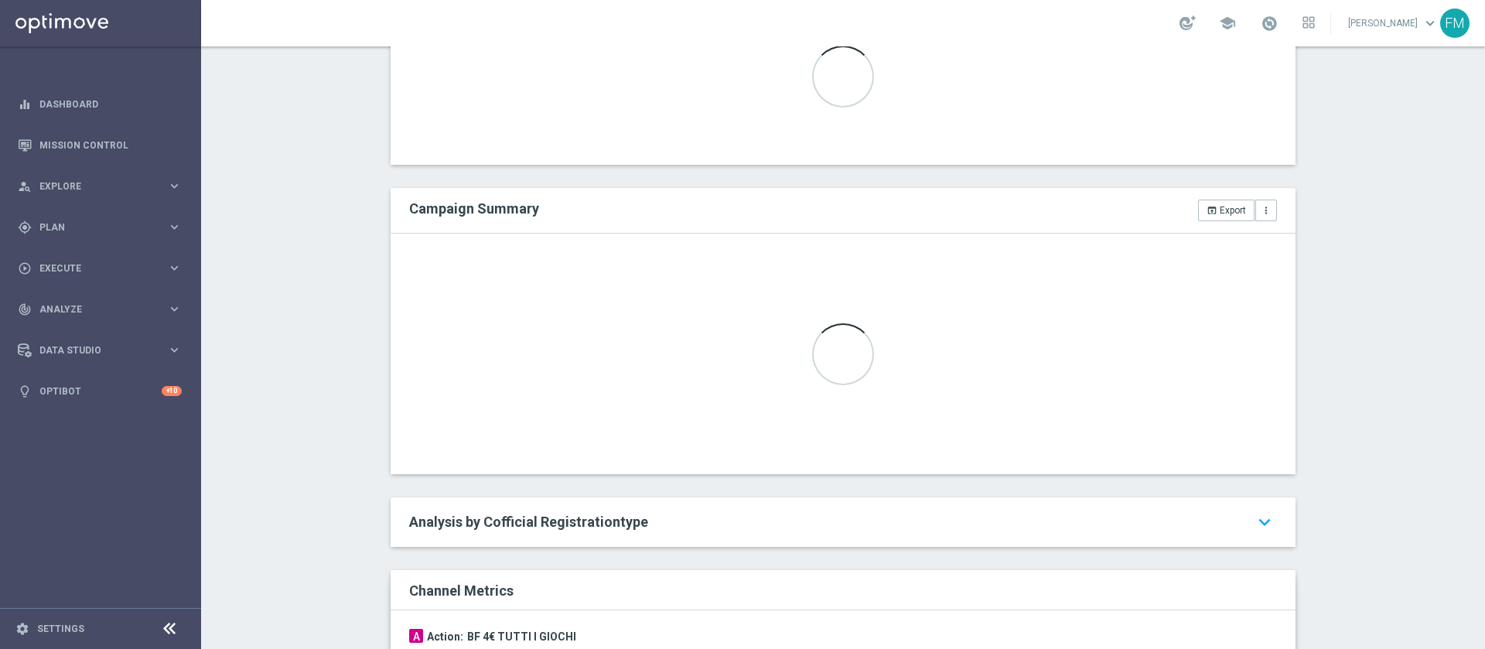
scroll to position [464, 0]
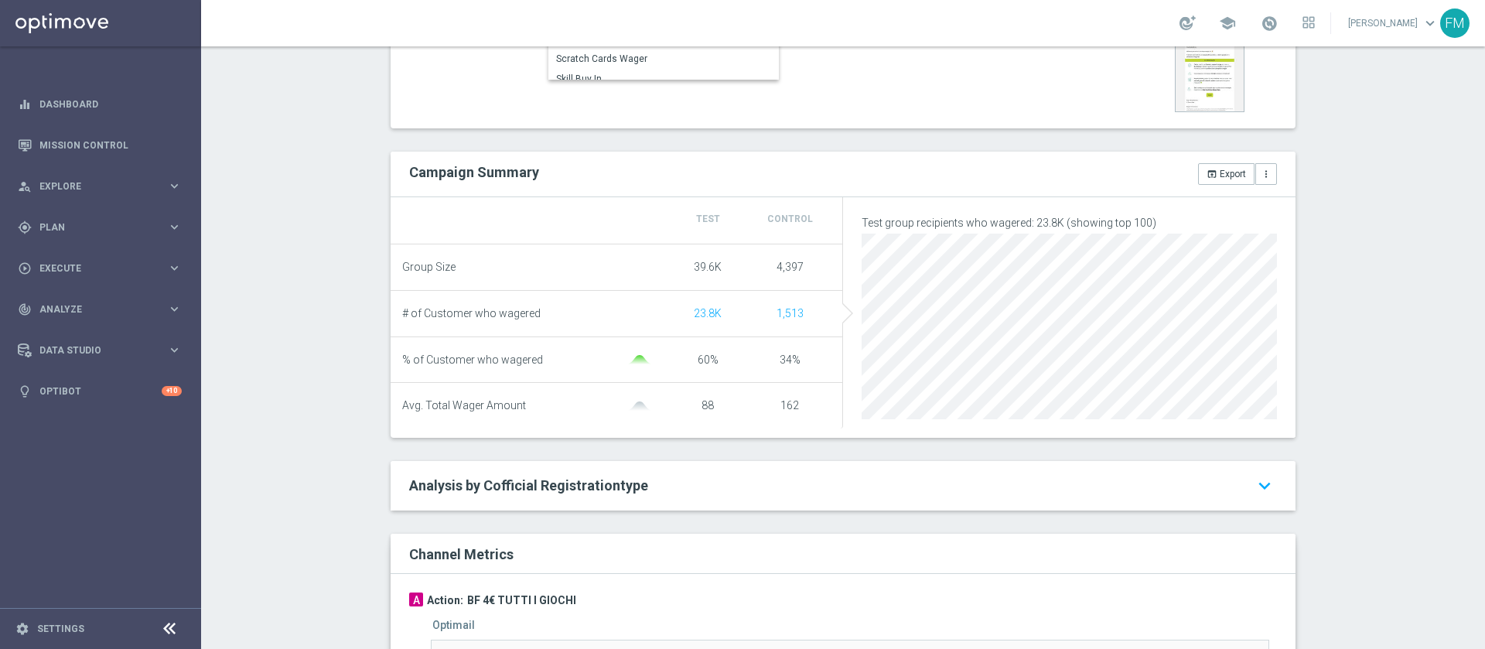
scroll to position [116, 0]
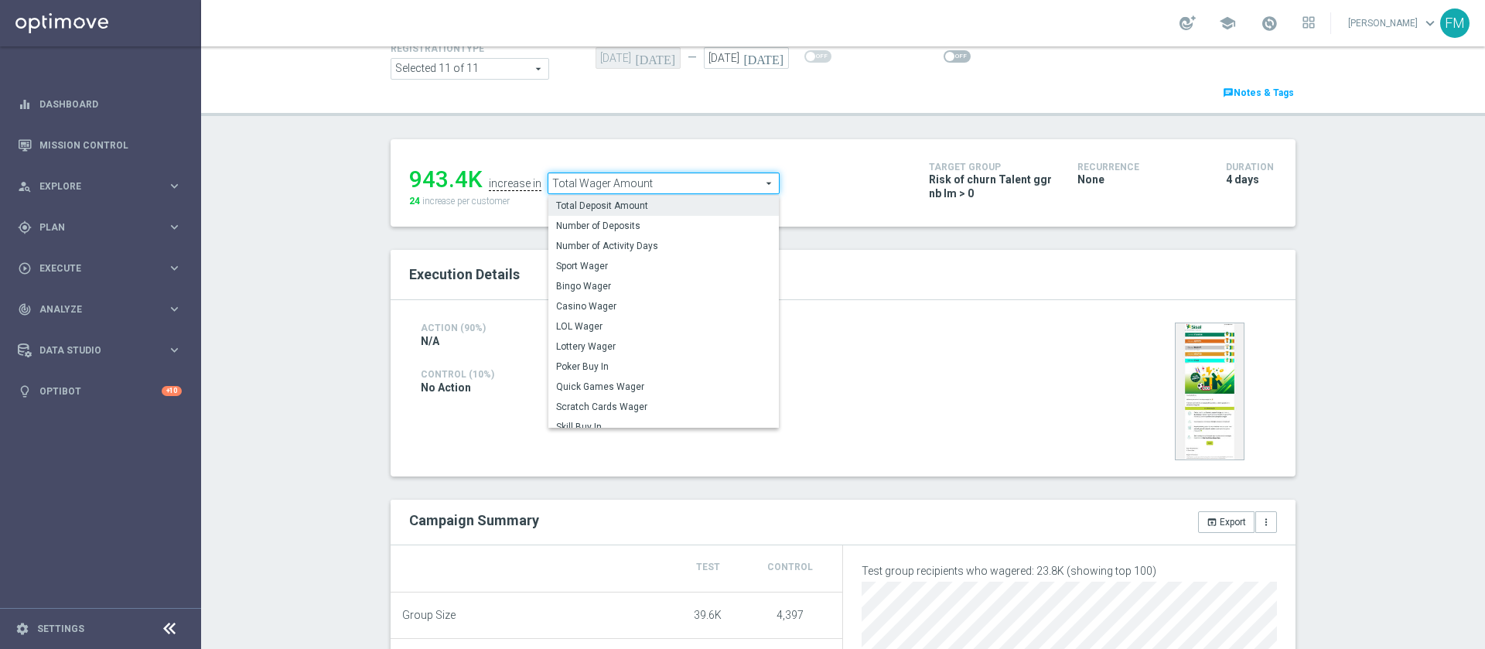
click at [615, 197] on label "Total Deposit Amount" at bounding box center [663, 206] width 230 height 20
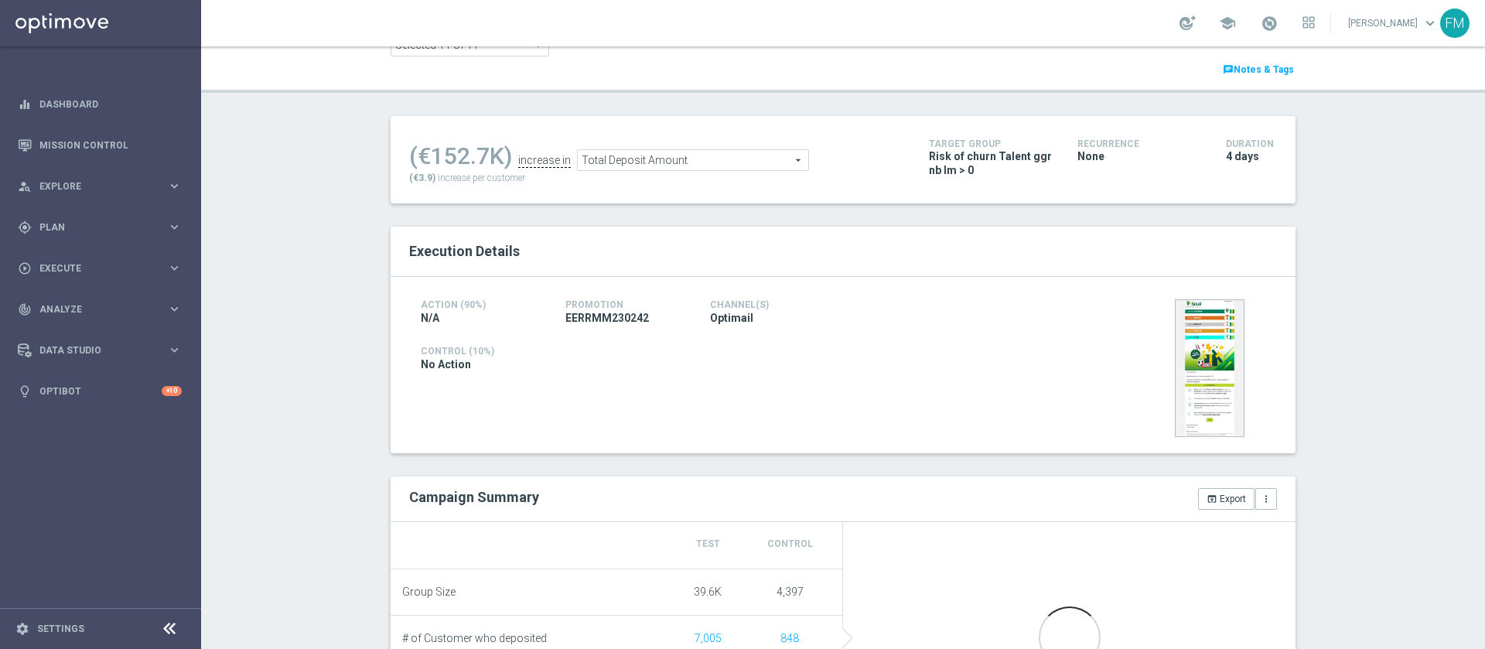
scroll to position [116, 0]
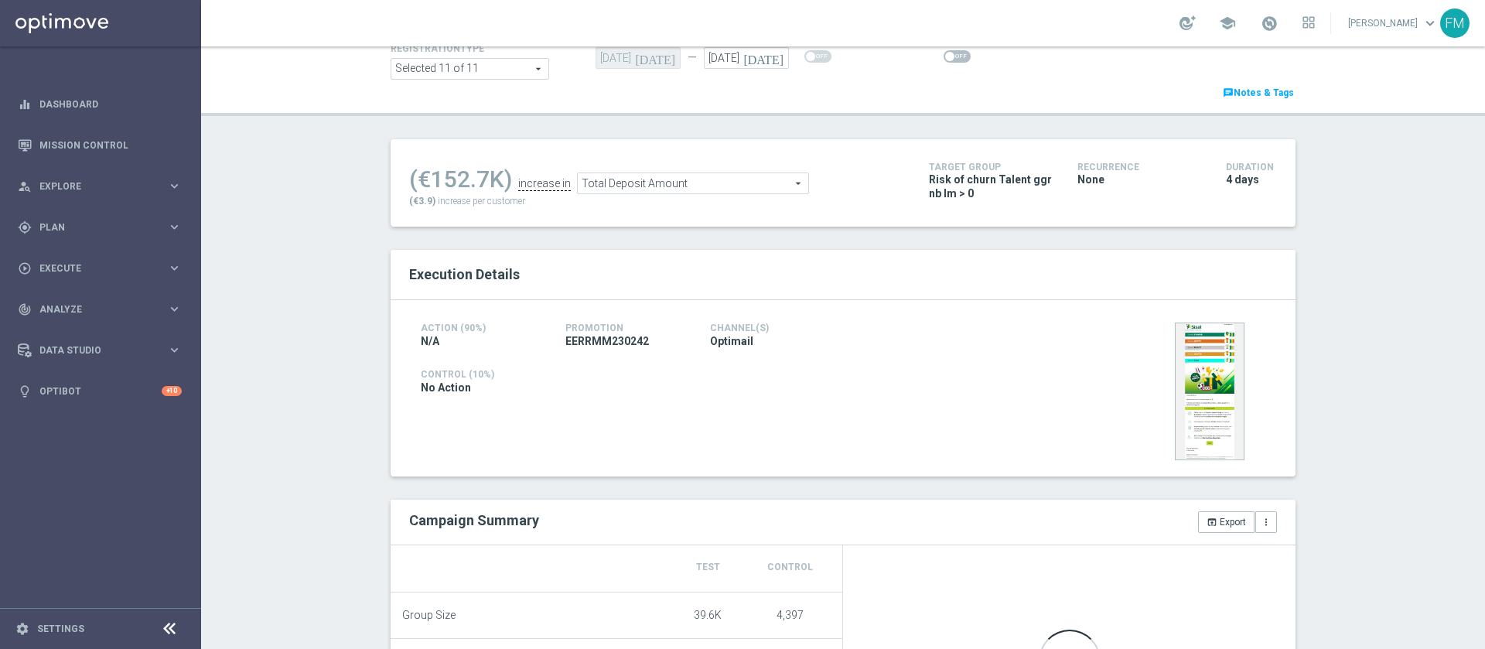
click at [696, 177] on span "Total Deposit Amount" at bounding box center [693, 183] width 230 height 20
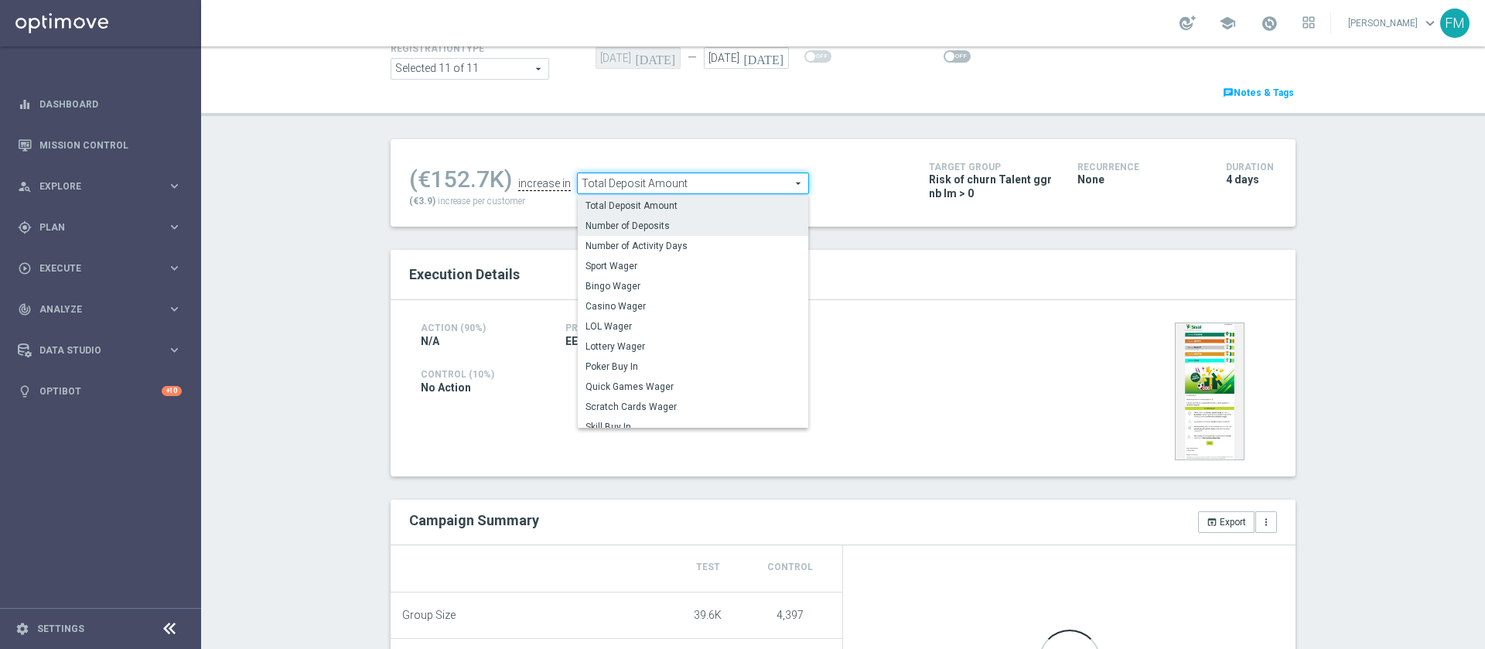
click at [687, 223] on span "Number of Deposits" at bounding box center [692, 226] width 215 height 12
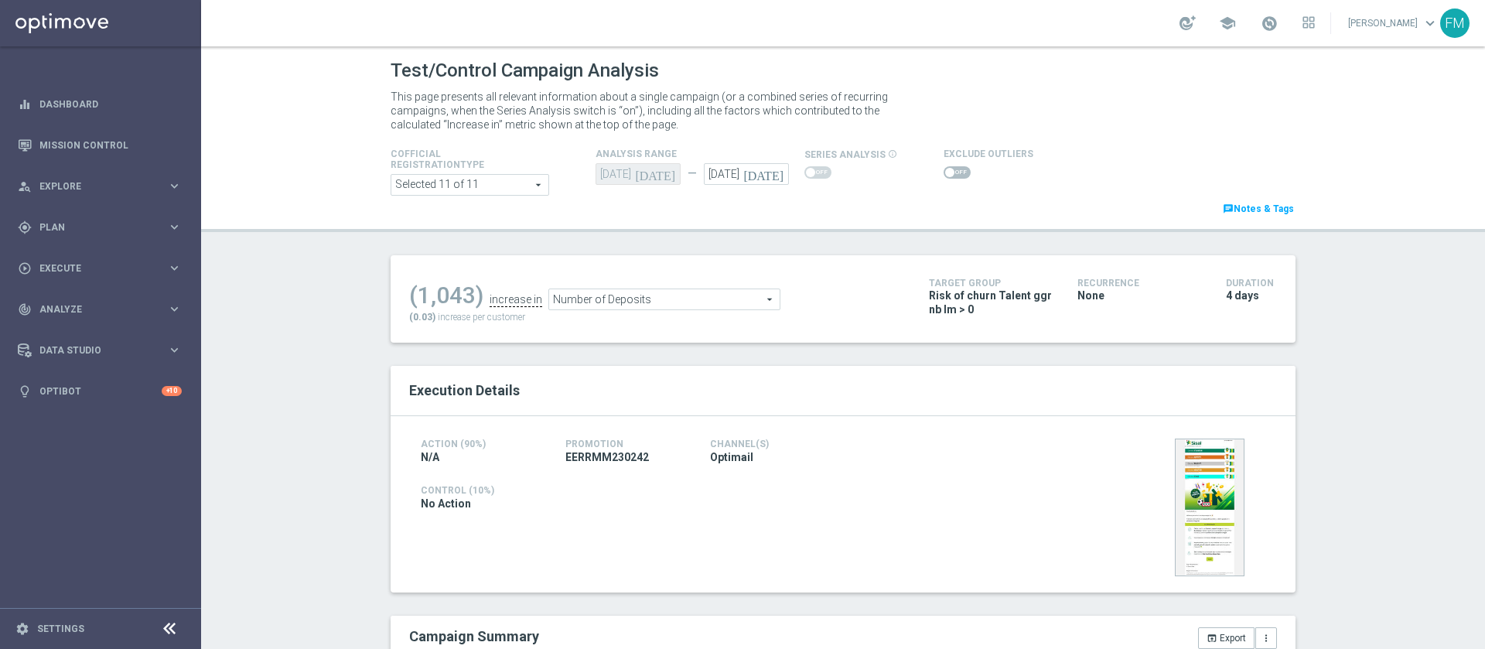
click at [629, 291] on span "Number of Deposits" at bounding box center [664, 299] width 230 height 20
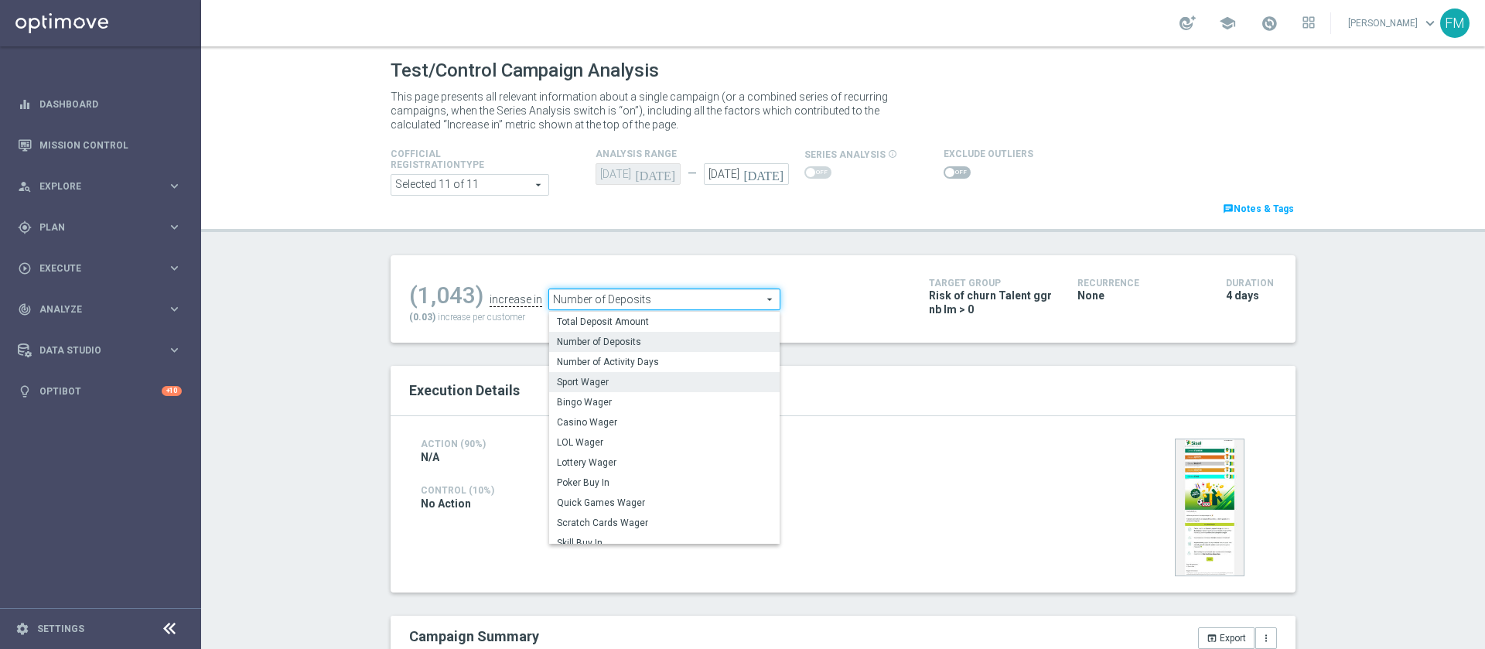
scroll to position [116, 0]
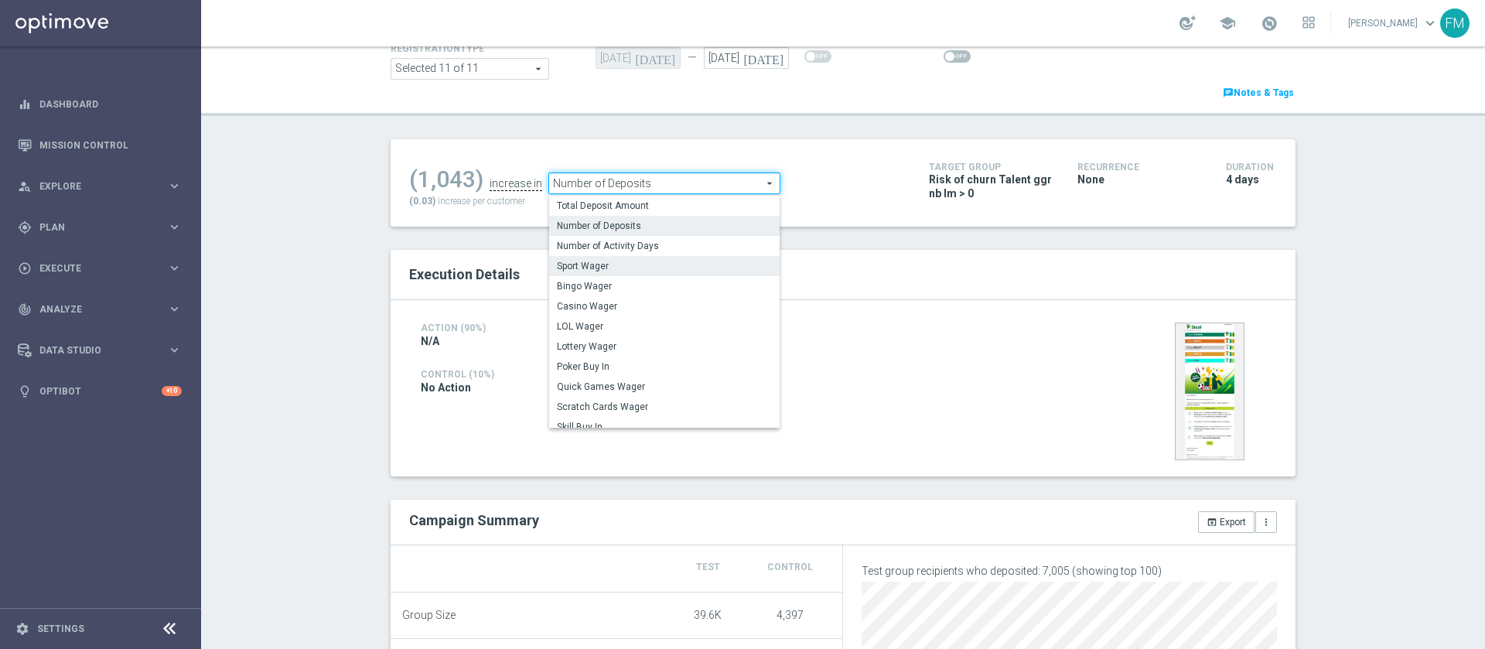
click at [589, 256] on label "Sport Wager" at bounding box center [664, 266] width 230 height 20
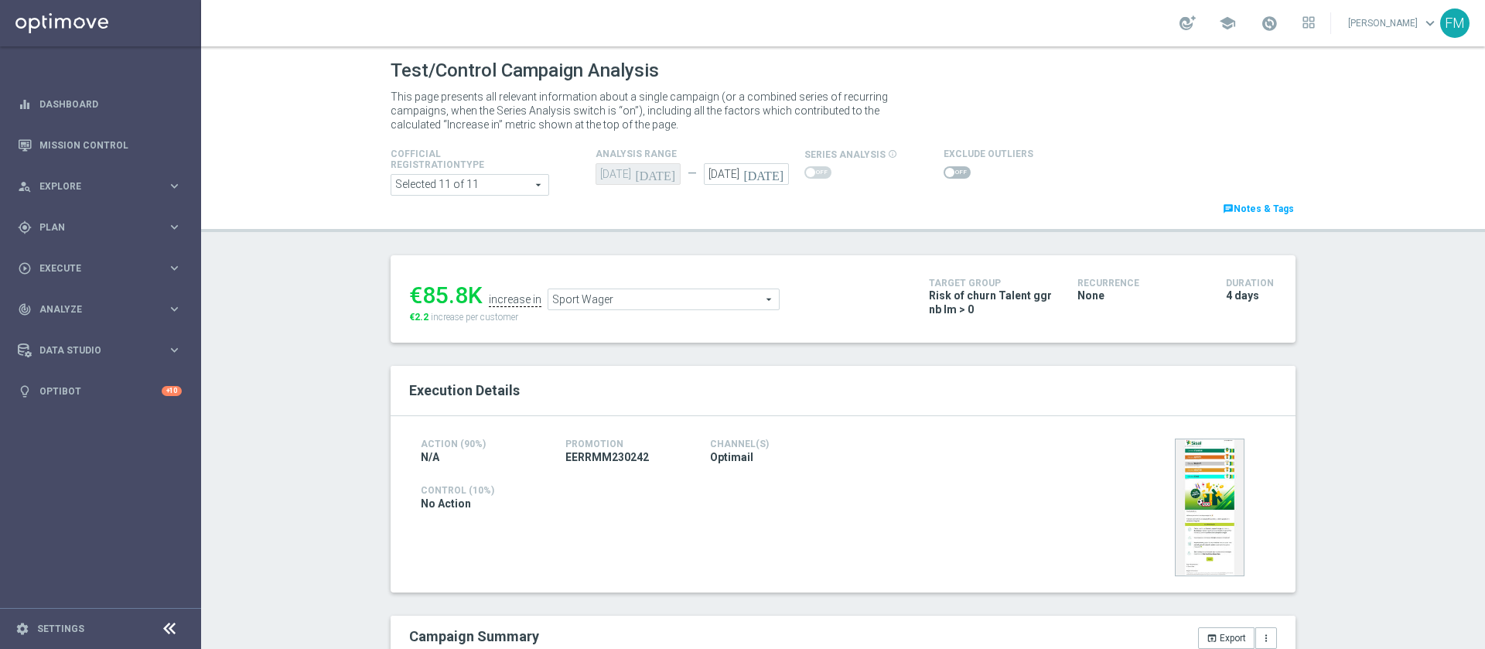
click at [709, 318] on div "€85.8K increase in Sport Wager Sport Wager arrow_drop_down search €2.2 increase…" at bounding box center [657, 299] width 496 height 50
click at [712, 303] on span "Sport Wager" at bounding box center [663, 299] width 230 height 20
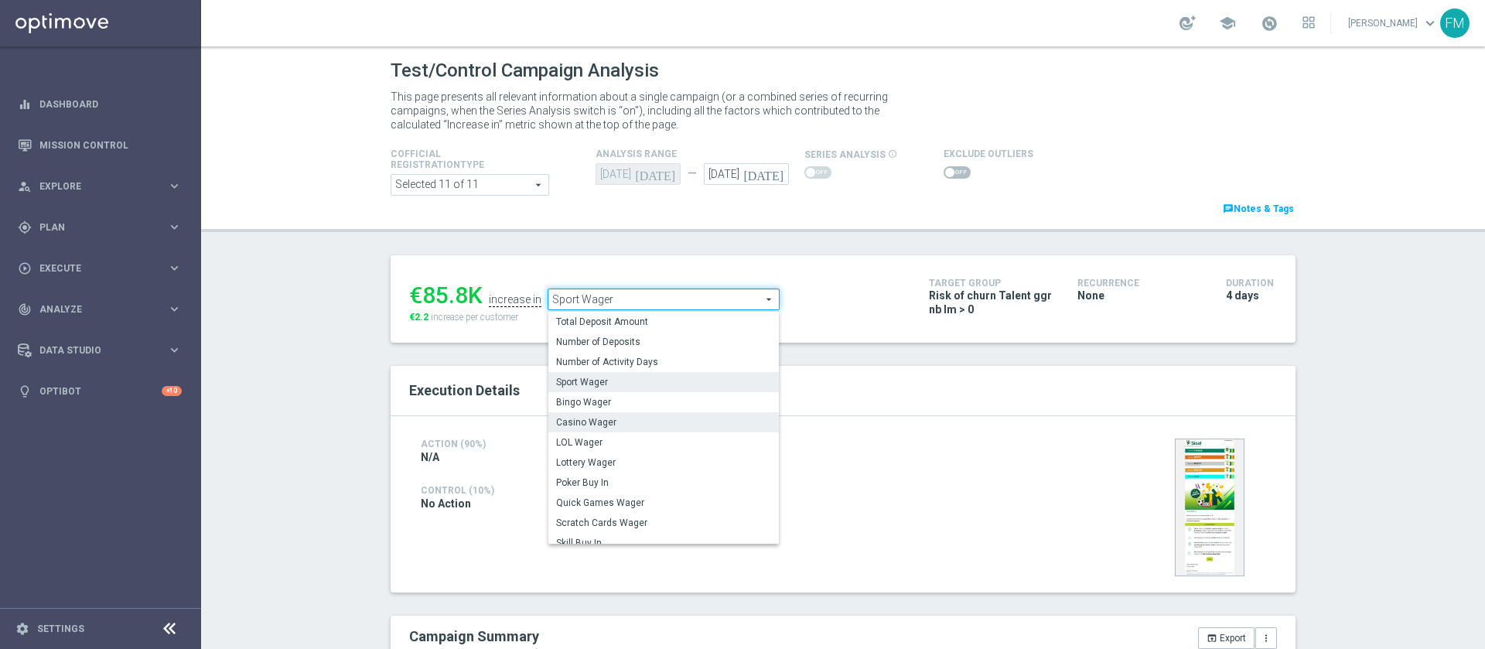
click at [598, 415] on label "Casino Wager" at bounding box center [663, 422] width 230 height 20
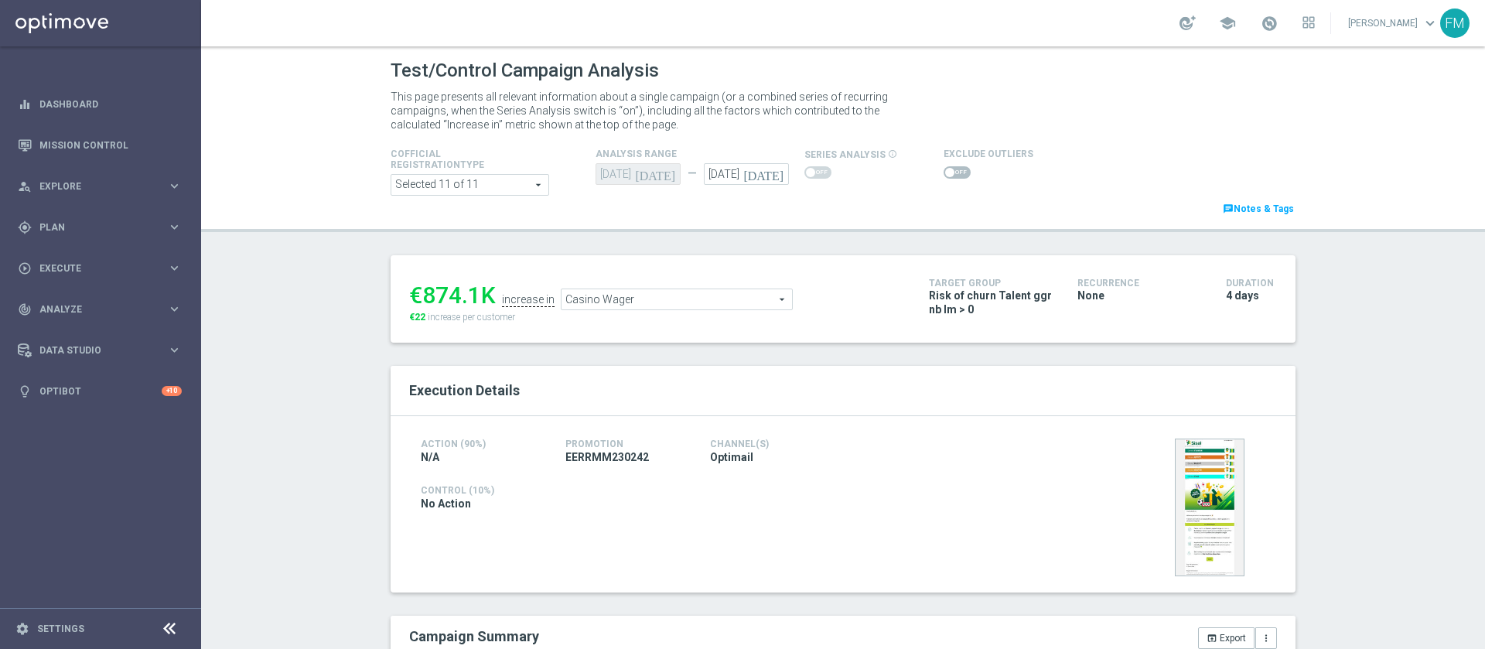
click at [719, 303] on span "Casino Wager" at bounding box center [676, 299] width 230 height 20
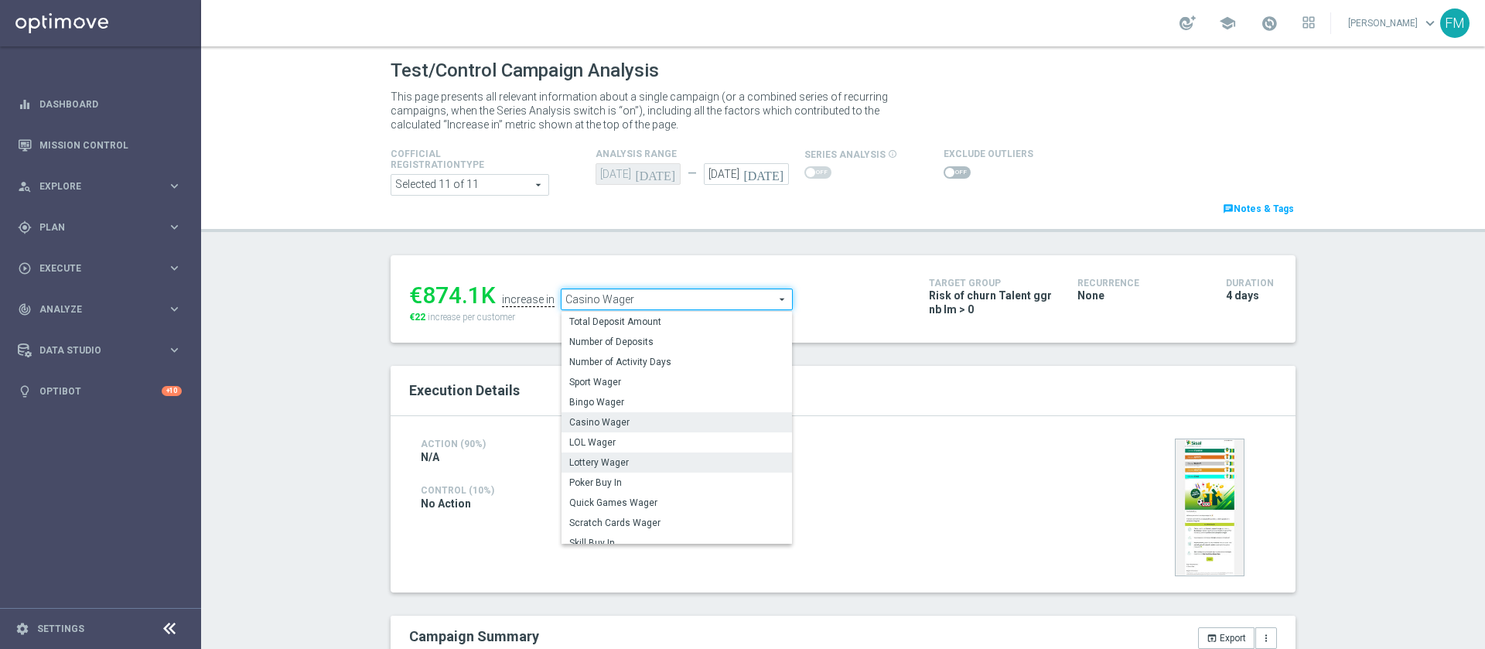
click at [690, 466] on span "Lottery Wager" at bounding box center [676, 462] width 215 height 12
type input "Lottery Wager"
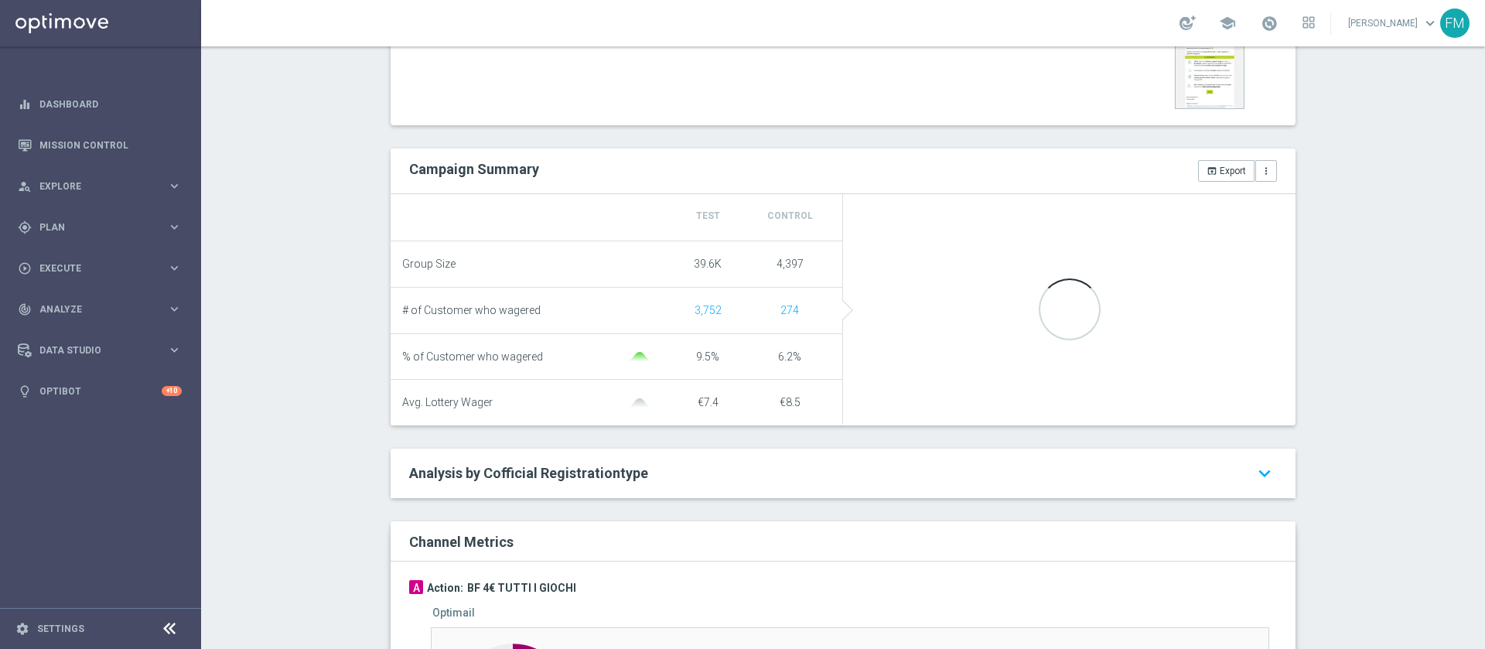
scroll to position [457, 0]
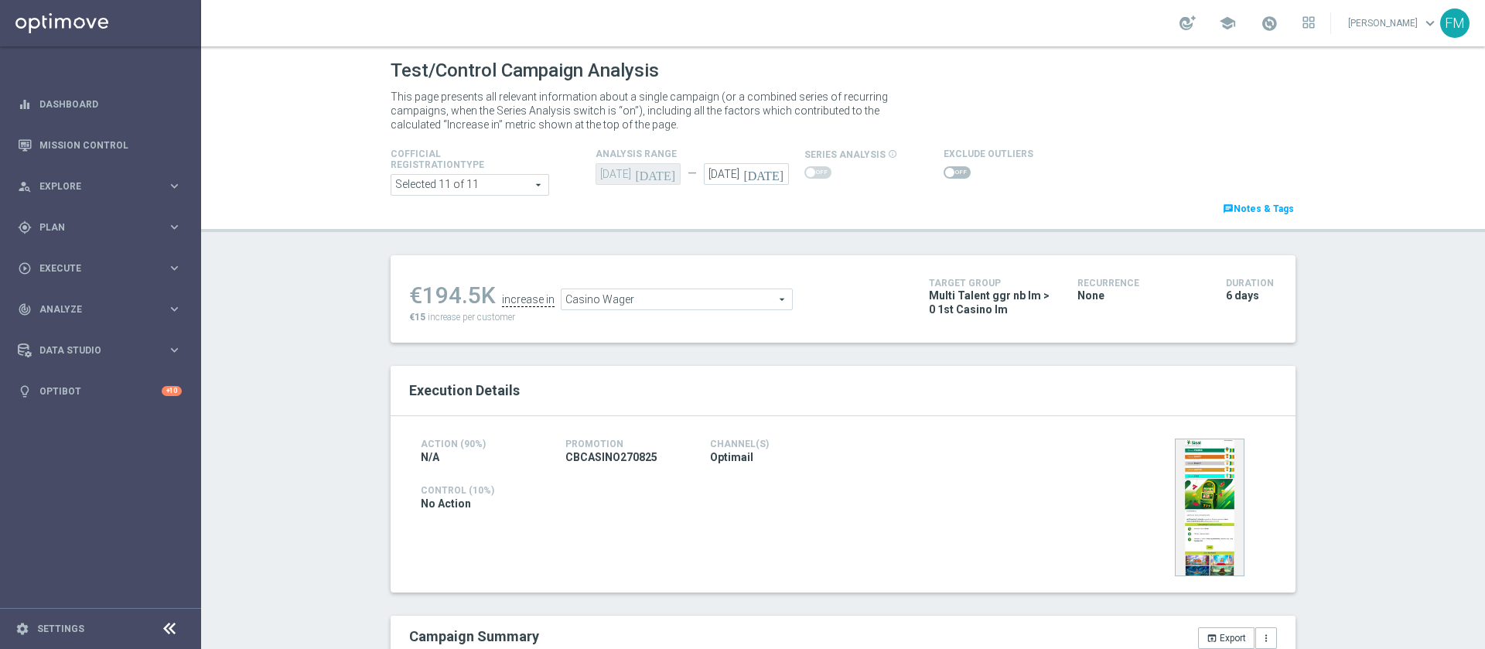
click at [658, 302] on span "Casino Wager" at bounding box center [676, 299] width 230 height 20
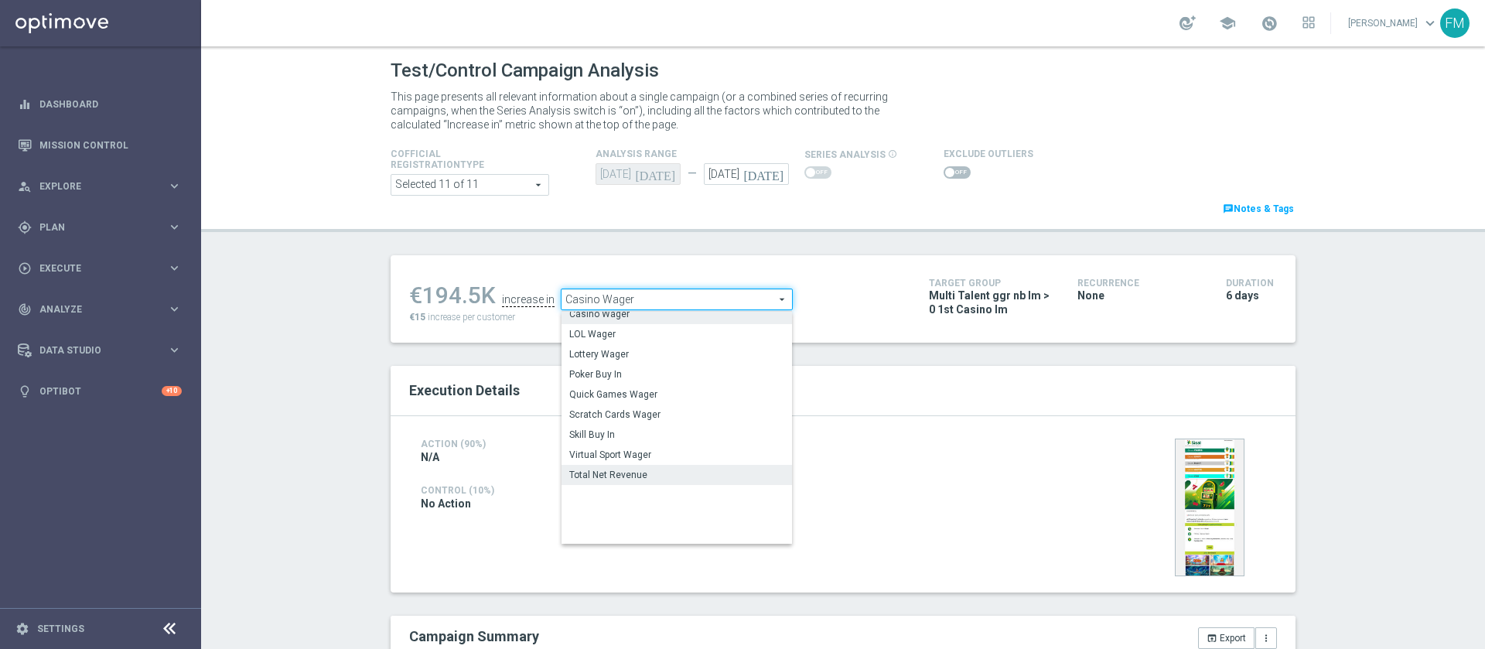
scroll to position [214, 0]
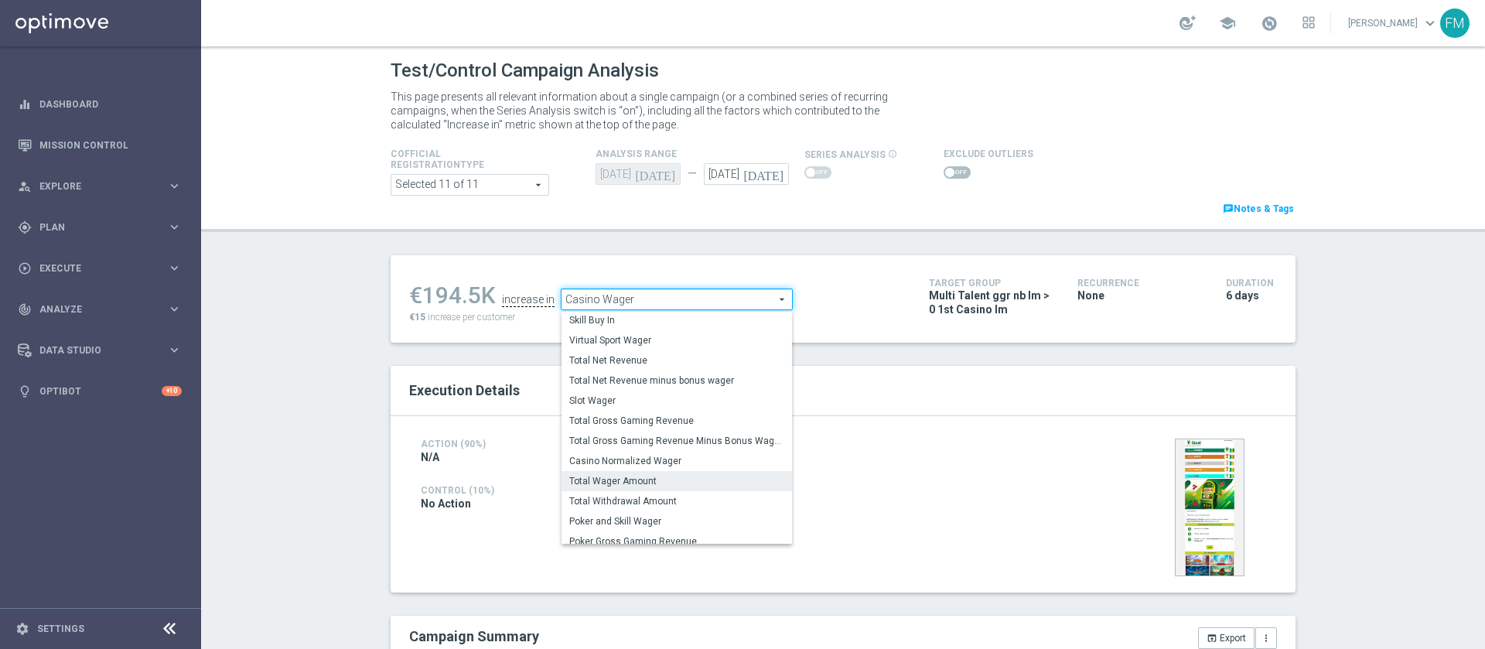
click at [650, 487] on span "Total Wager Amount" at bounding box center [676, 481] width 215 height 12
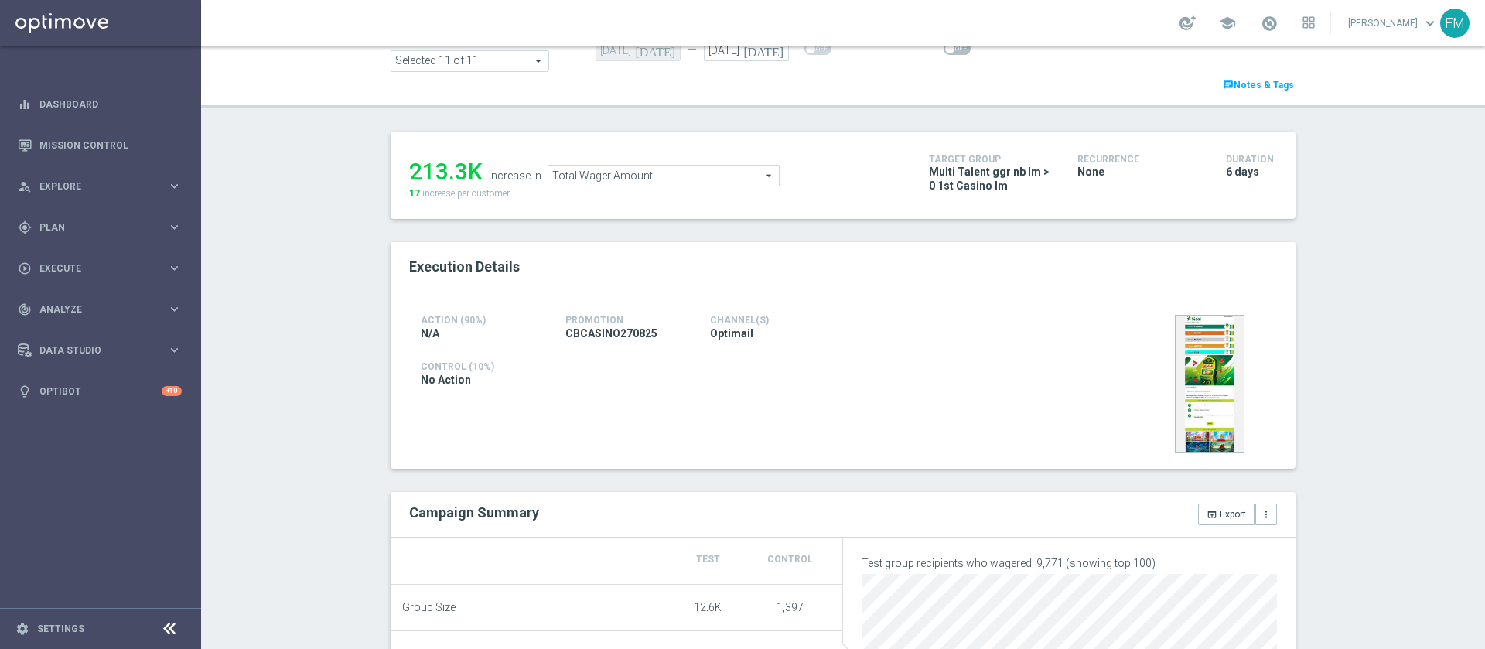
scroll to position [116, 0]
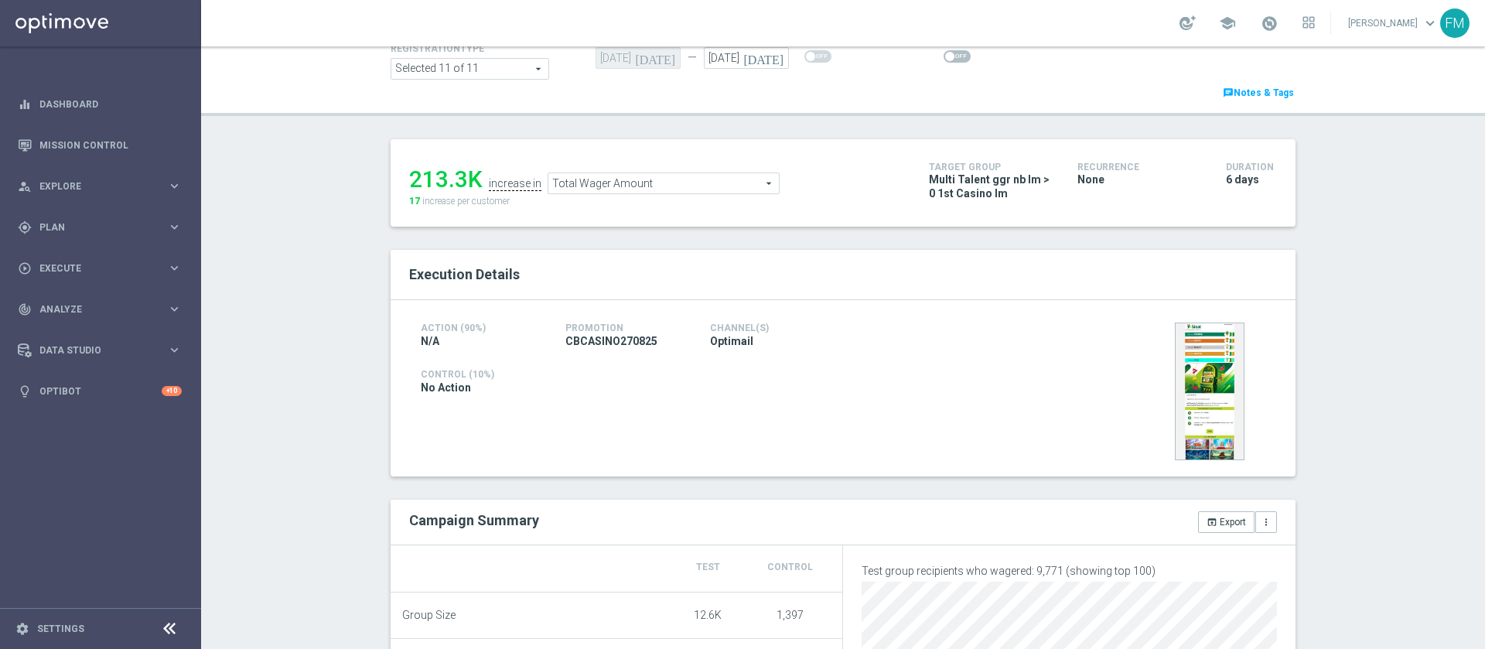
click at [631, 182] on span "Total Wager Amount" at bounding box center [663, 183] width 230 height 20
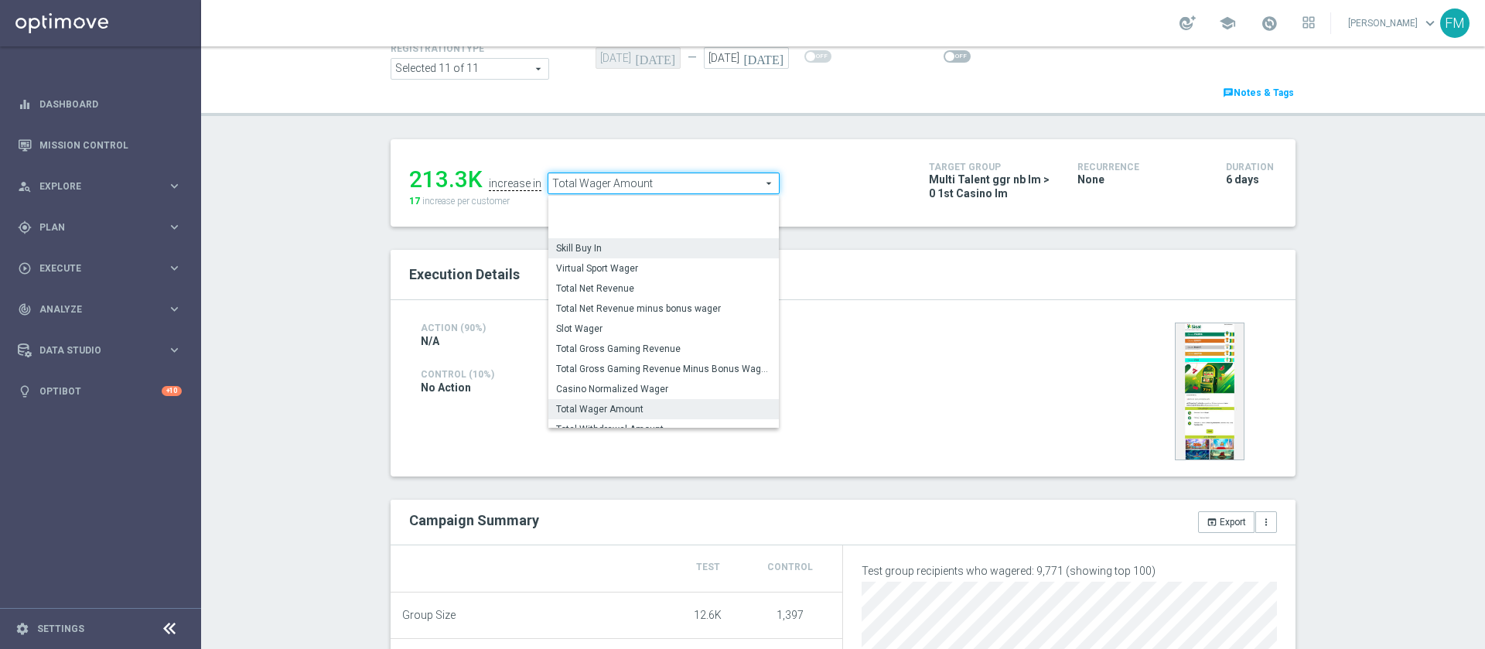
scroll to position [218, 0]
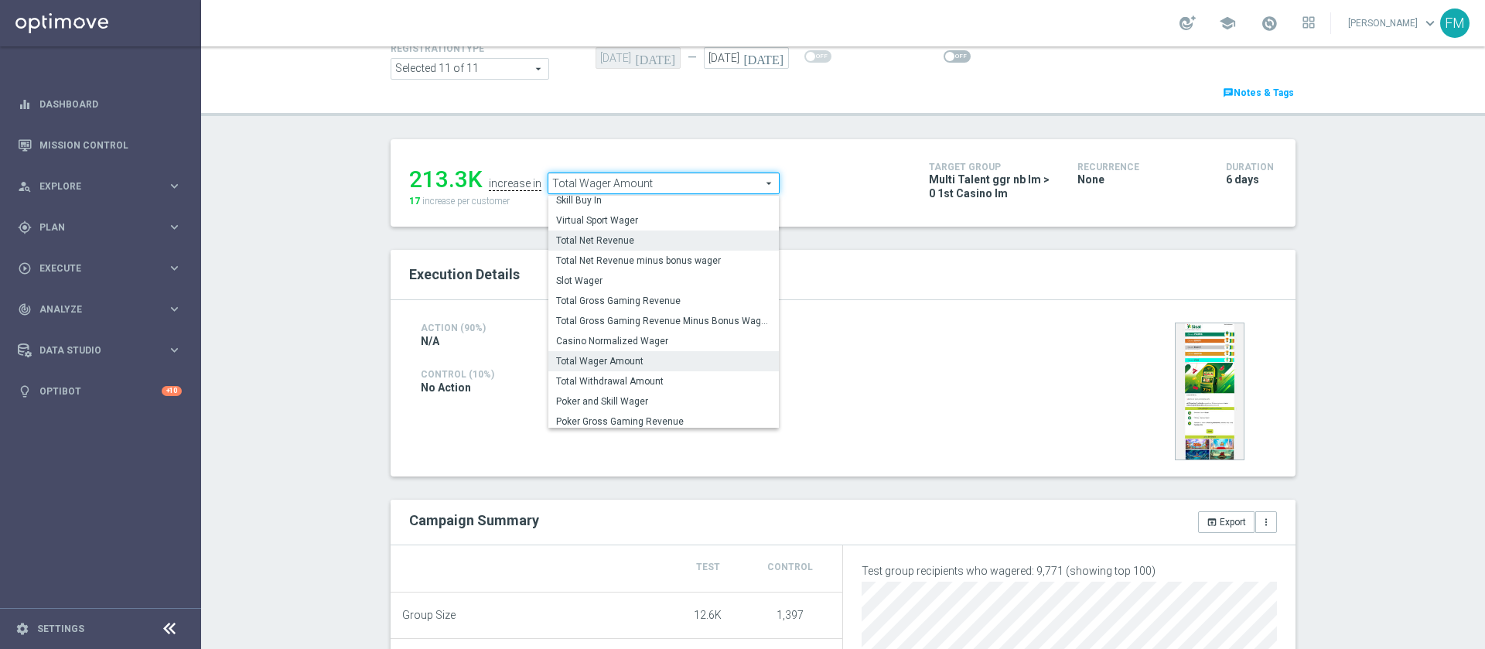
click at [633, 237] on span "Total Net Revenue" at bounding box center [663, 240] width 215 height 12
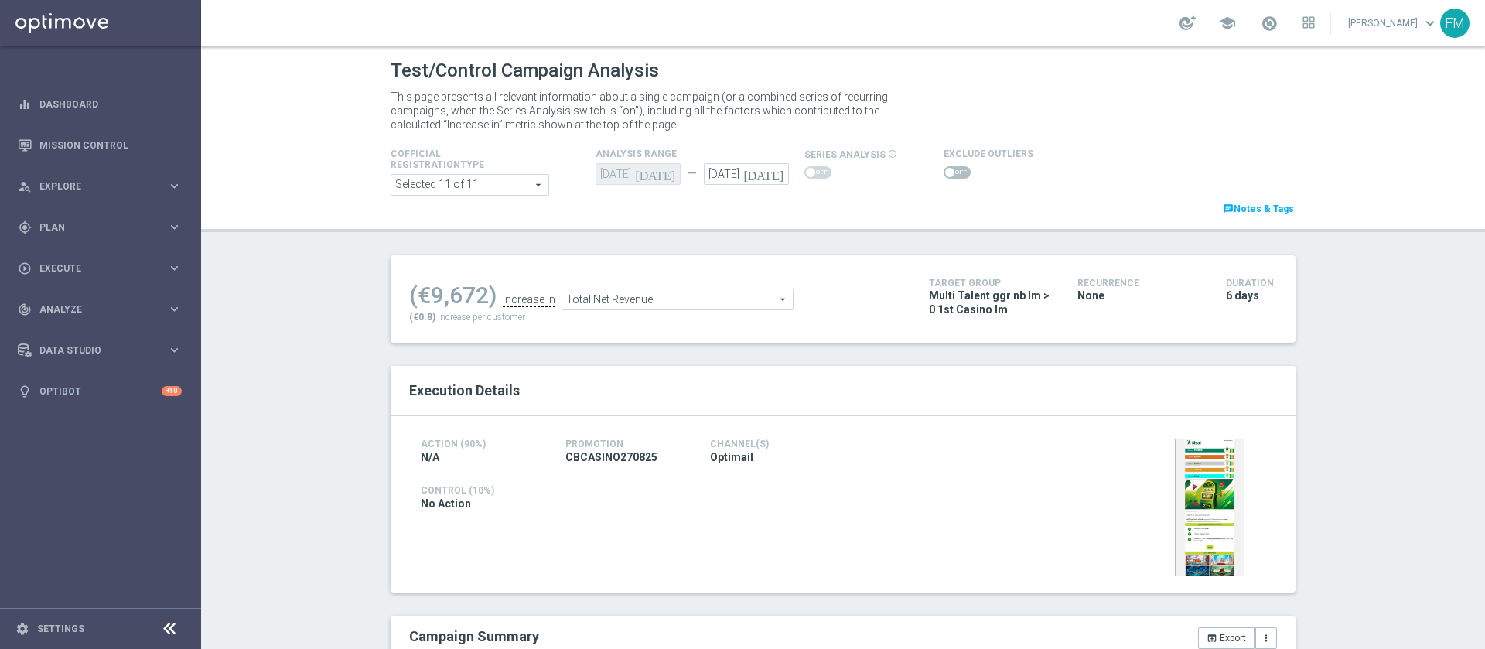
click at [636, 301] on span "Total Net Revenue" at bounding box center [677, 299] width 230 height 20
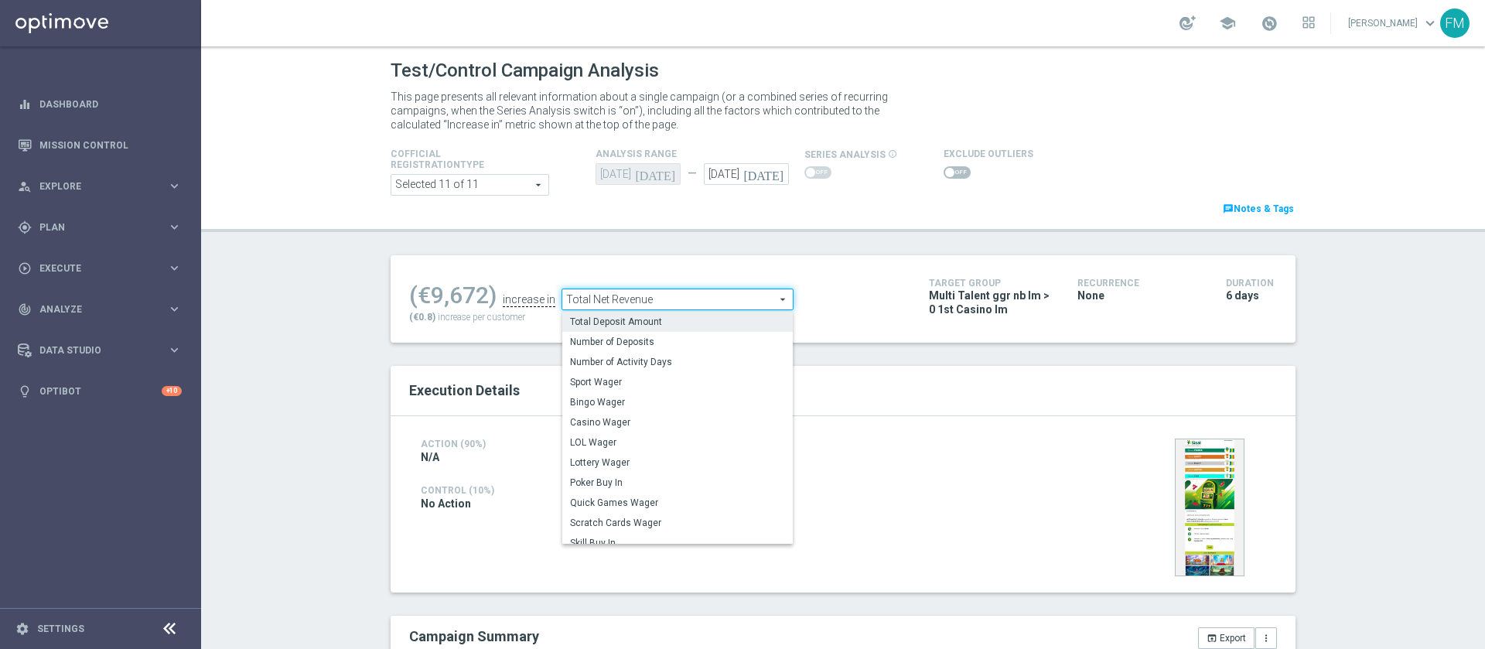
click at [711, 322] on span "Total Deposit Amount" at bounding box center [677, 321] width 215 height 12
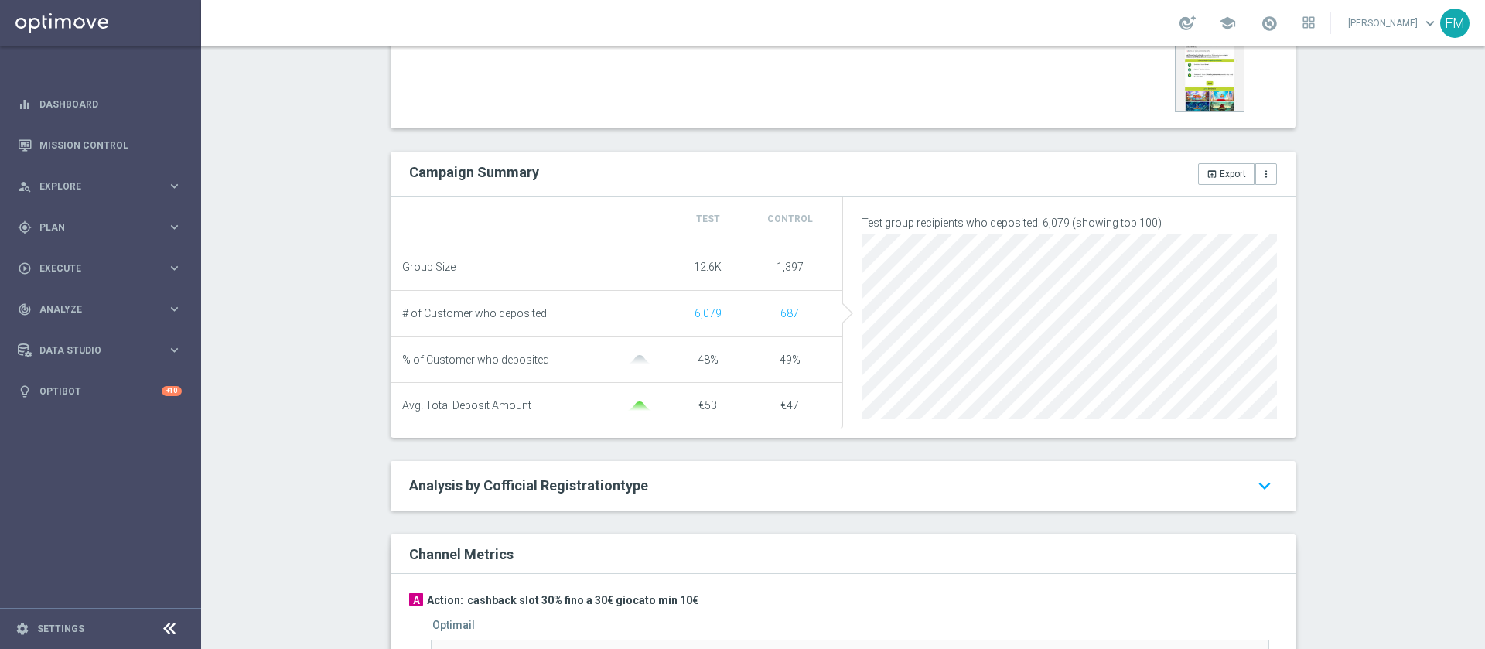
scroll to position [116, 0]
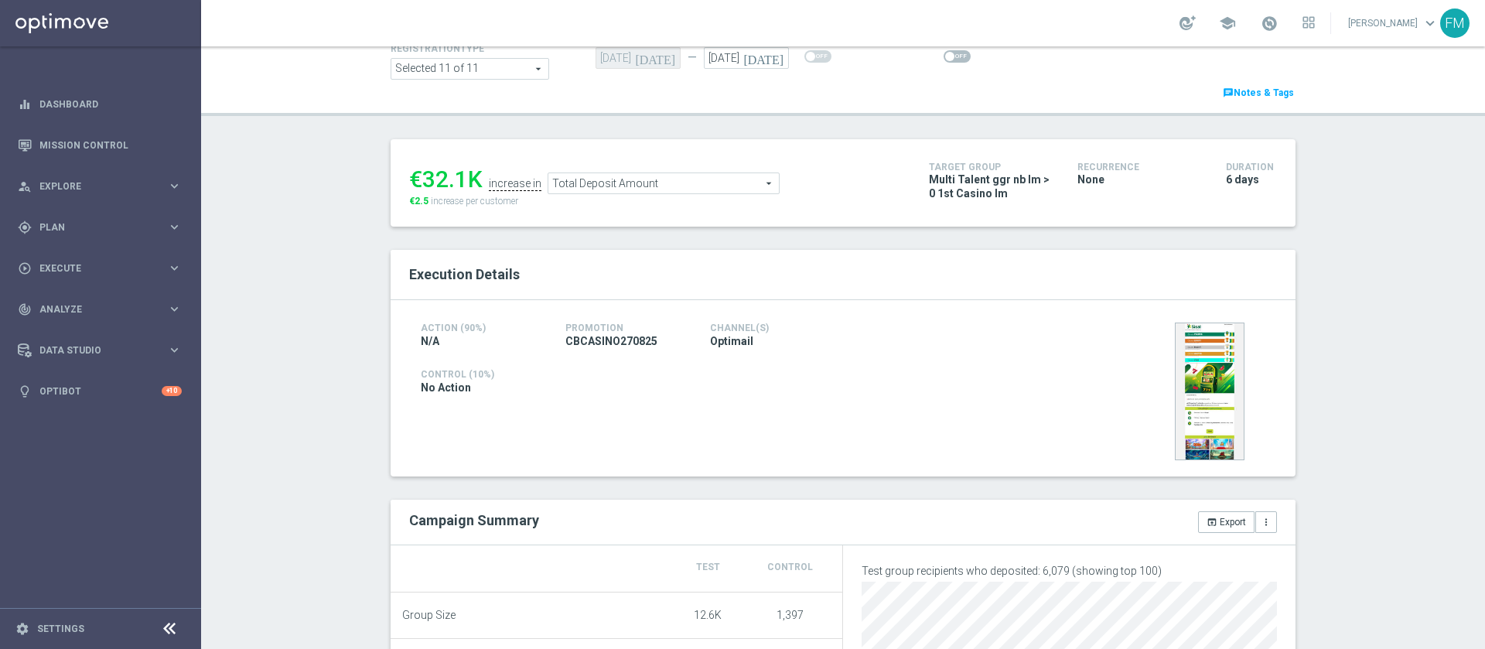
click at [732, 181] on span "Total Deposit Amount" at bounding box center [663, 183] width 230 height 20
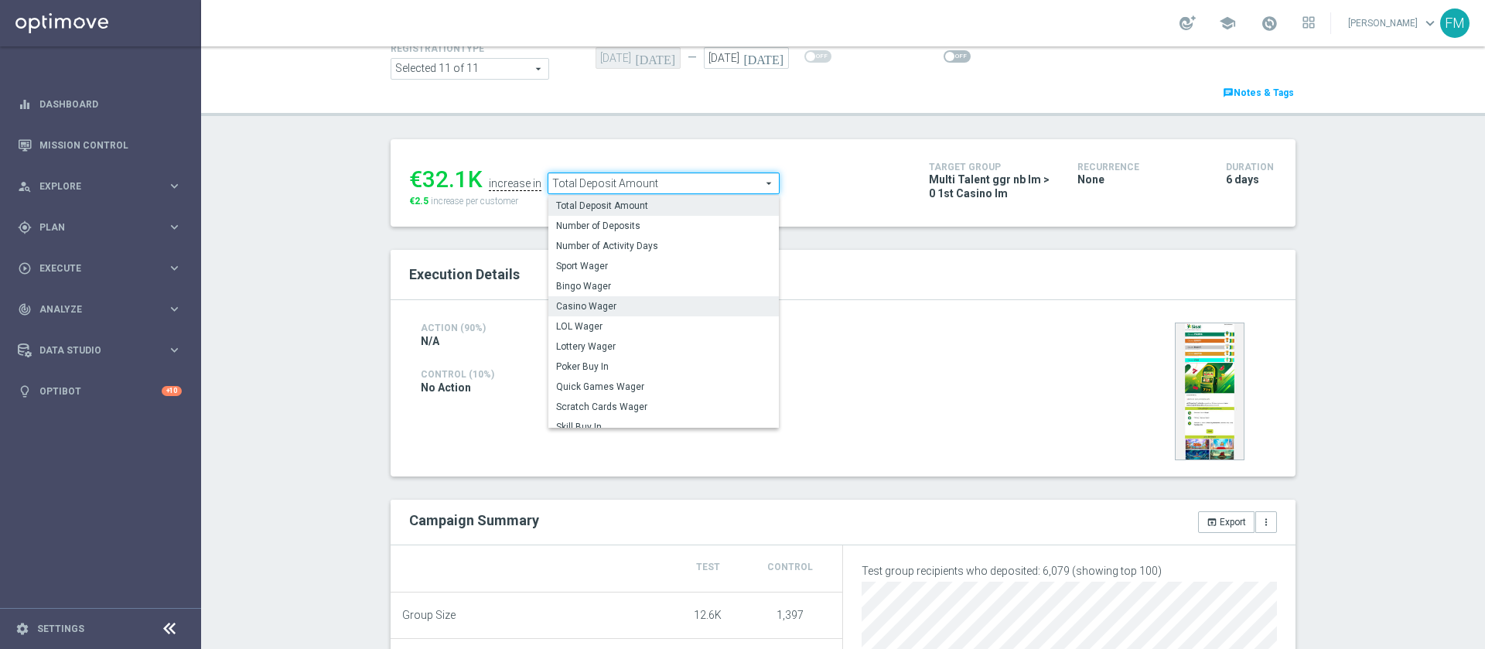
click at [639, 304] on span "Casino Wager" at bounding box center [663, 306] width 215 height 12
type input "Casino Wager"
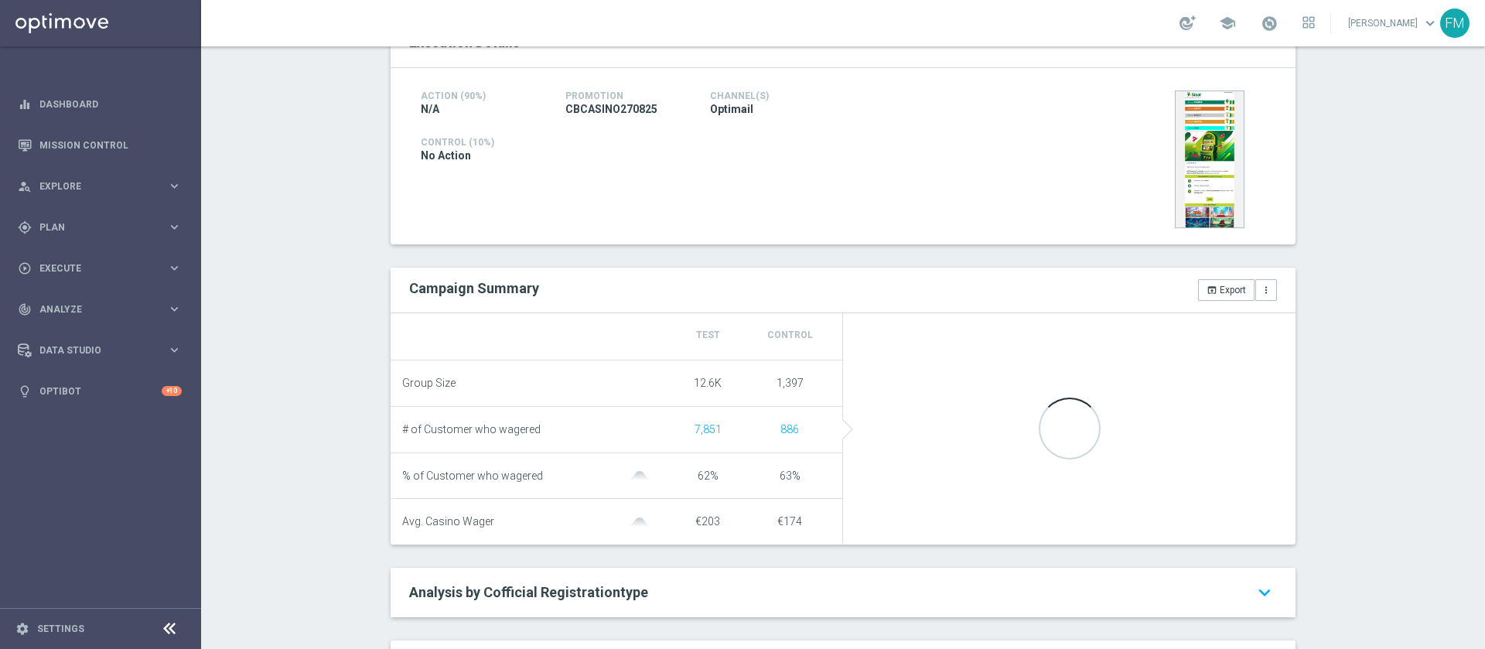
scroll to position [464, 0]
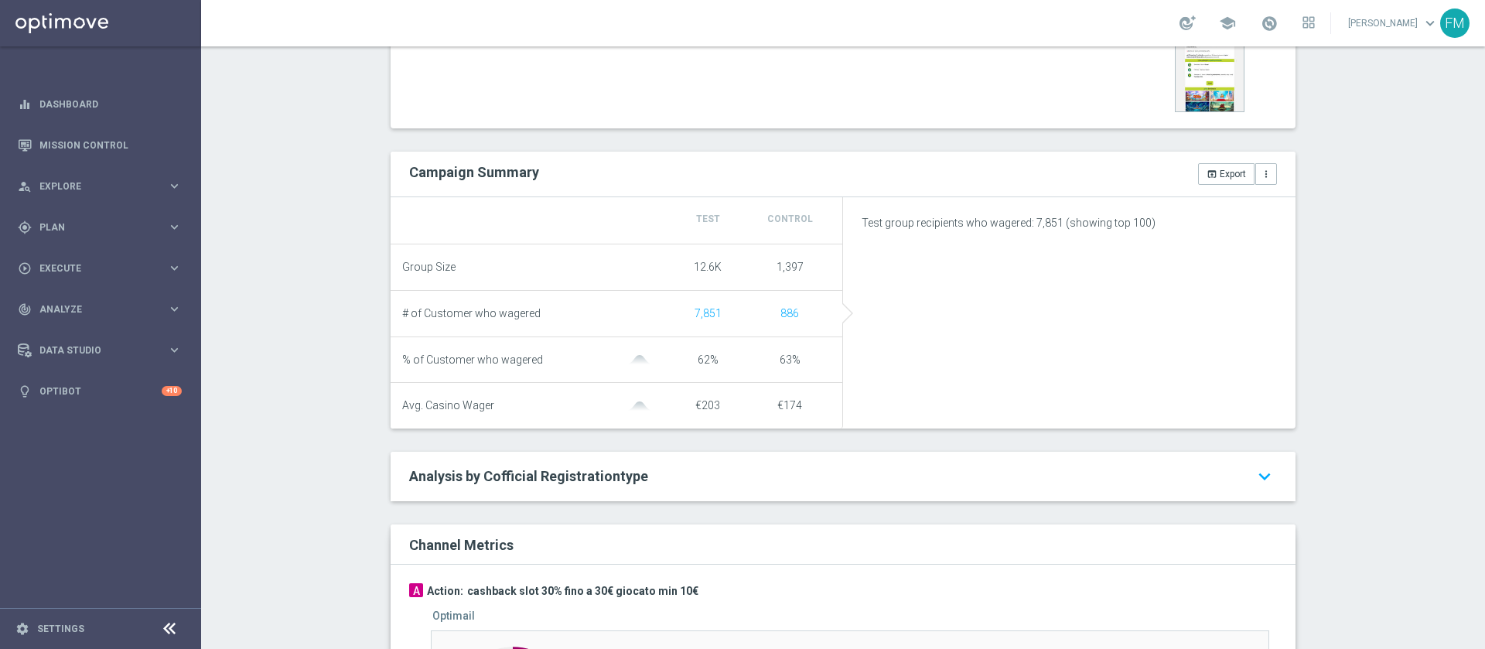
checkbox input "true"
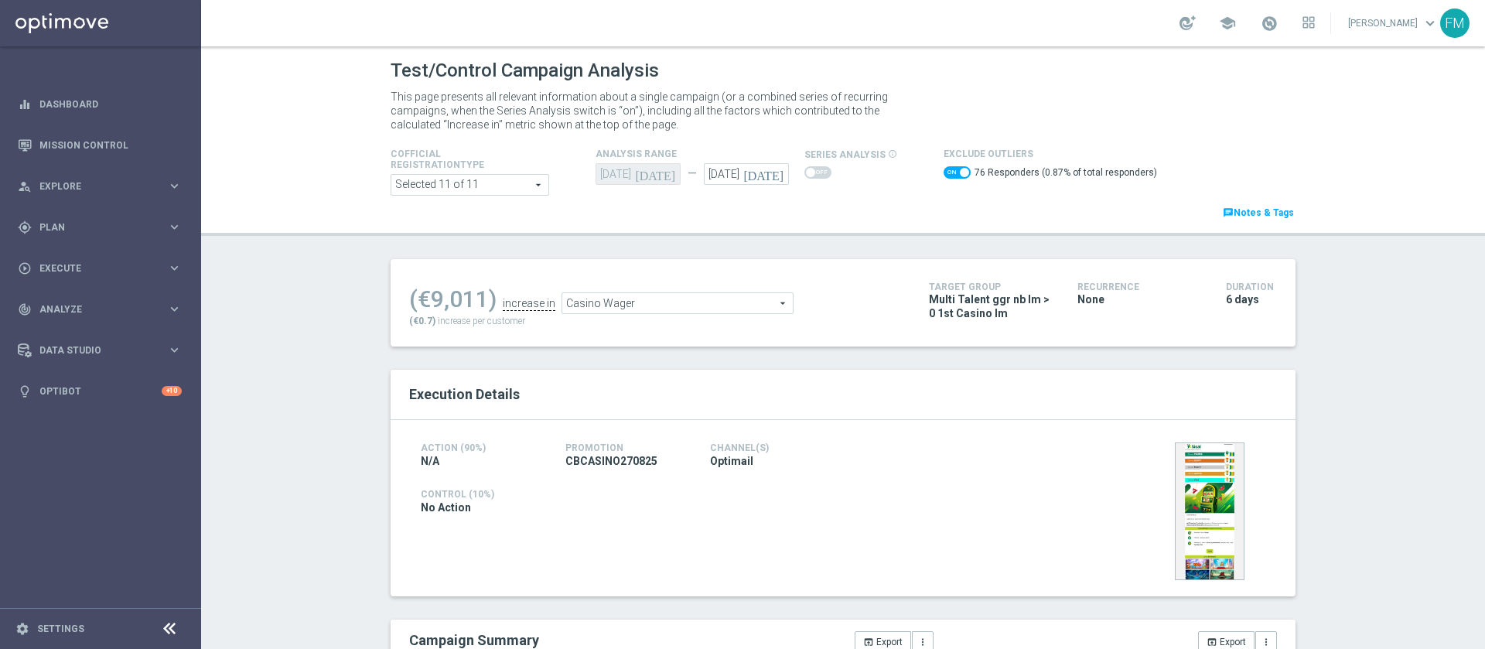
scroll to position [580, 0]
